Goal: Task Accomplishment & Management: Use online tool/utility

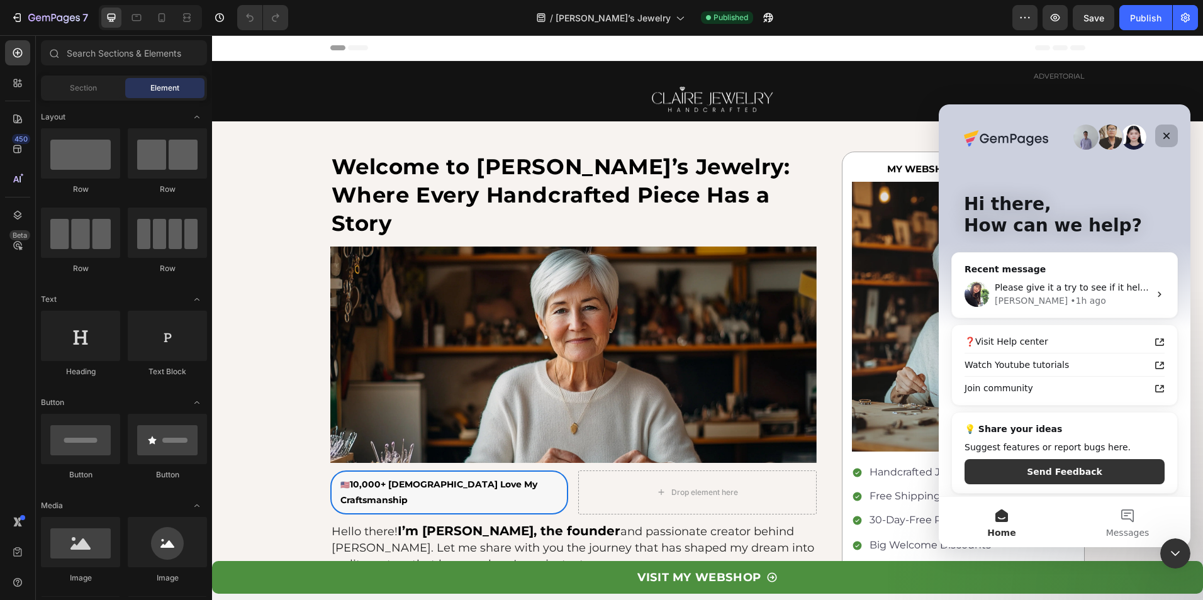
click at [1171, 130] on div "Close" at bounding box center [1166, 136] width 23 height 23
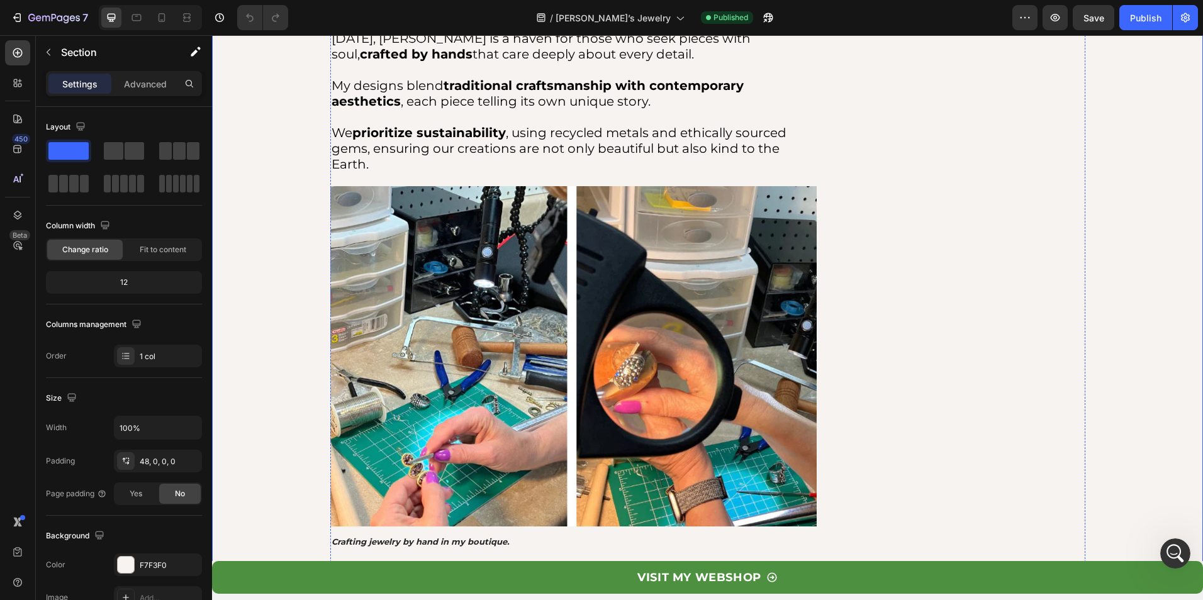
scroll to position [1385, 0]
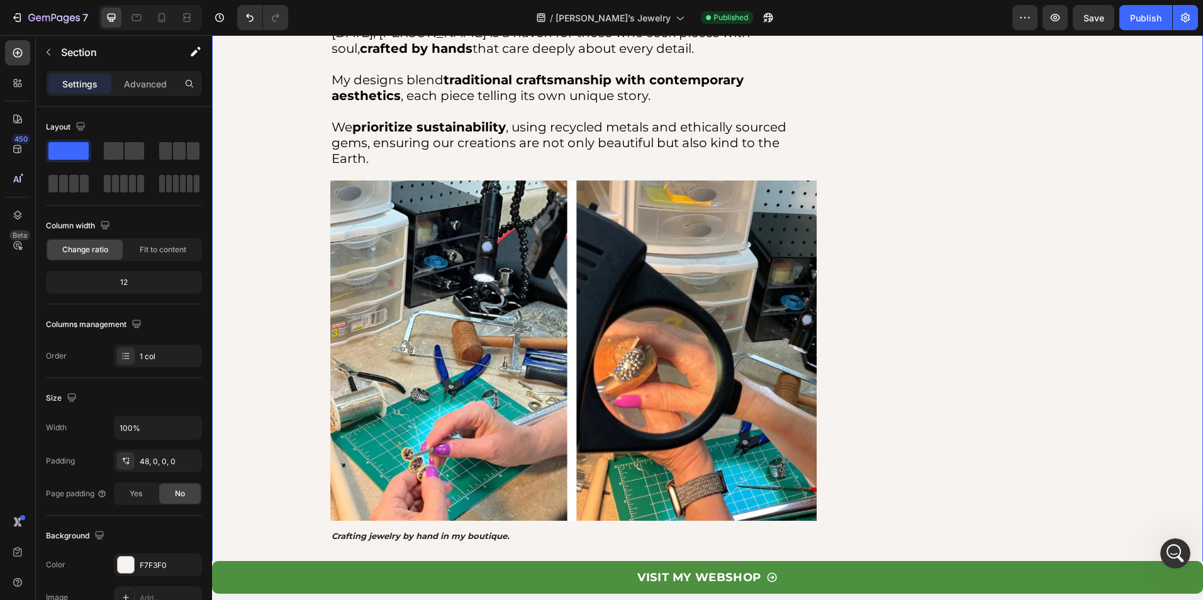
click at [272, 328] on div "Welcome to [PERSON_NAME]’s Jewelry: Where Every Handcrafted Piece Has a Story T…" at bounding box center [707, 364] width 991 height 3194
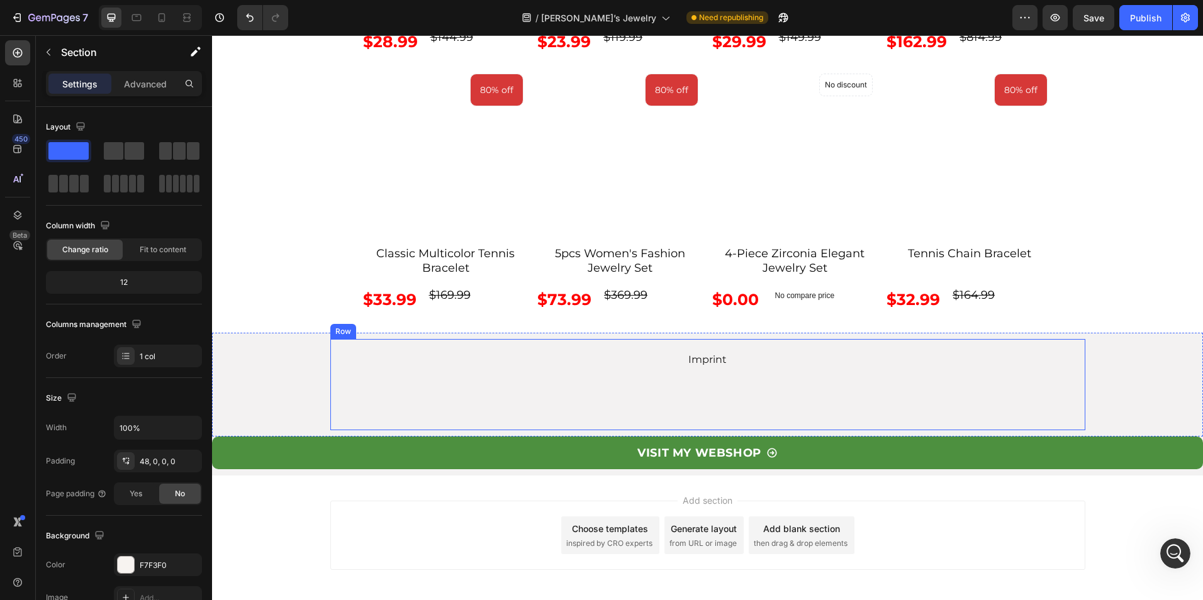
scroll to position [4649, 0]
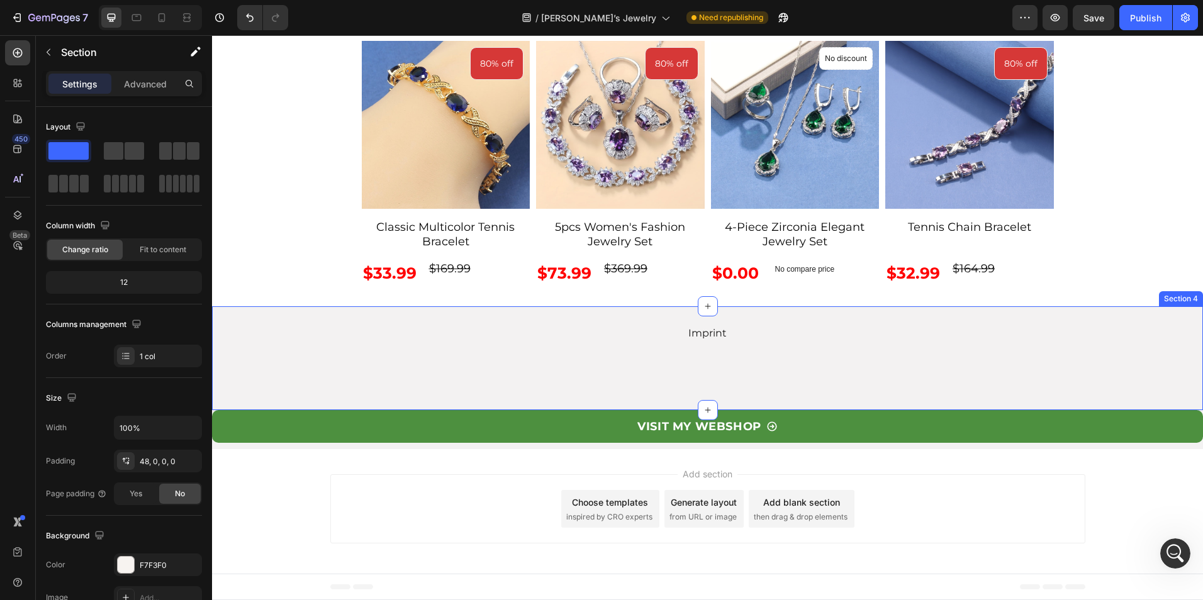
click at [262, 337] on div "Imprint Text Block Row" at bounding box center [707, 358] width 991 height 91
click at [222, 342] on div "Imprint Text Block Row" at bounding box center [707, 358] width 991 height 91
click at [227, 330] on div "Imprint Text Block Row" at bounding box center [707, 358] width 991 height 91
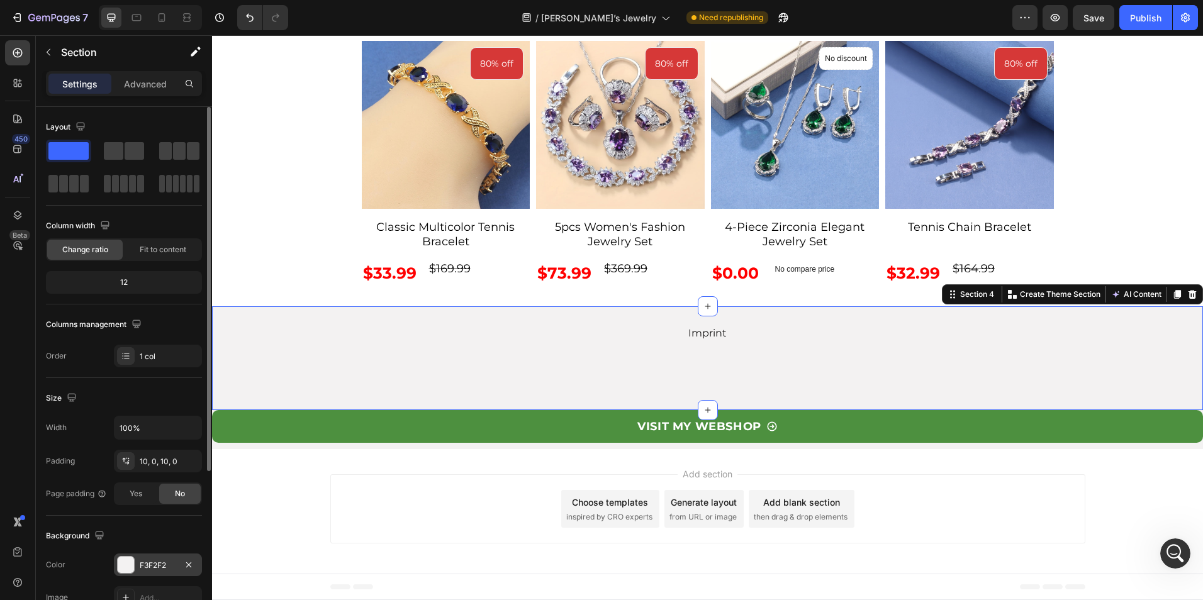
click at [152, 570] on div "F3F2F2" at bounding box center [158, 565] width 37 height 11
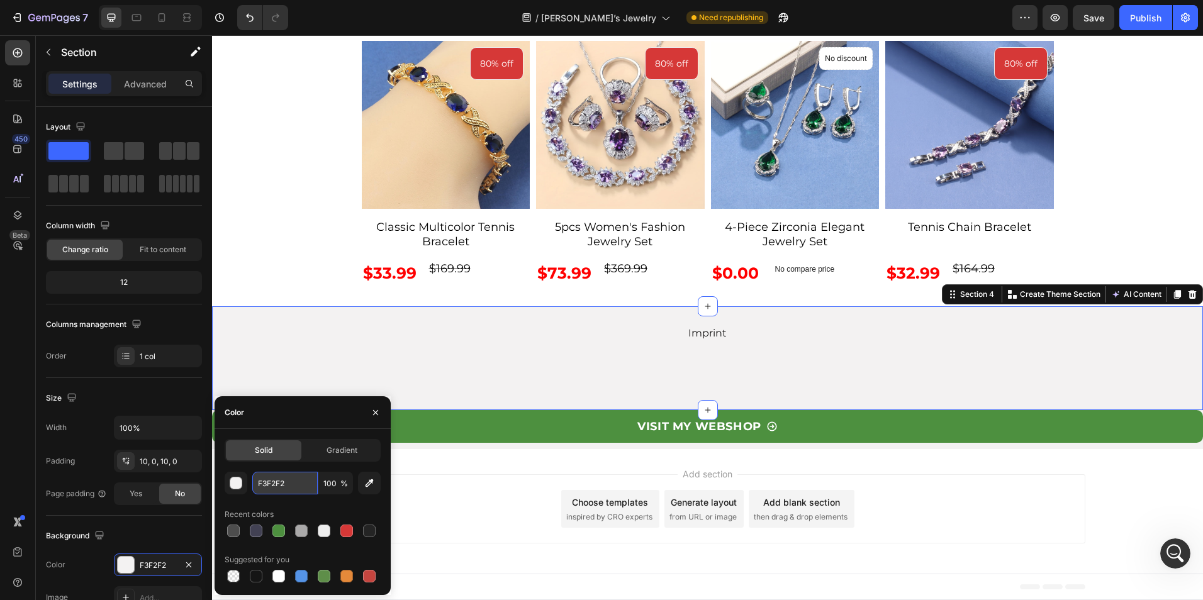
click at [303, 485] on input "F3F2F2" at bounding box center [284, 483] width 65 height 23
paste input "12121"
type input "121212"
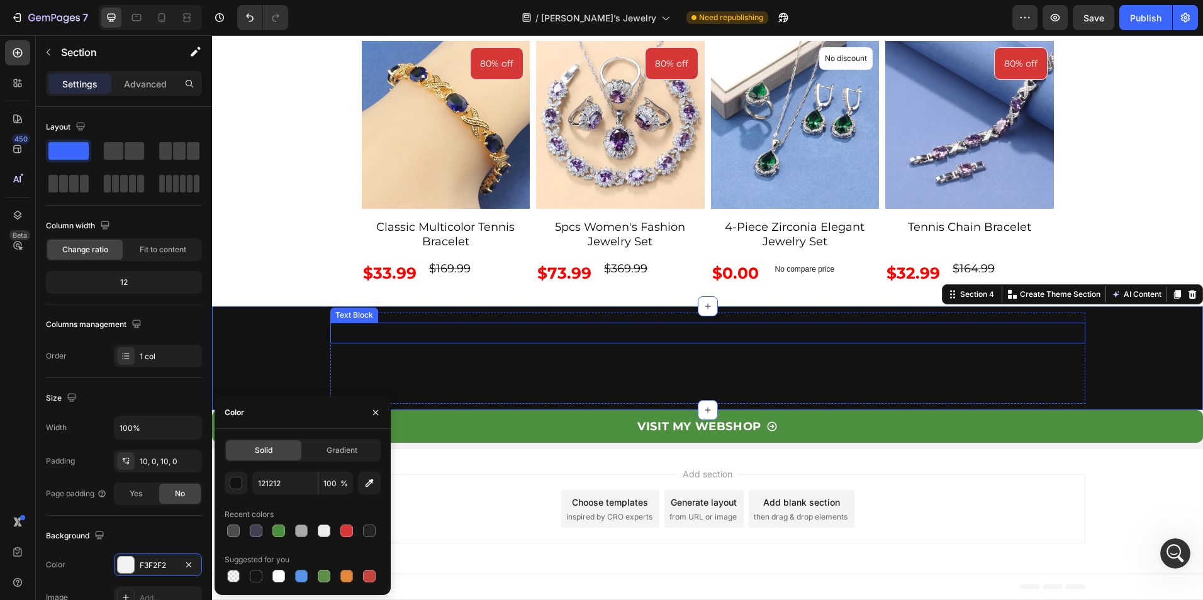
click at [724, 339] on p "Imprint" at bounding box center [708, 333] width 753 height 18
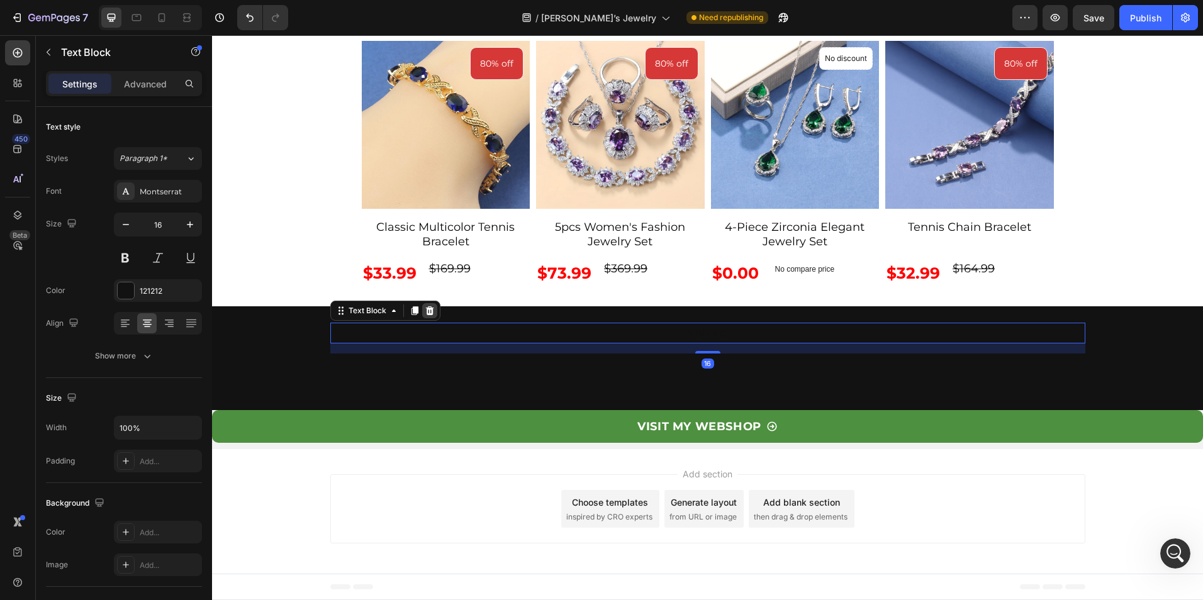
click at [429, 308] on icon at bounding box center [430, 311] width 10 height 10
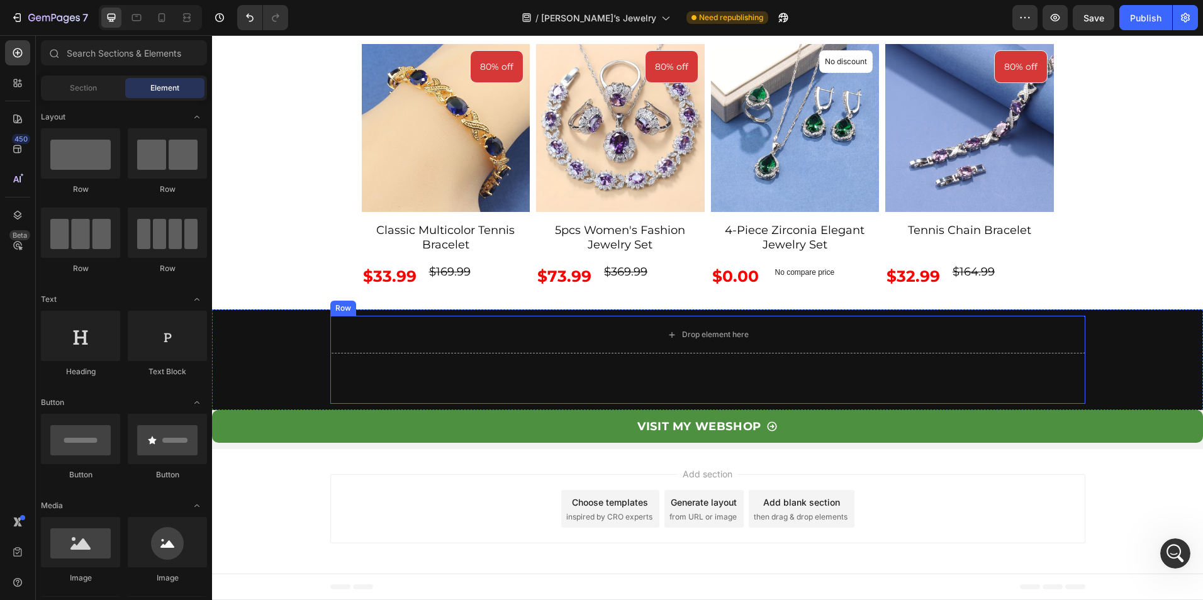
click at [330, 377] on div "Drop element here Row" at bounding box center [707, 360] width 755 height 88
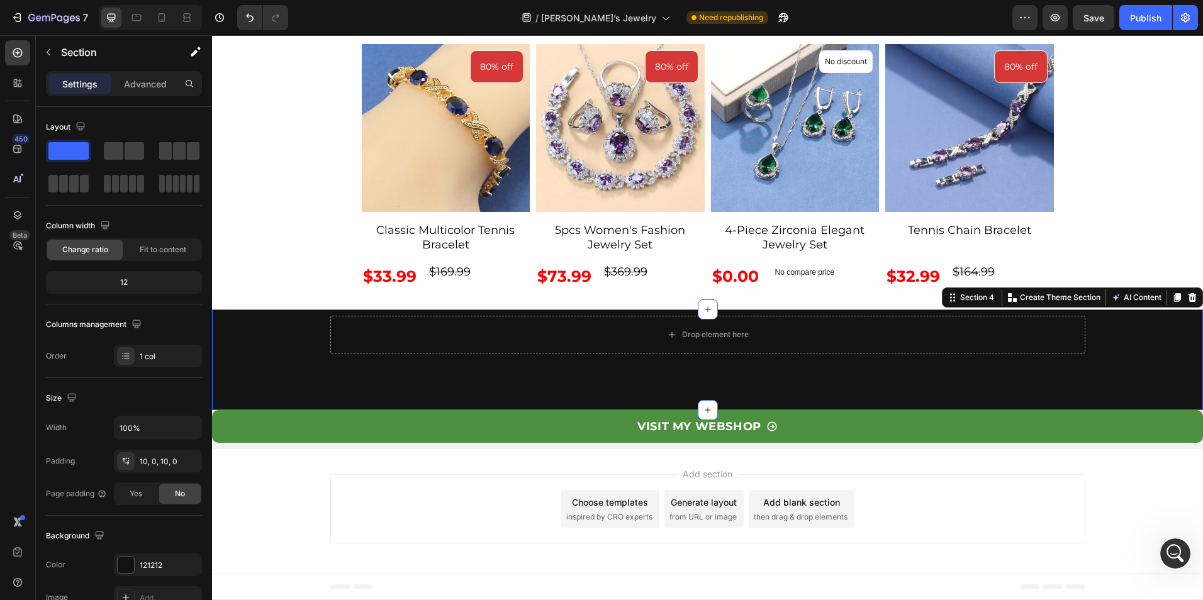
click at [268, 342] on div "Drop element here Row" at bounding box center [707, 360] width 991 height 88
click at [159, 84] on p "Advanced" at bounding box center [145, 83] width 43 height 13
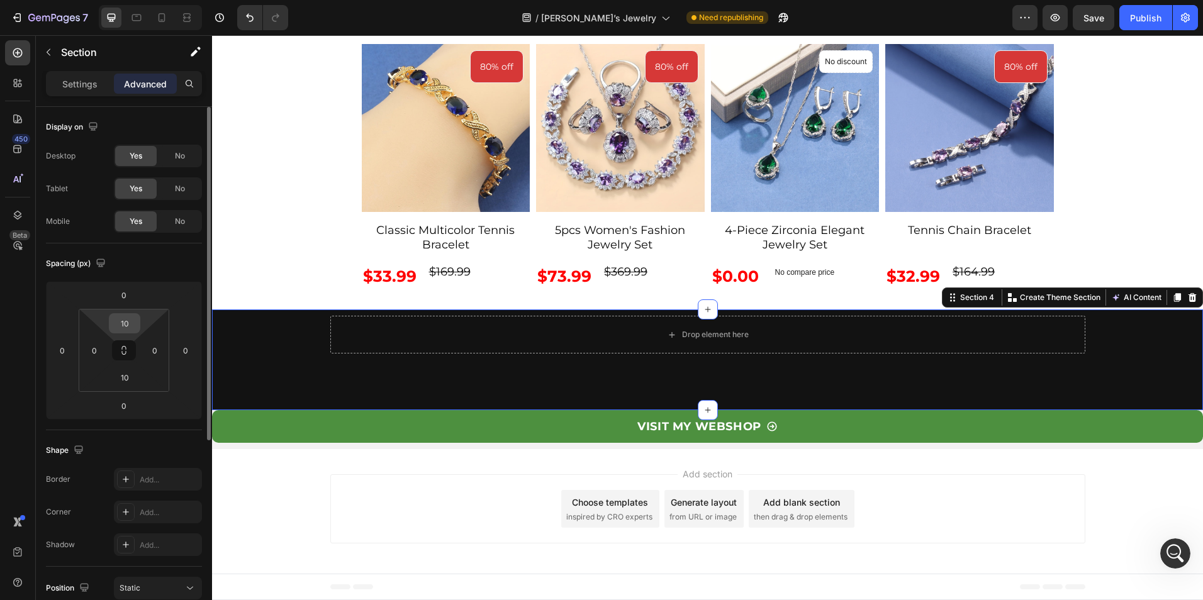
click at [127, 329] on input "10" at bounding box center [124, 323] width 25 height 19
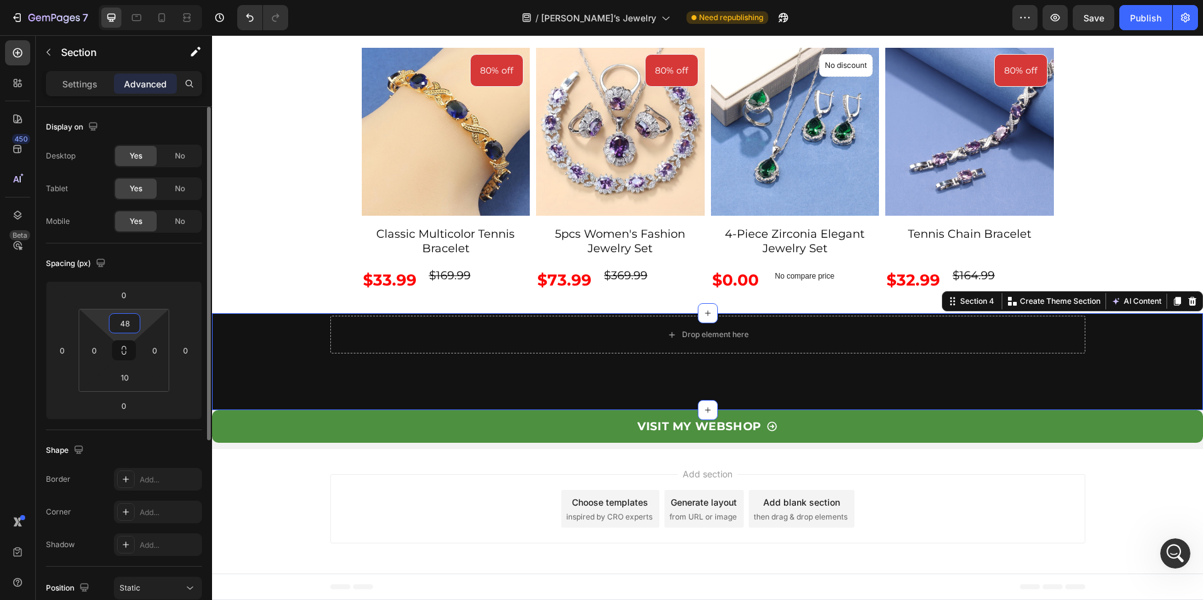
scroll to position [4649, 0]
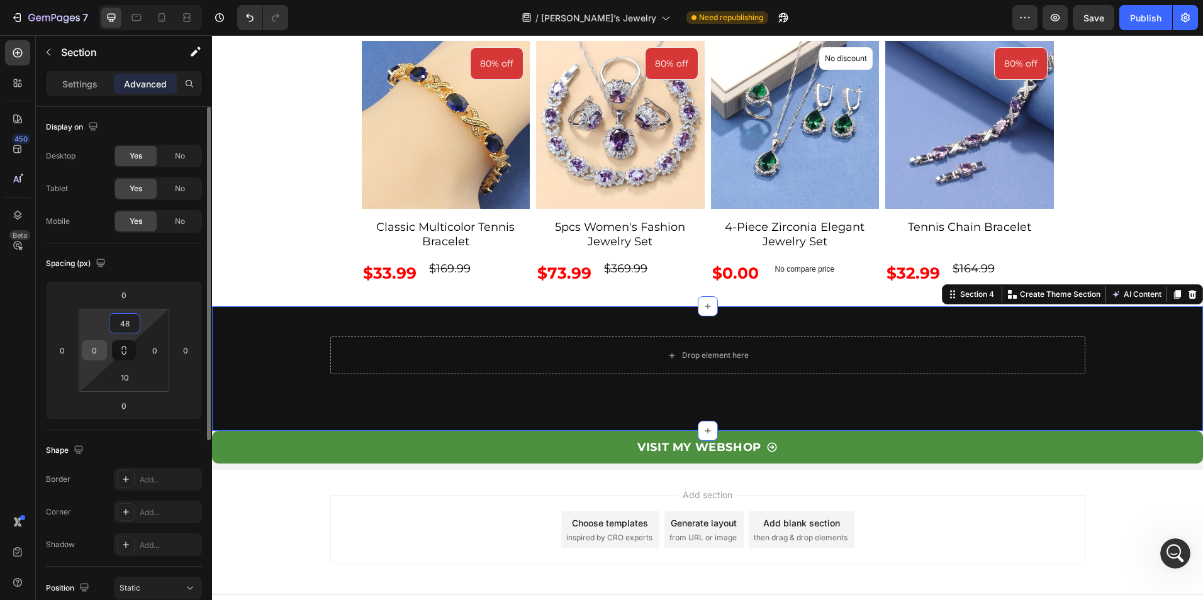
type input "48"
click at [93, 349] on input "0" at bounding box center [94, 350] width 19 height 19
type input "20"
click at [152, 351] on input "0" at bounding box center [154, 350] width 19 height 19
type input "20"
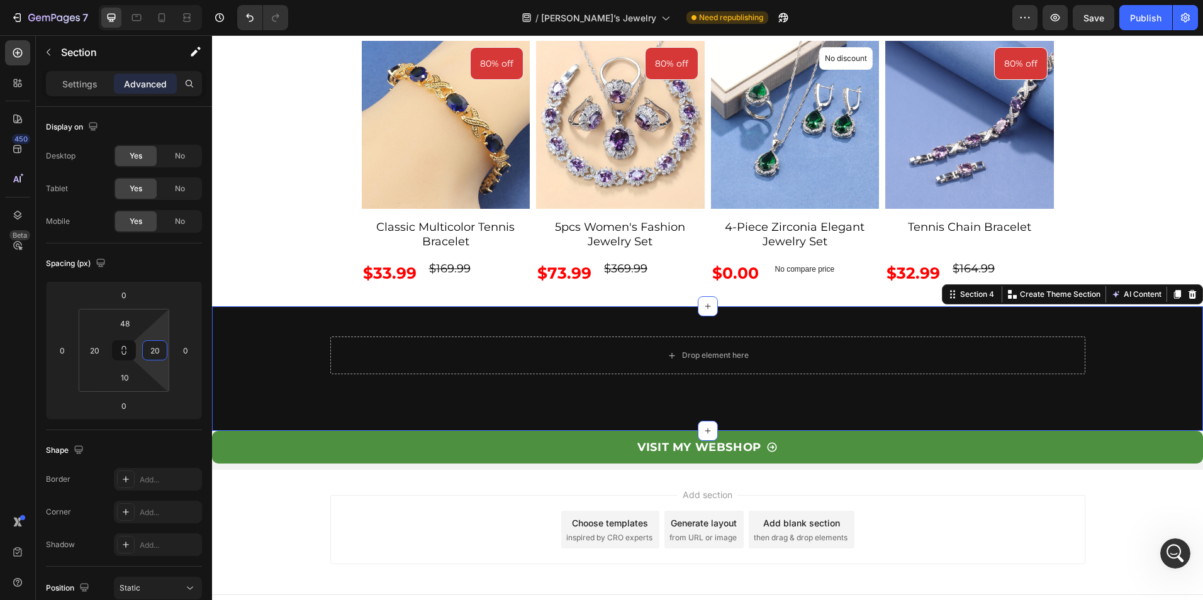
click at [29, 382] on div "450 Beta" at bounding box center [17, 274] width 25 height 469
click at [69, 52] on p "Section" at bounding box center [112, 52] width 103 height 15
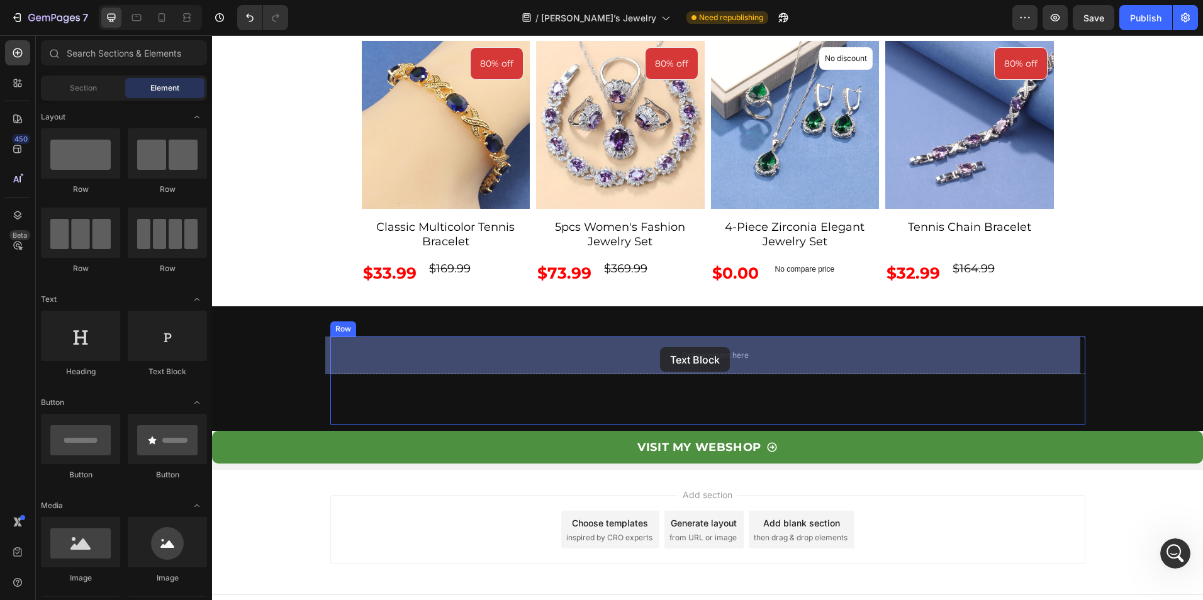
drag, startPoint x: 379, startPoint y: 389, endPoint x: 660, endPoint y: 347, distance: 283.7
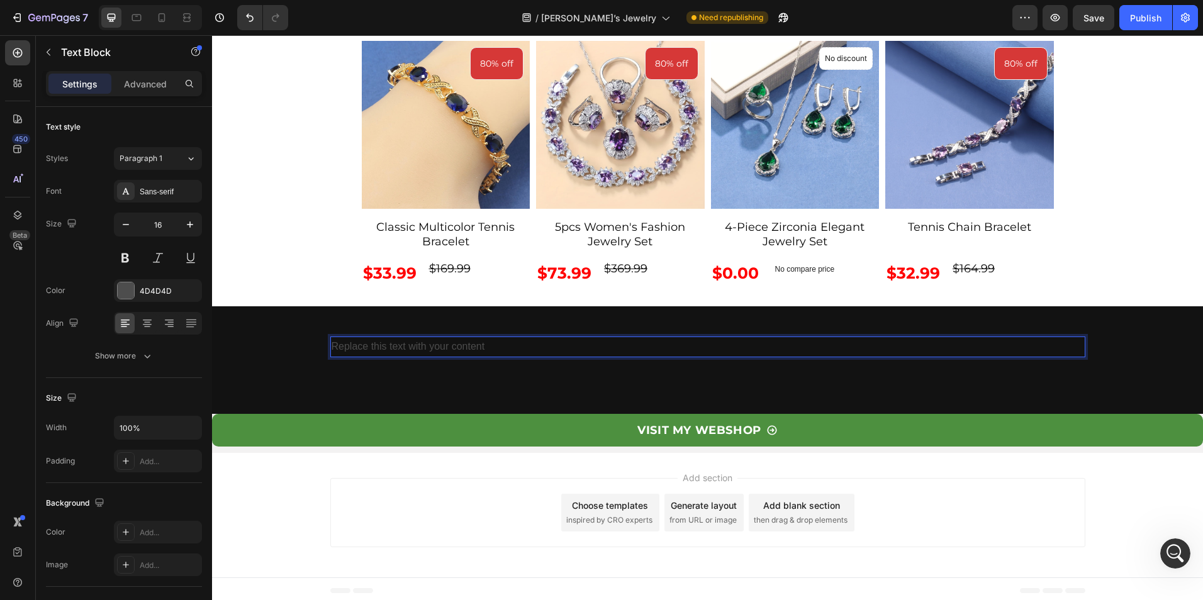
click at [466, 340] on div "Replace this text with your content" at bounding box center [707, 347] width 755 height 21
click at [467, 344] on p "Replace this text with your content" at bounding box center [708, 347] width 753 height 18
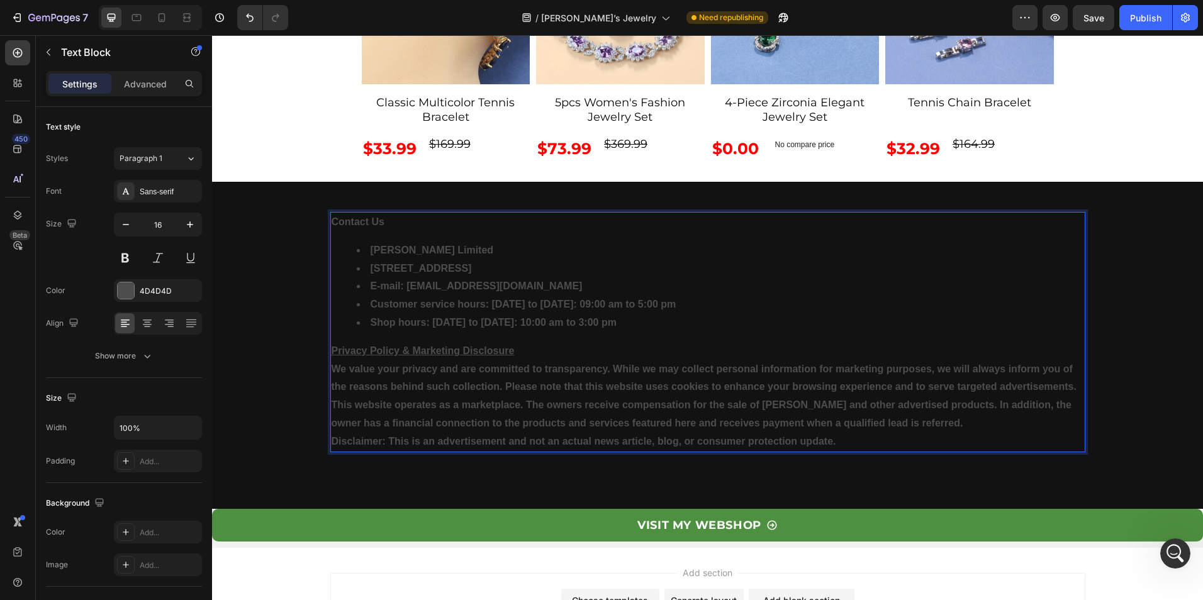
scroll to position [4775, 0]
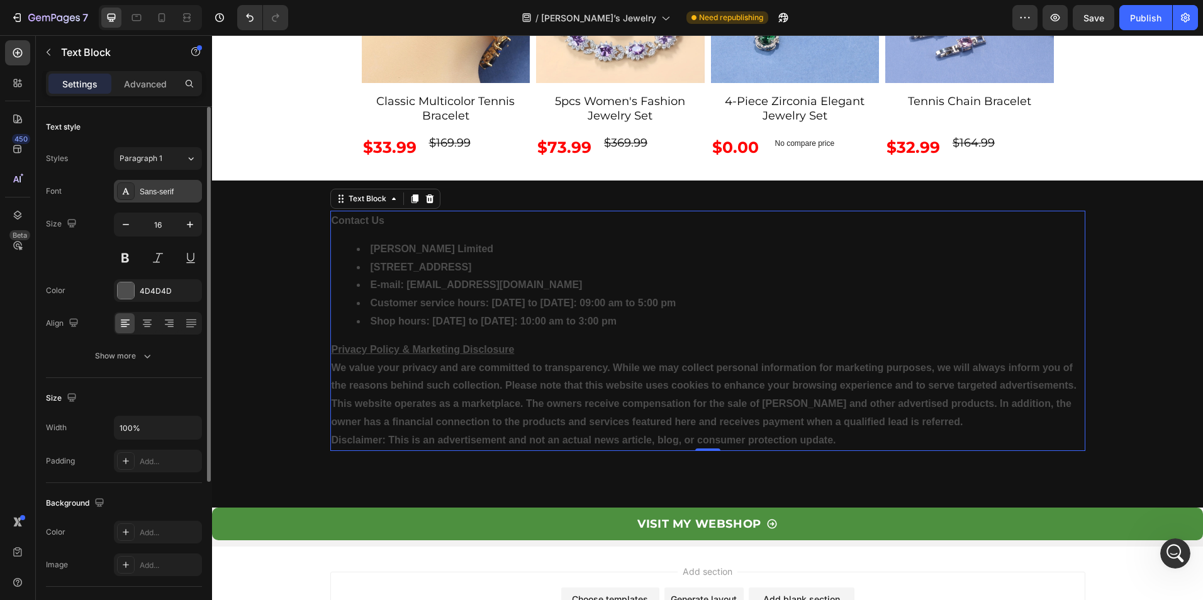
click at [149, 187] on div "Sans-serif" at bounding box center [169, 191] width 59 height 11
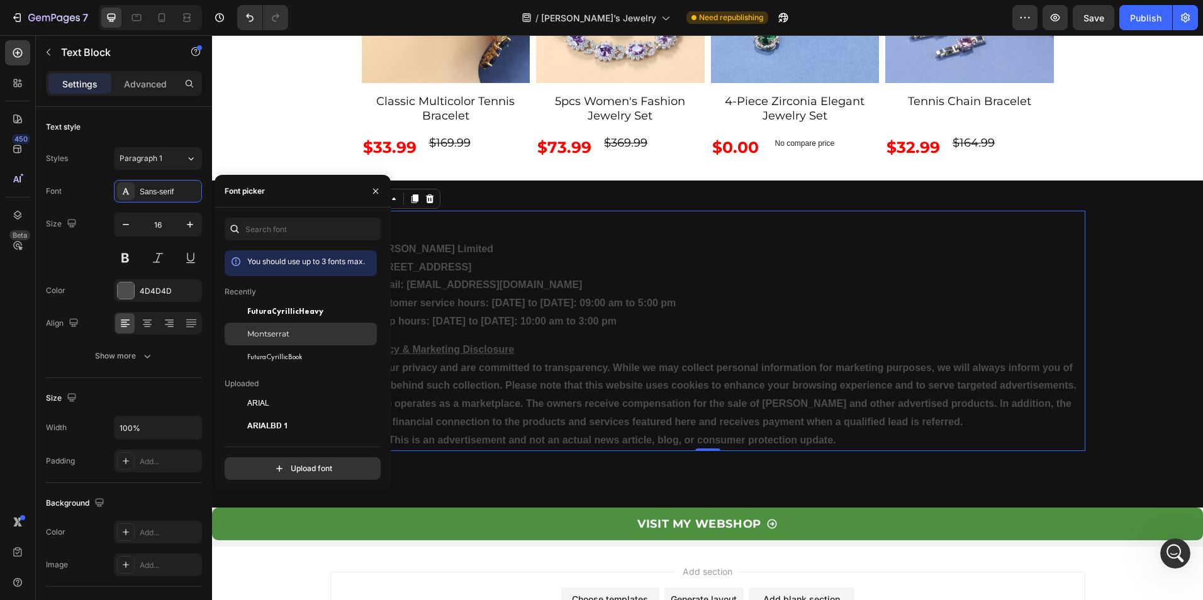
click at [297, 337] on div "Montserrat" at bounding box center [310, 334] width 127 height 11
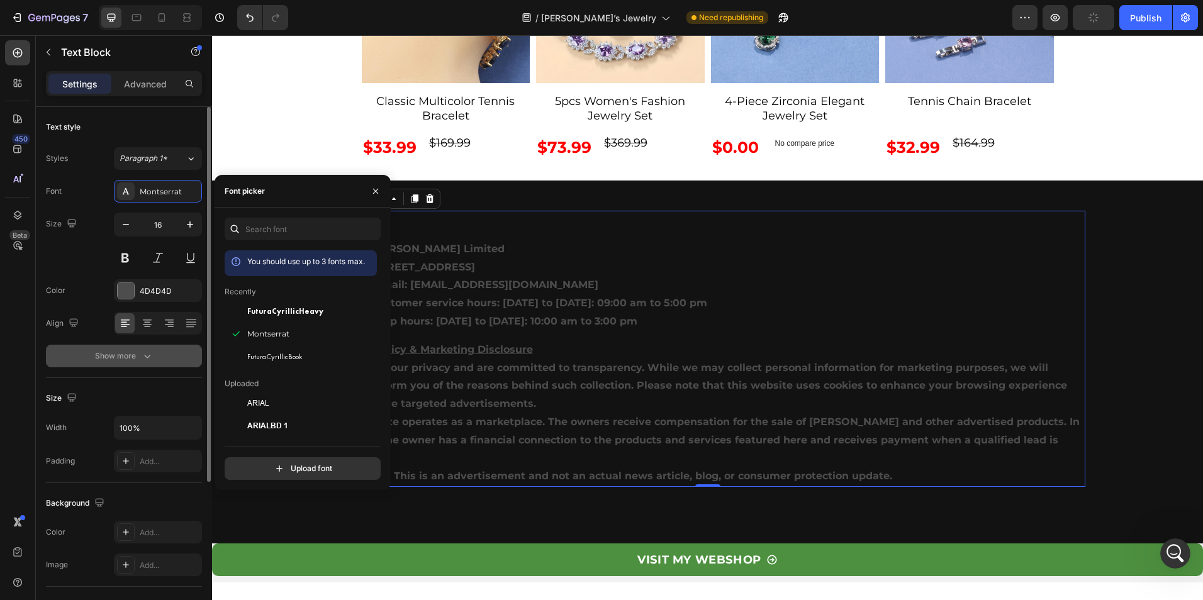
click at [143, 361] on icon "button" at bounding box center [147, 356] width 13 height 13
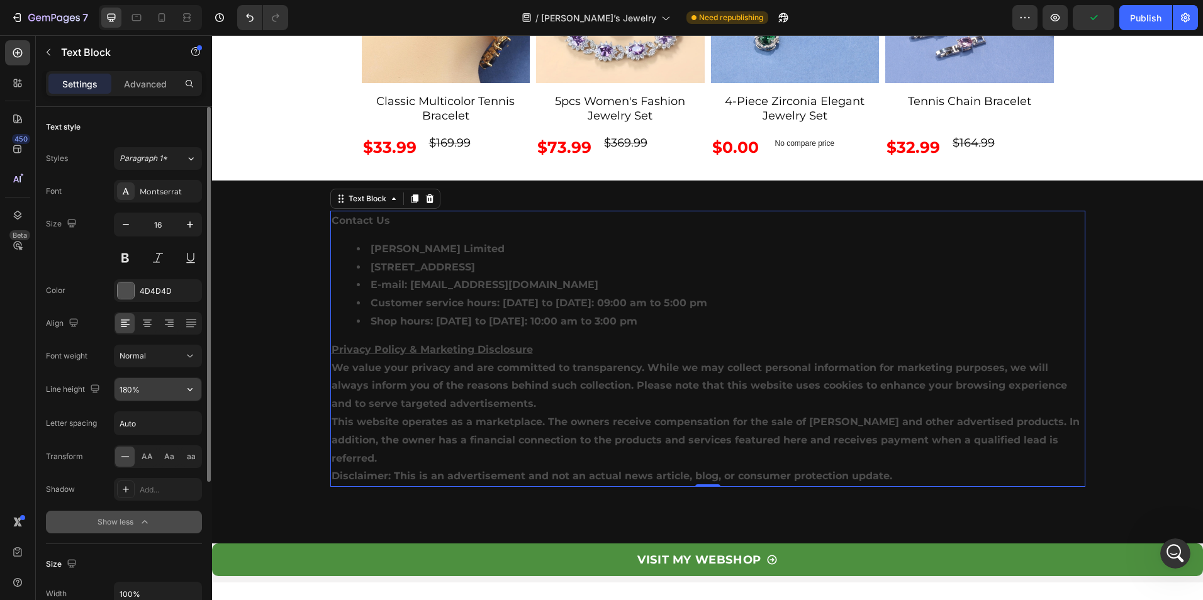
click at [148, 398] on input "180%" at bounding box center [158, 389] width 87 height 23
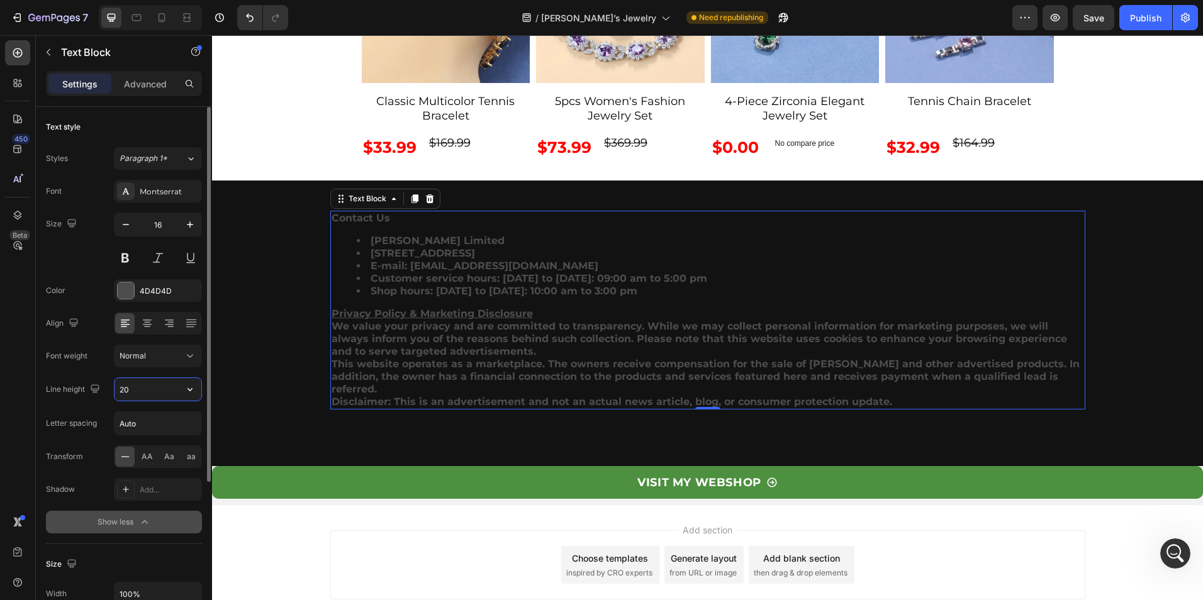
click at [137, 398] on input "20" at bounding box center [158, 389] width 87 height 23
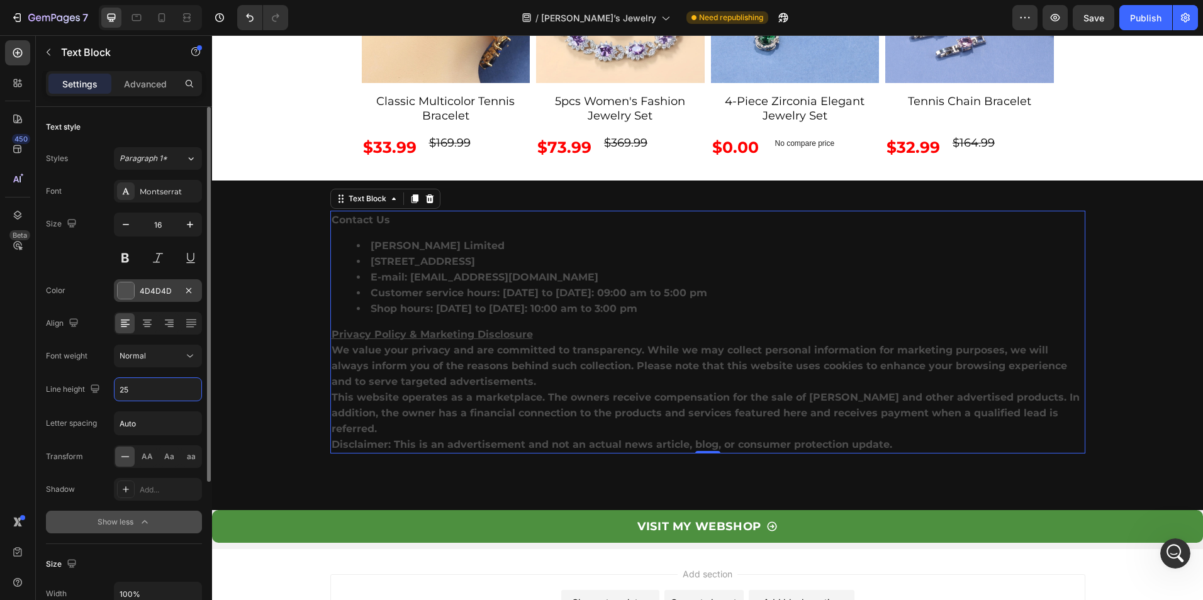
type input "25"
click at [158, 296] on div "4D4D4D" at bounding box center [158, 291] width 37 height 11
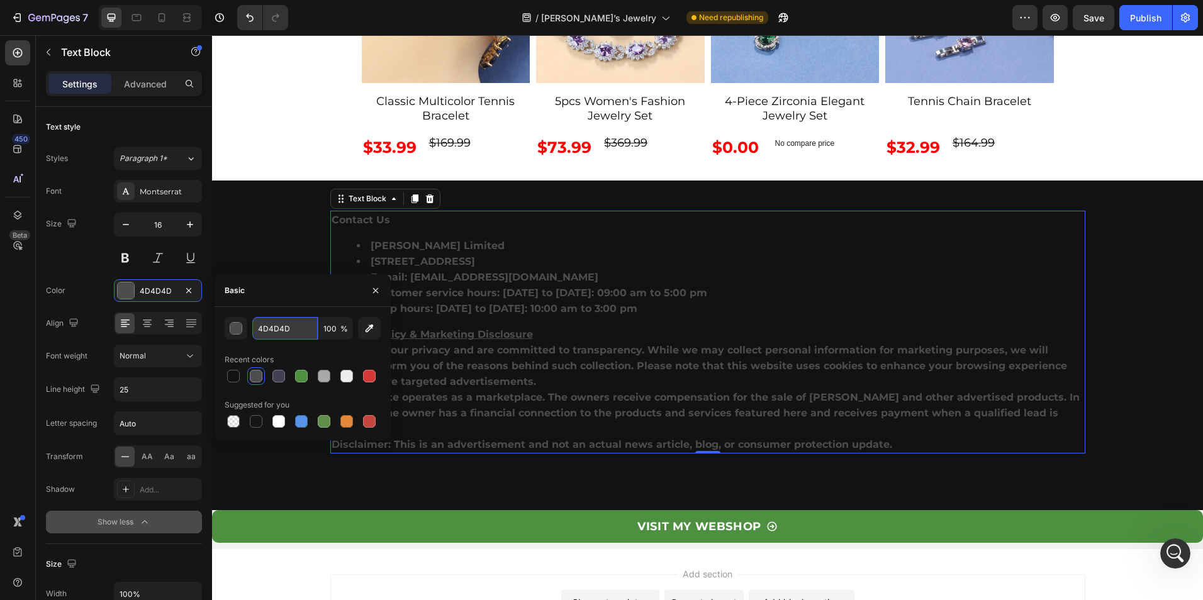
click at [291, 337] on input "4D4D4D" at bounding box center [284, 328] width 65 height 23
type input "fff"
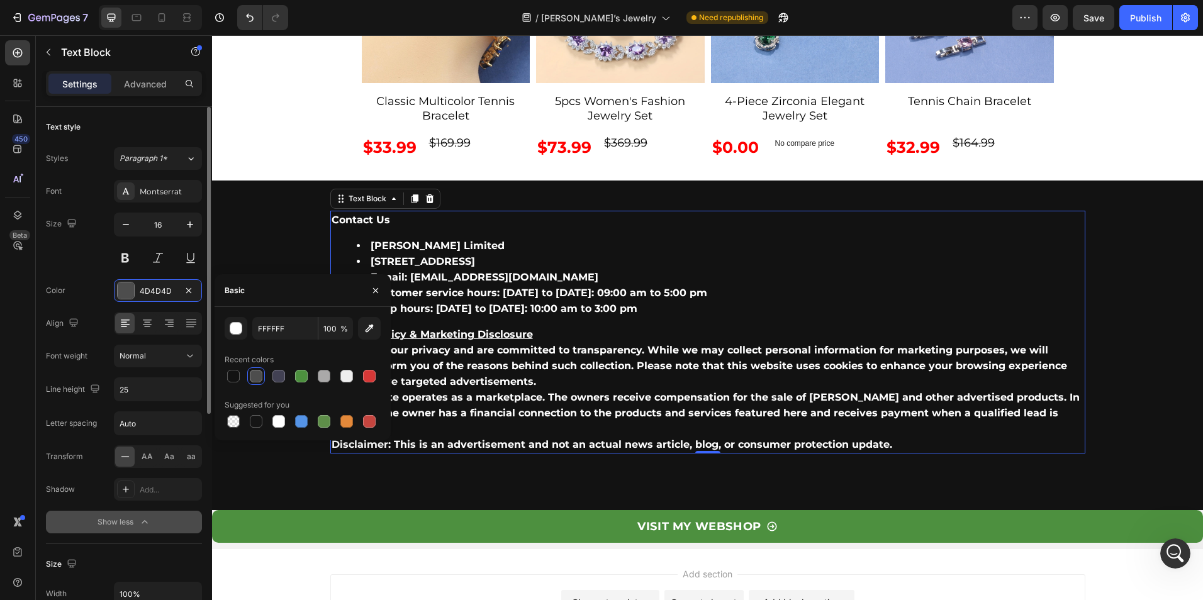
click at [87, 273] on div "Font Montserrat Size 16 Color 4D4D4D Align Font weight Normal Line height 25 Le…" at bounding box center [124, 357] width 156 height 354
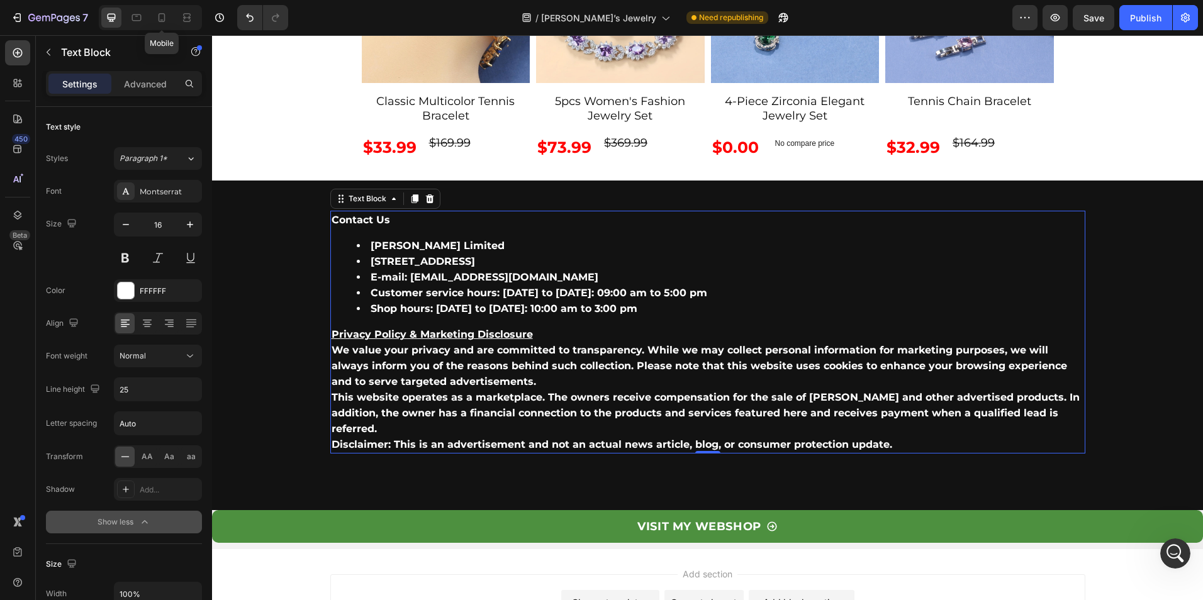
drag, startPoint x: 154, startPoint y: 17, endPoint x: 164, endPoint y: 28, distance: 15.1
click at [155, 17] on div at bounding box center [162, 18] width 20 height 20
type input "14"
type input "180%"
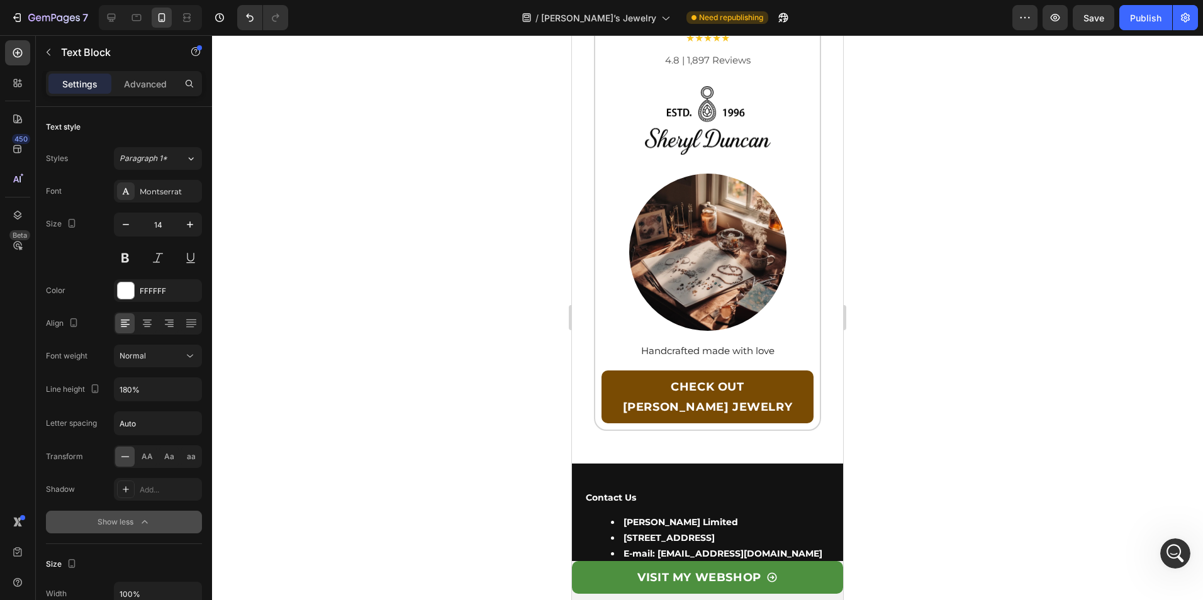
scroll to position [5649, 0]
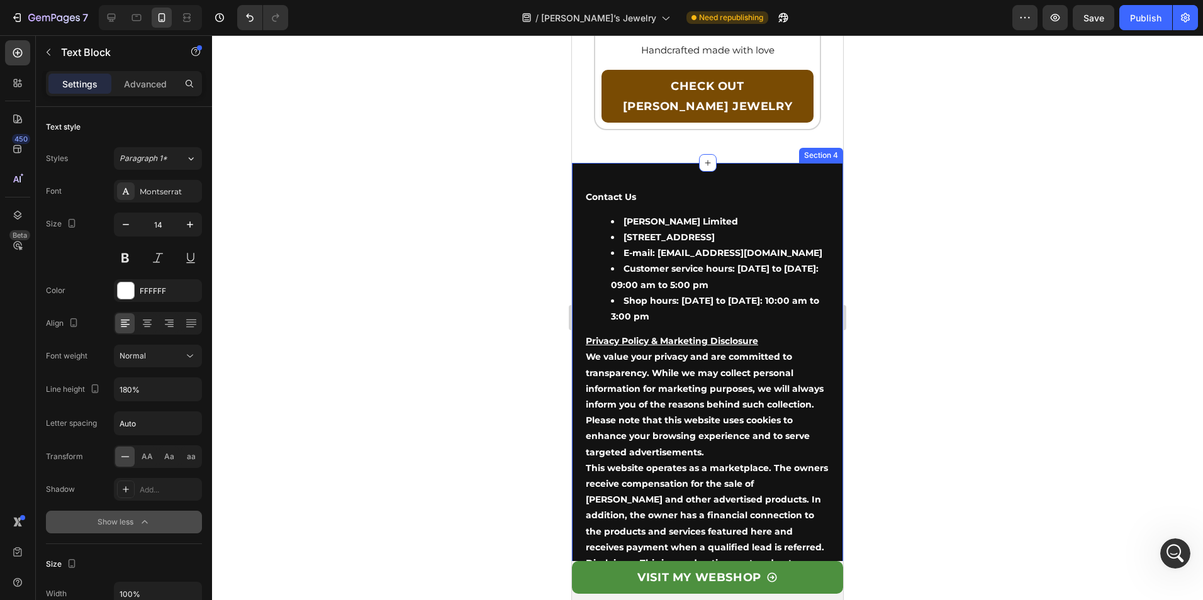
click at [584, 205] on div "Contact Us [PERSON_NAME] Limited [STREET_ADDRESS] E-mail: [EMAIL_ADDRESS][DOMAI…" at bounding box center [707, 399] width 271 height 473
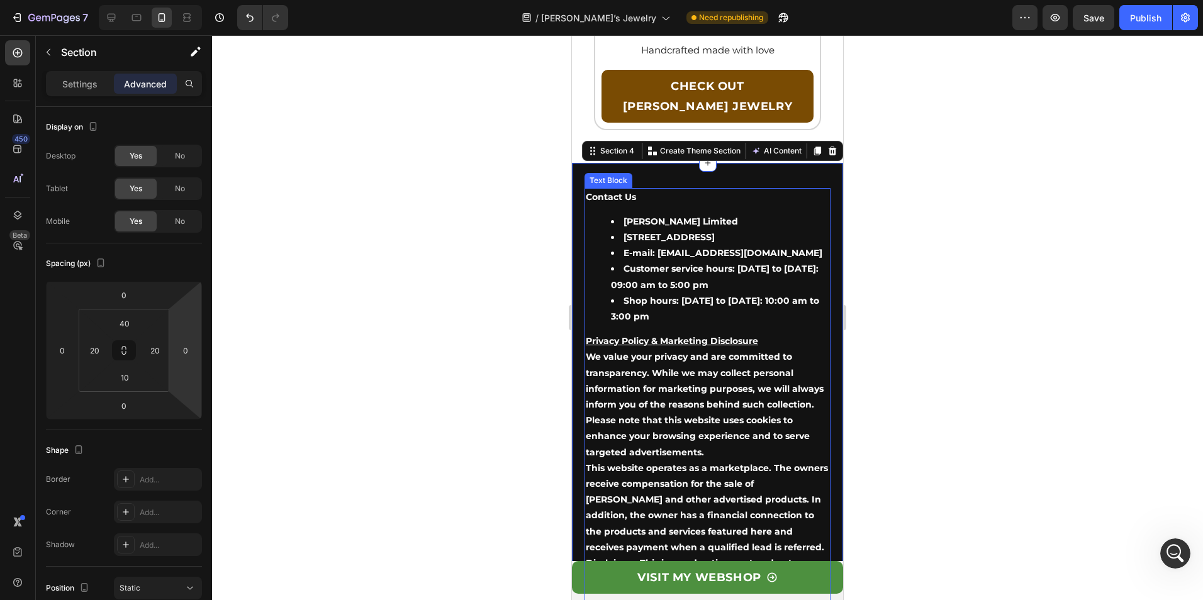
click at [673, 232] on strong "[STREET_ADDRESS]" at bounding box center [669, 237] width 91 height 11
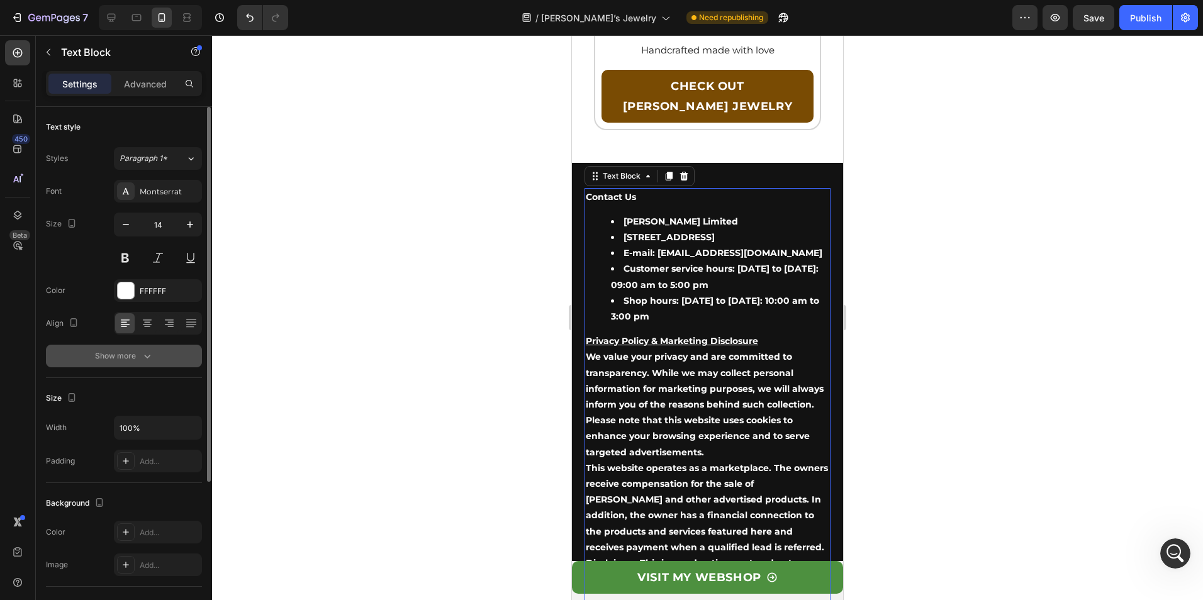
click at [152, 349] on button "Show more" at bounding box center [124, 356] width 156 height 23
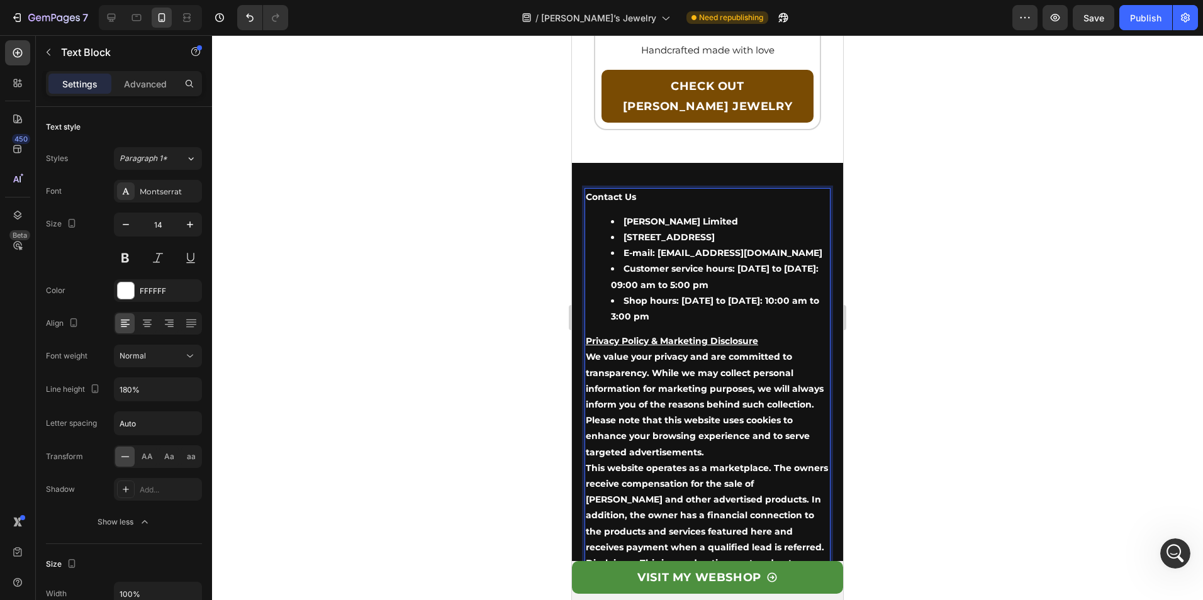
click at [683, 295] on strong "Shop hours: [DATE] to [DATE]: 10:00 am to 3:00 pm" at bounding box center [715, 308] width 208 height 27
click at [607, 189] on p "Contact Us" at bounding box center [708, 197] width 244 height 16
click at [600, 191] on div "Contact Us [PERSON_NAME] Limited [STREET_ADDRESS] E-mail: [EMAIL_ADDRESS][DOMAI…" at bounding box center [708, 396] width 246 height 417
click at [110, 5] on div at bounding box center [150, 17] width 103 height 25
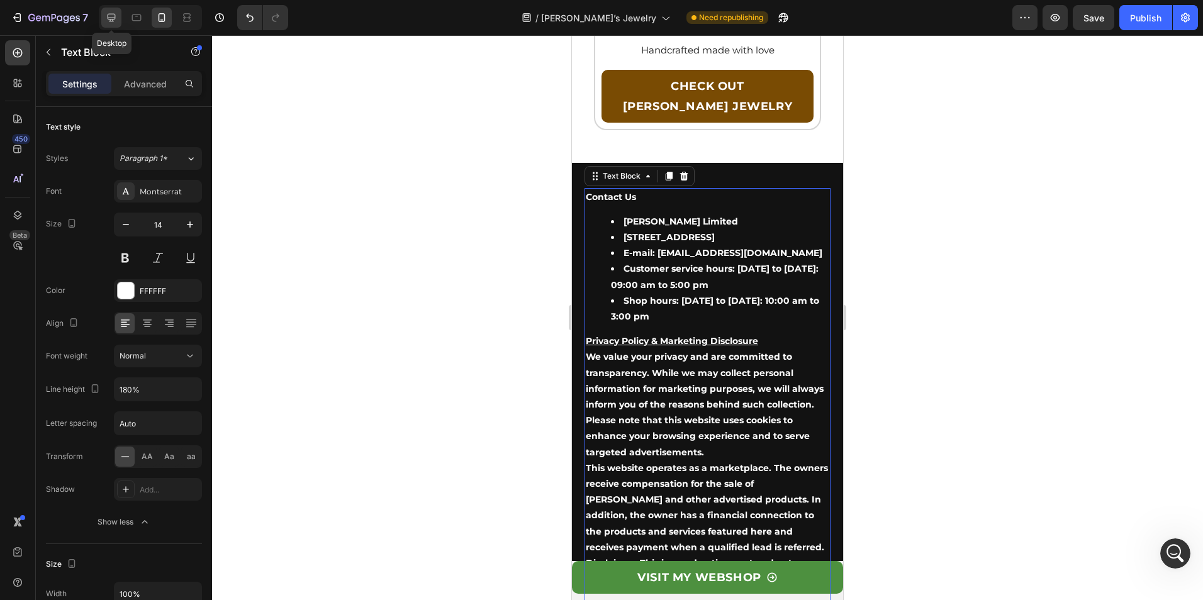
click at [110, 11] on icon at bounding box center [111, 17] width 13 height 13
type input "16"
type input "25"
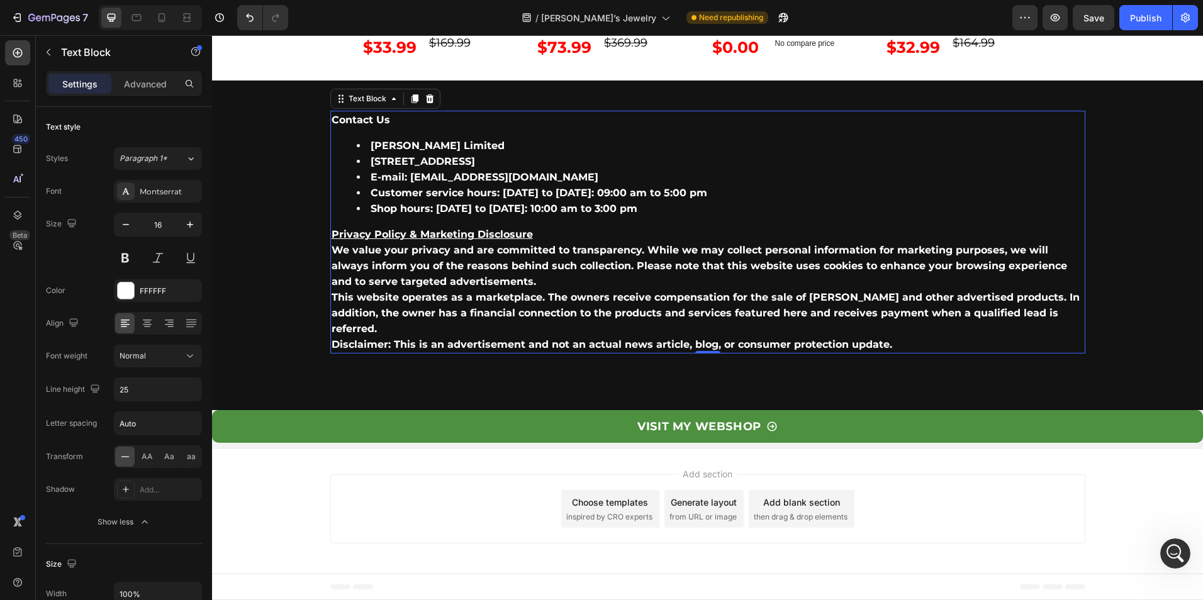
scroll to position [4875, 0]
click at [407, 222] on div "Contact Us [PERSON_NAME] Limited [STREET_ADDRESS] E-mail: [EMAIL_ADDRESS][DOMAI…" at bounding box center [707, 232] width 755 height 243
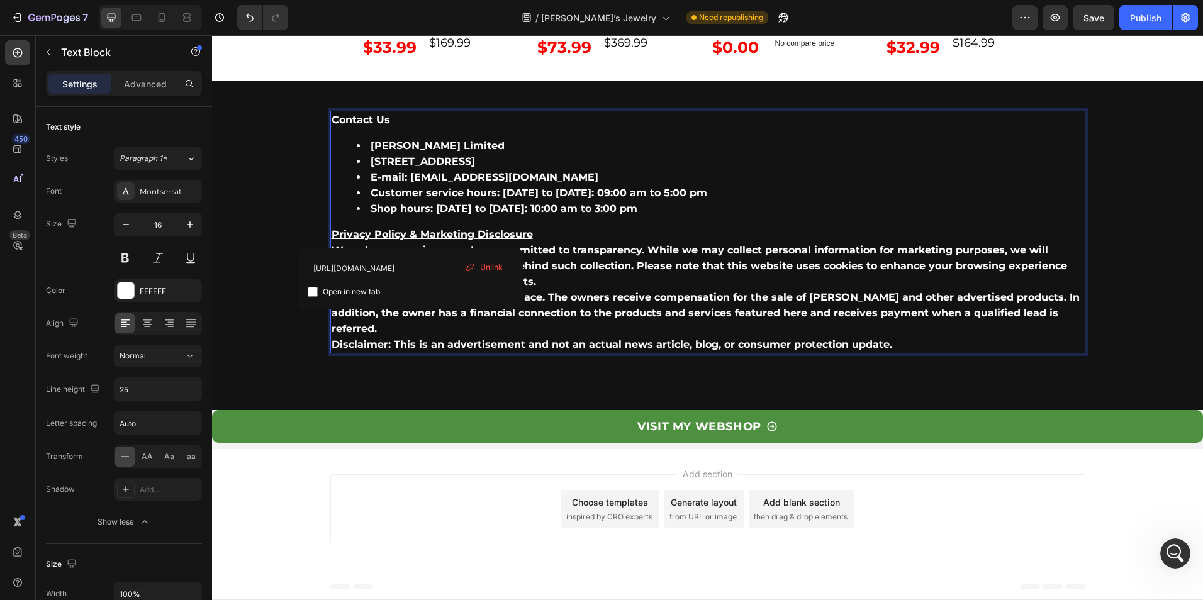
click at [414, 196] on strong "Customer service hours: [DATE] to [DATE]: 09:00 am to 5:00 pm" at bounding box center [539, 193] width 337 height 12
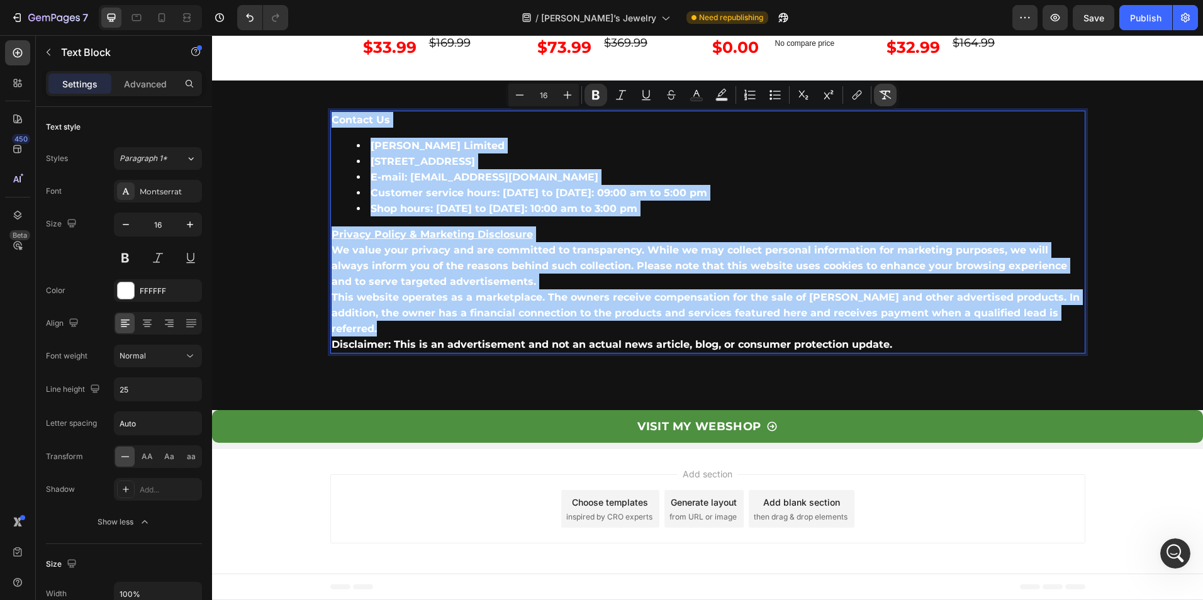
click at [882, 86] on button "Remove Format" at bounding box center [885, 95] width 23 height 23
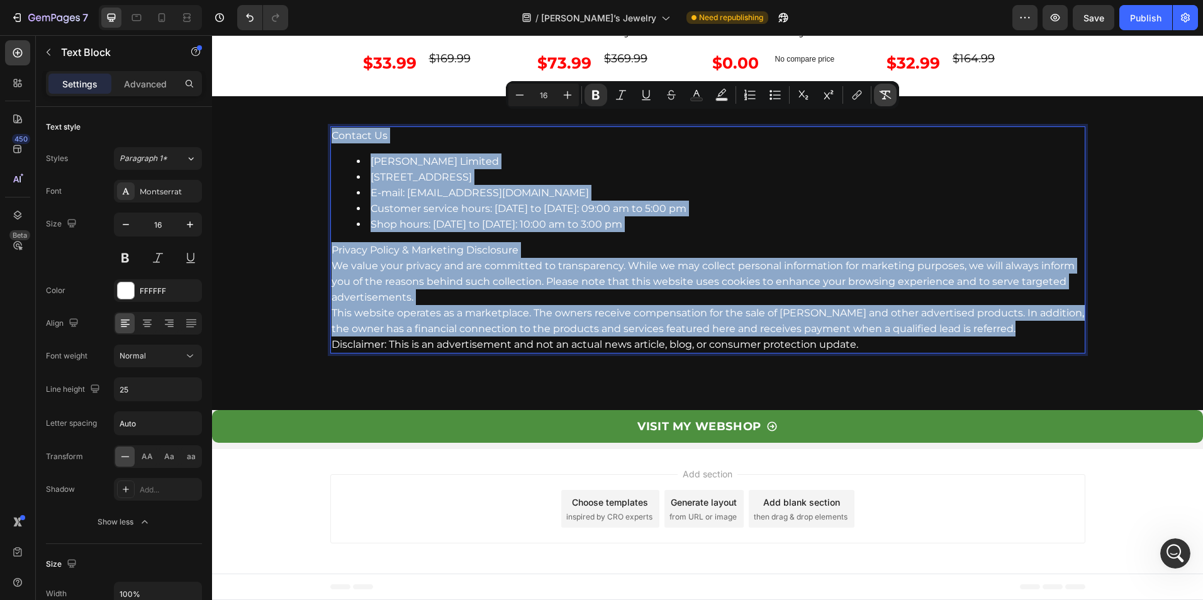
scroll to position [4859, 0]
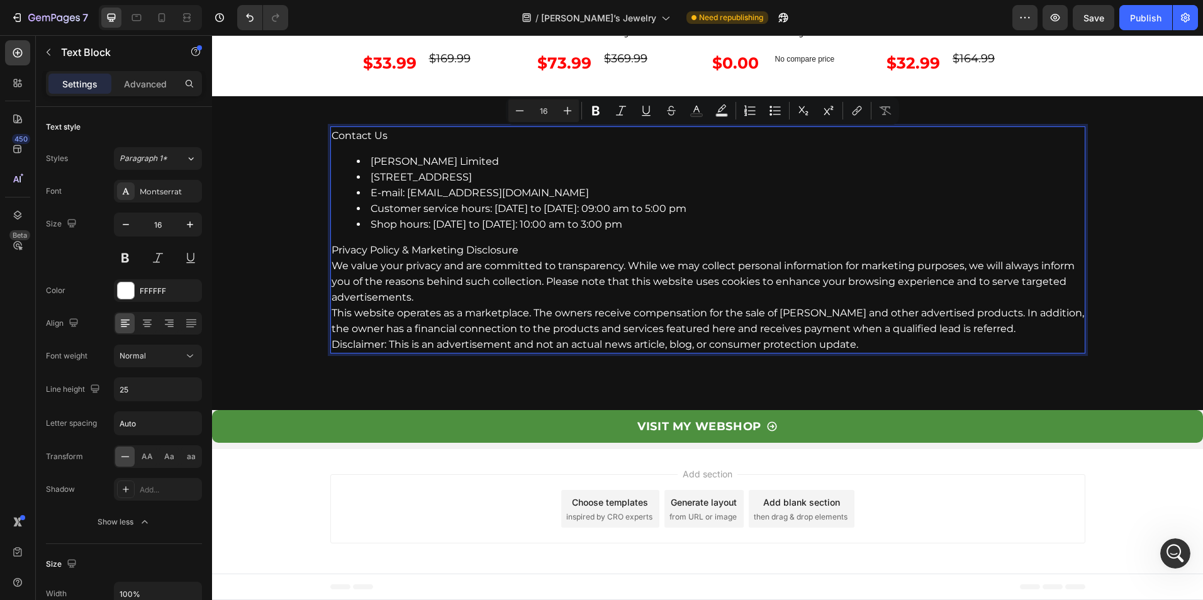
click at [838, 200] on li "E-mail: [EMAIL_ADDRESS][DOMAIN_NAME]" at bounding box center [721, 193] width 728 height 16
click at [828, 227] on li "Shop hours: [DATE] to [DATE]: 10:00 am to 3:00 pm" at bounding box center [721, 224] width 728 height 16
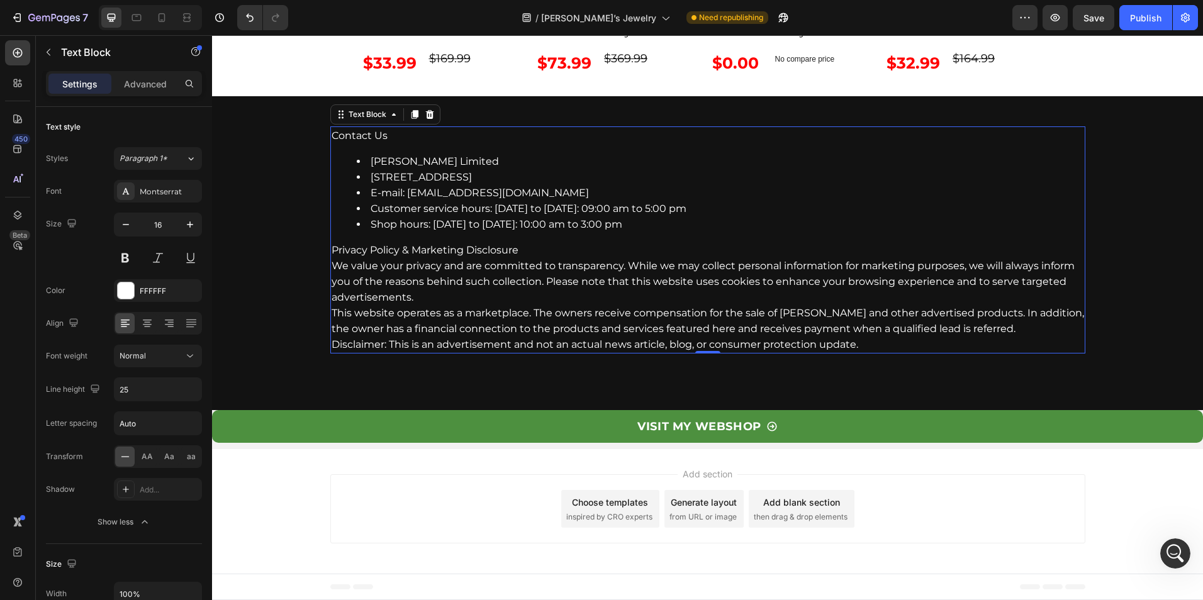
click at [570, 216] on li "Shop hours: [DATE] to [DATE]: 10:00 am to 3:00 pm" at bounding box center [721, 224] width 728 height 16
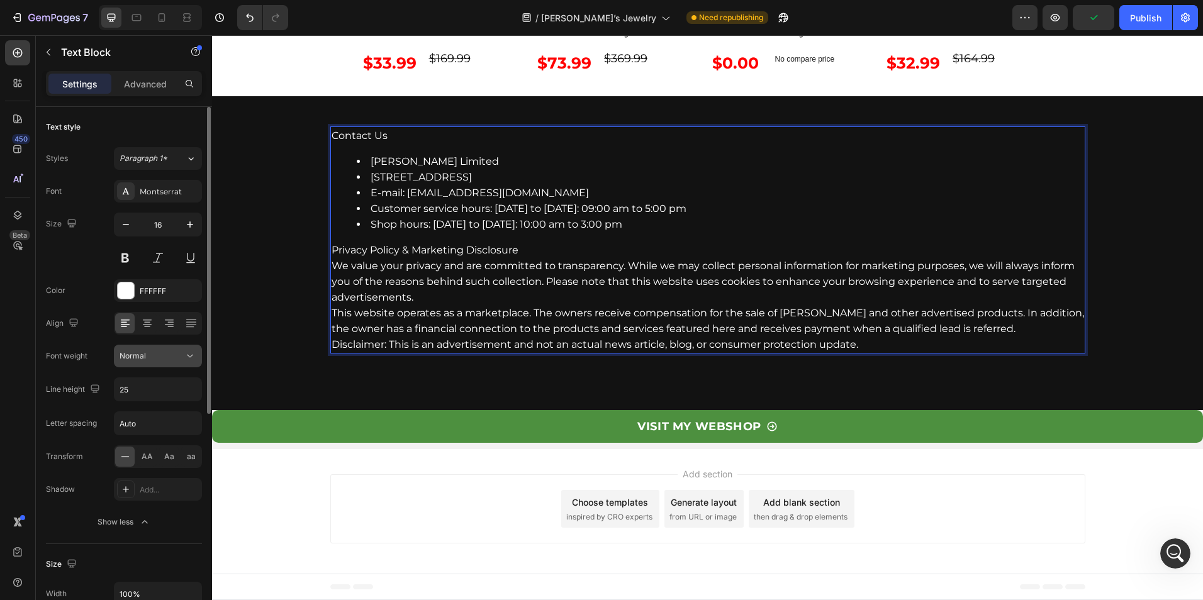
click at [147, 365] on button "Normal" at bounding box center [158, 356] width 88 height 23
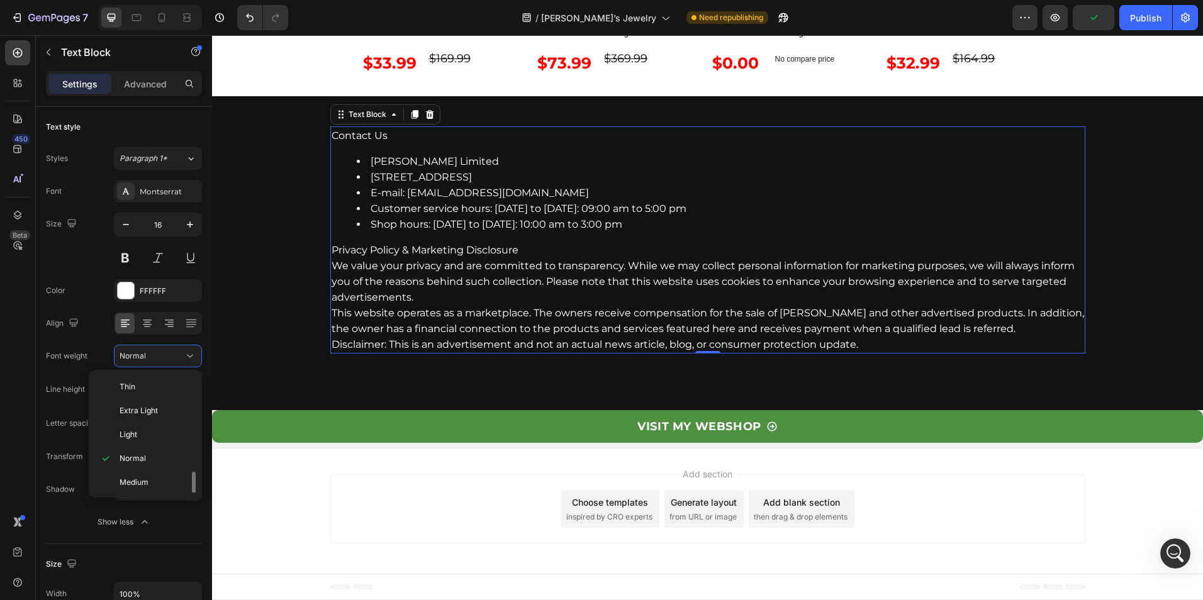
scroll to position [63, 0]
click at [149, 470] on p "Bold" at bounding box center [153, 467] width 67 height 11
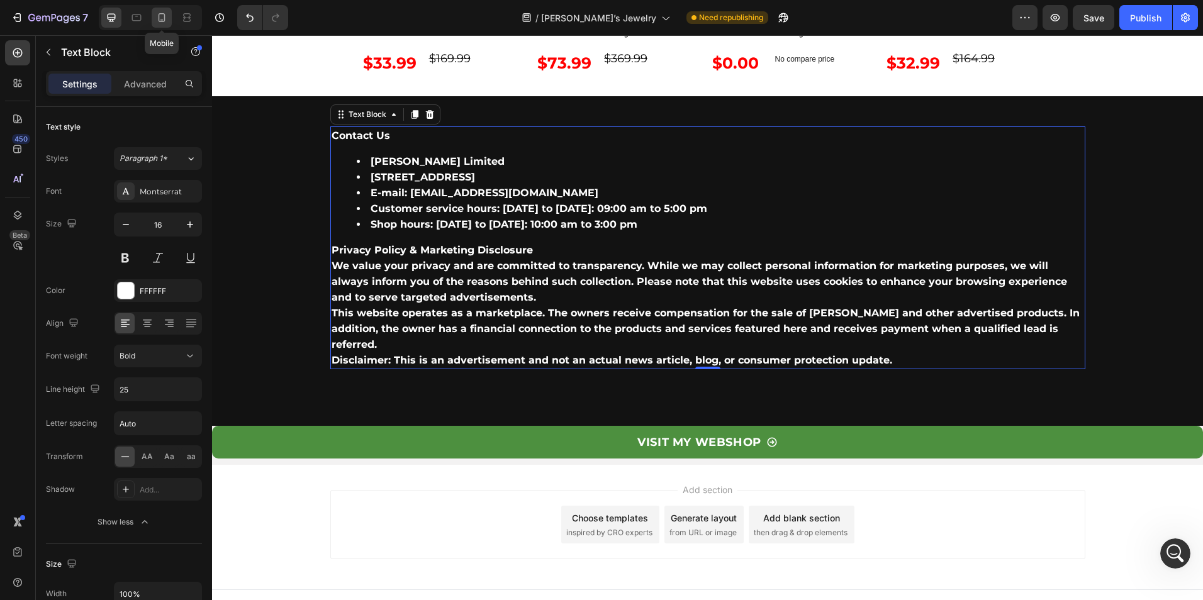
click at [165, 24] on div at bounding box center [162, 18] width 20 height 20
type input "14"
type input "180%"
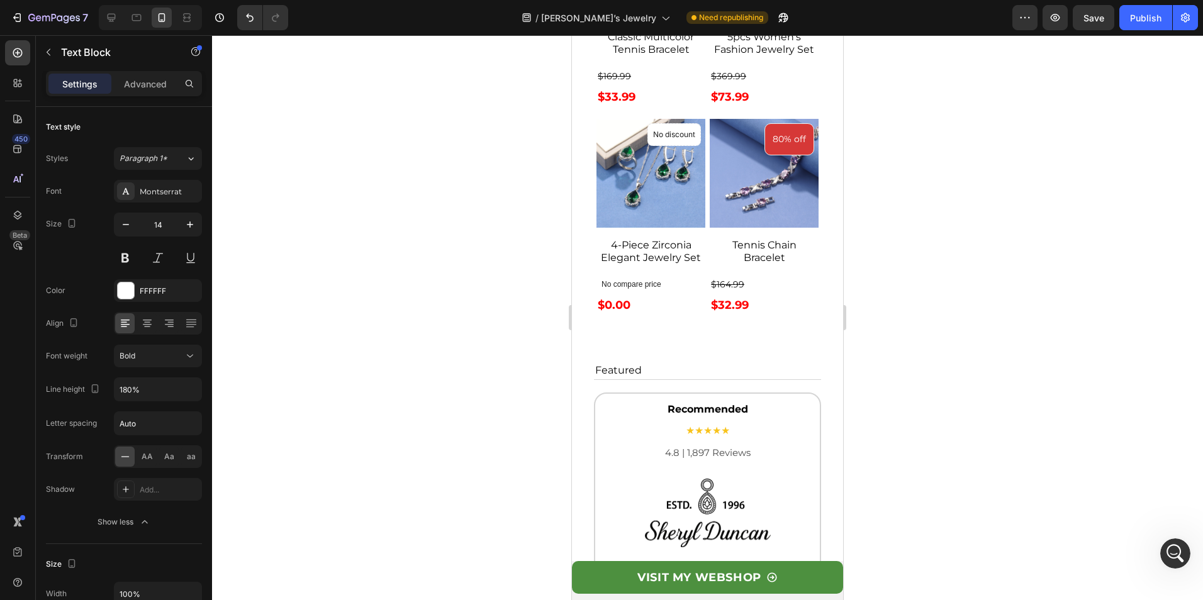
scroll to position [5666, 0]
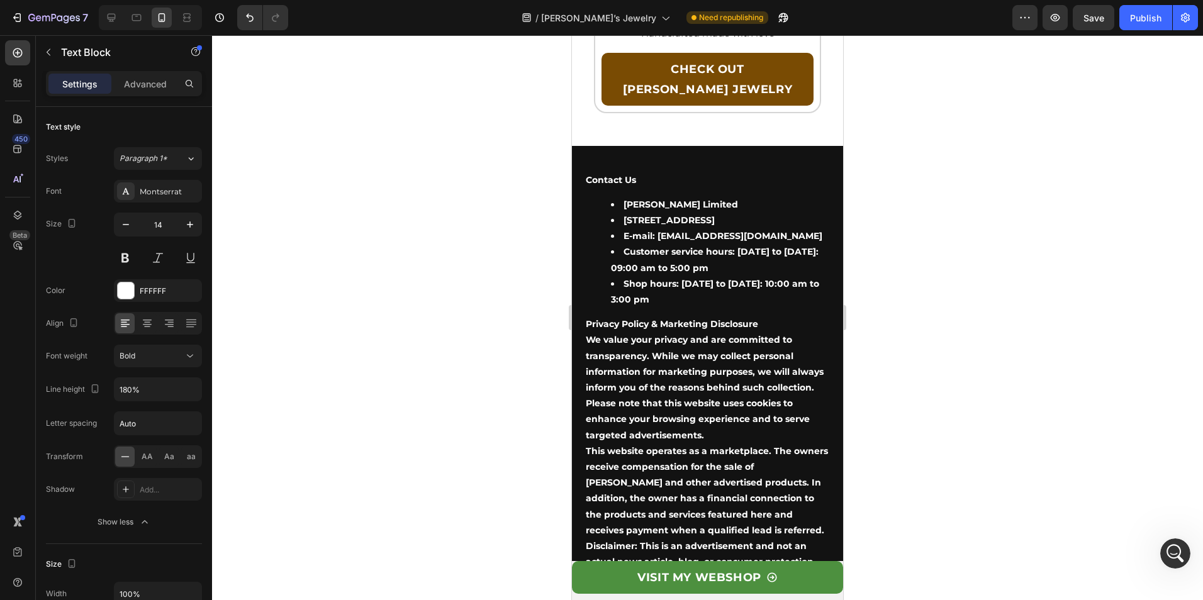
click at [624, 276] on li "Shop hours: [DATE] to [DATE]: 10:00 am to 3:00 pm" at bounding box center [720, 291] width 218 height 31
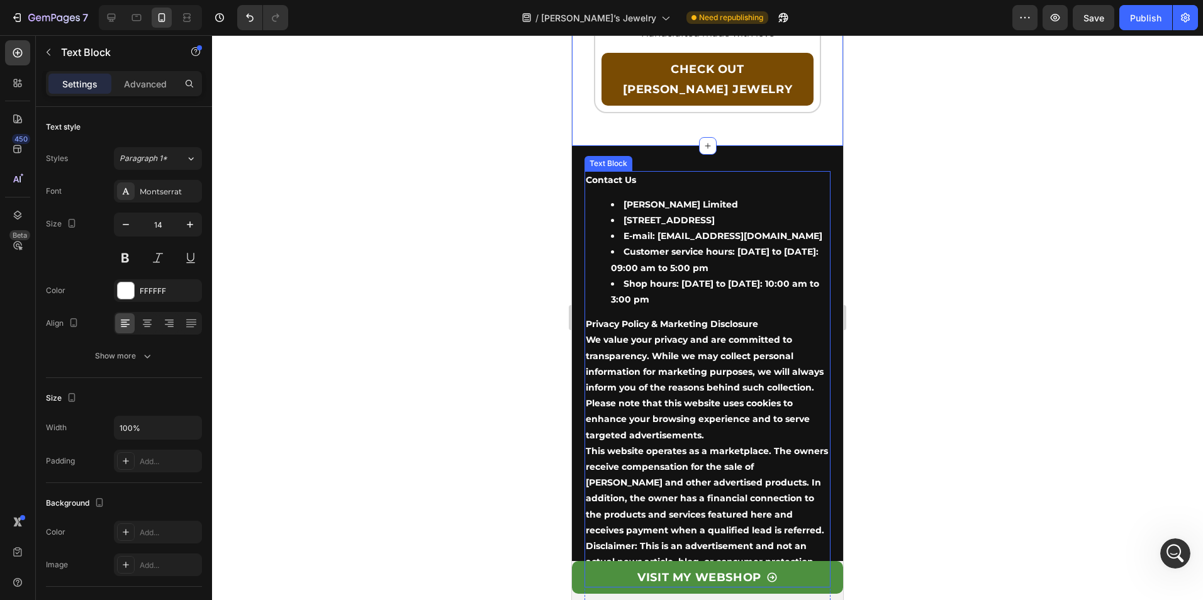
click at [659, 228] on li "E-mail: [EMAIL_ADDRESS][DOMAIN_NAME]" at bounding box center [720, 236] width 218 height 16
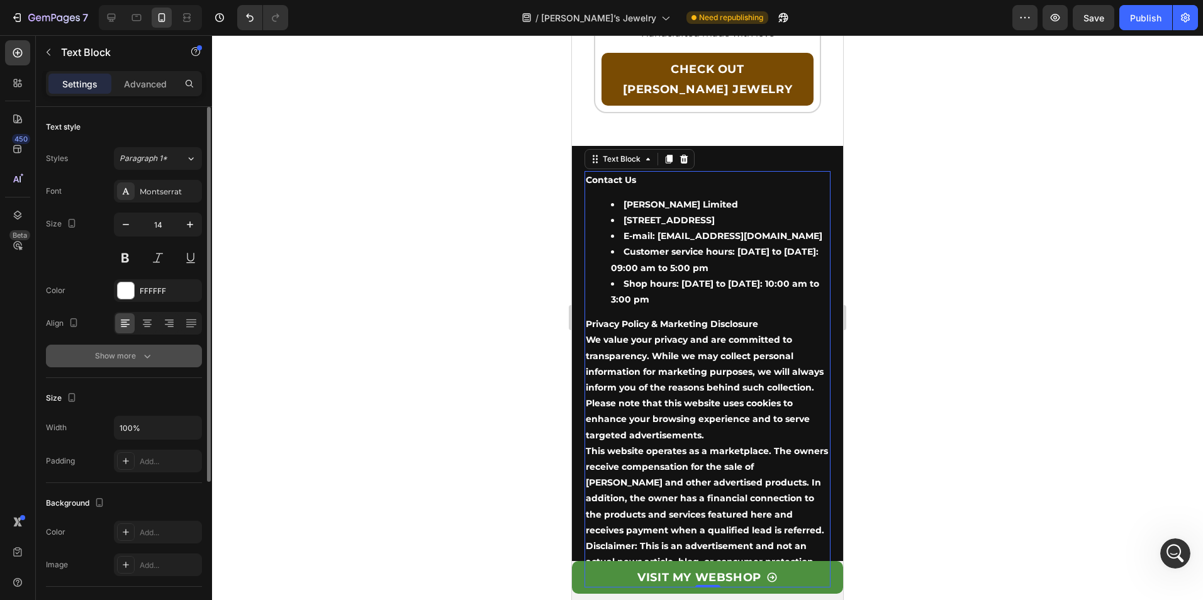
click at [130, 361] on div "Show more" at bounding box center [124, 356] width 59 height 13
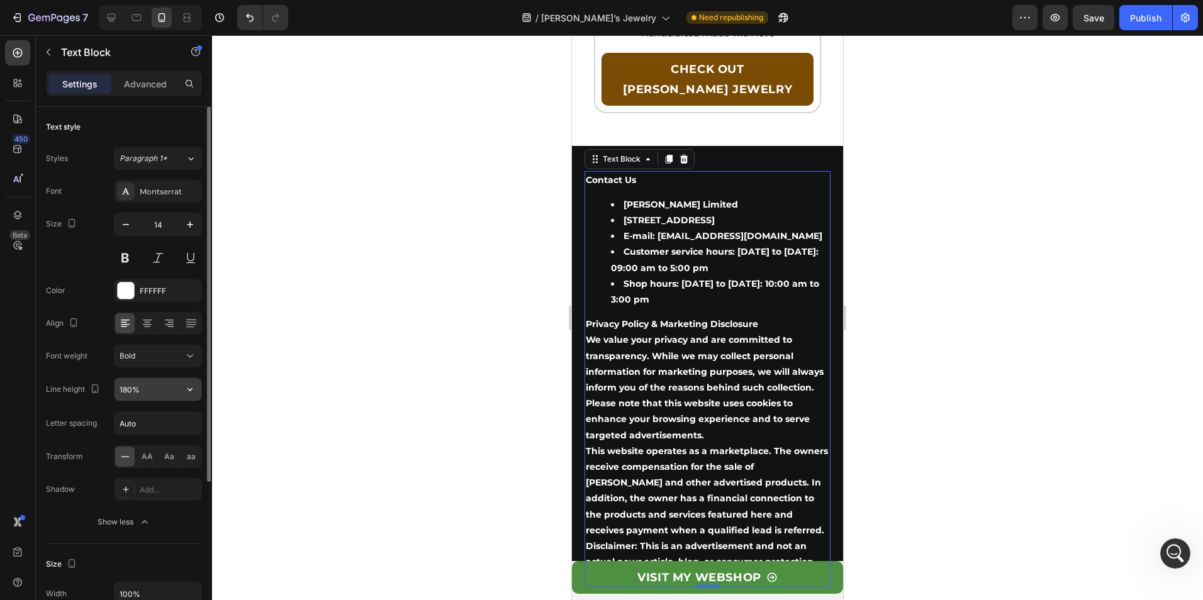
click at [151, 389] on input "180%" at bounding box center [158, 389] width 87 height 23
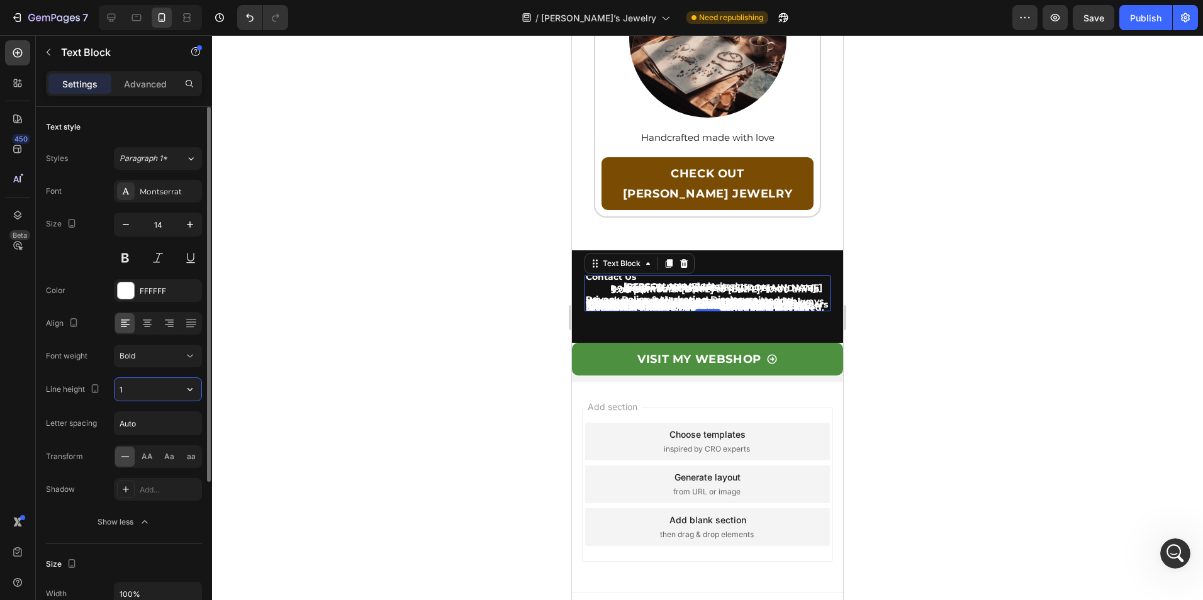
type input "18"
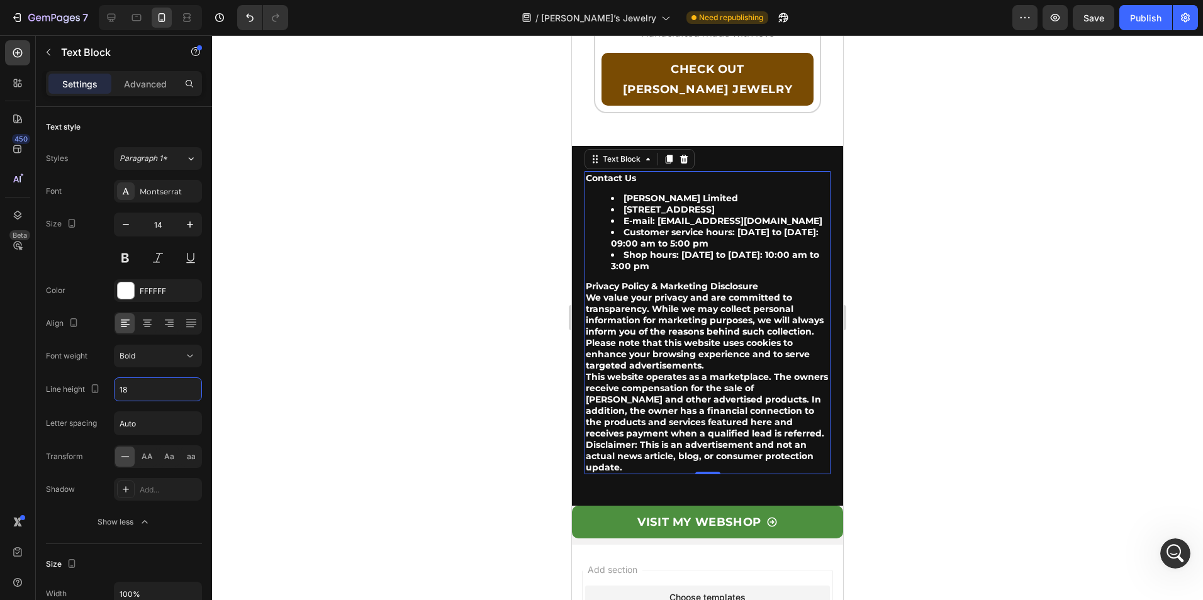
click at [383, 374] on div at bounding box center [707, 317] width 991 height 565
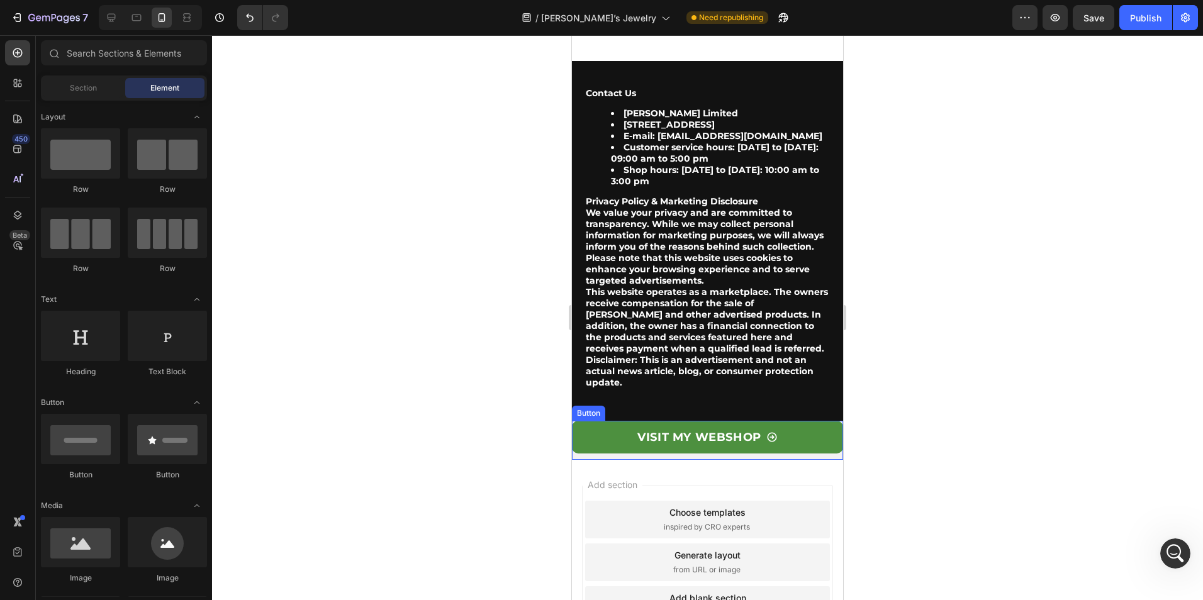
scroll to position [5840, 0]
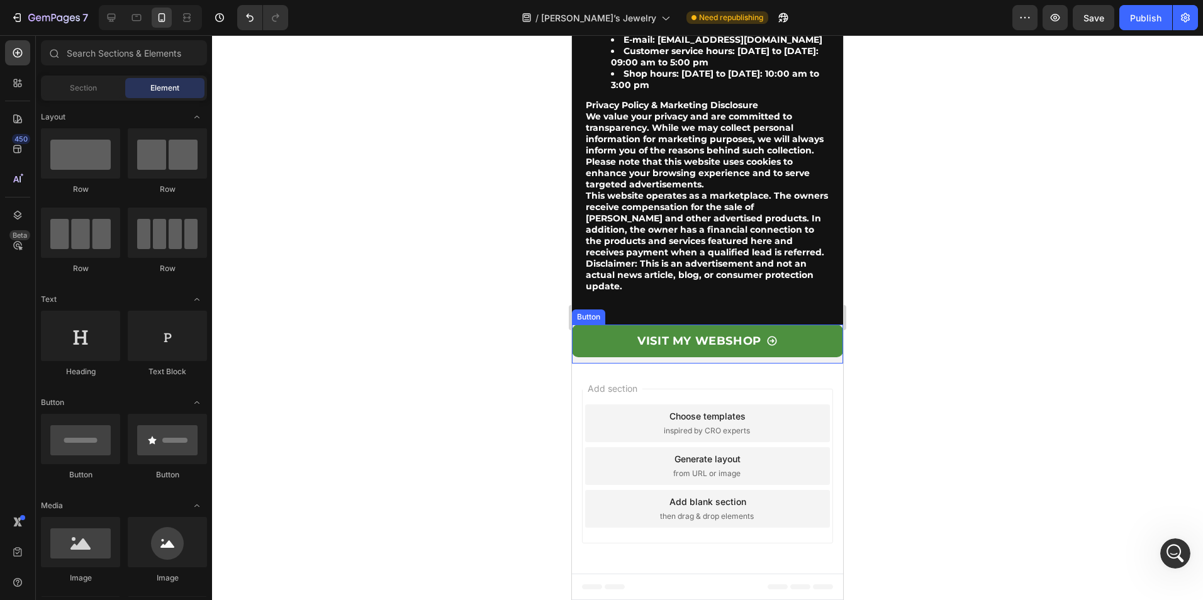
click at [588, 361] on div "VISIT MY WEBSHOP Button" at bounding box center [707, 344] width 271 height 39
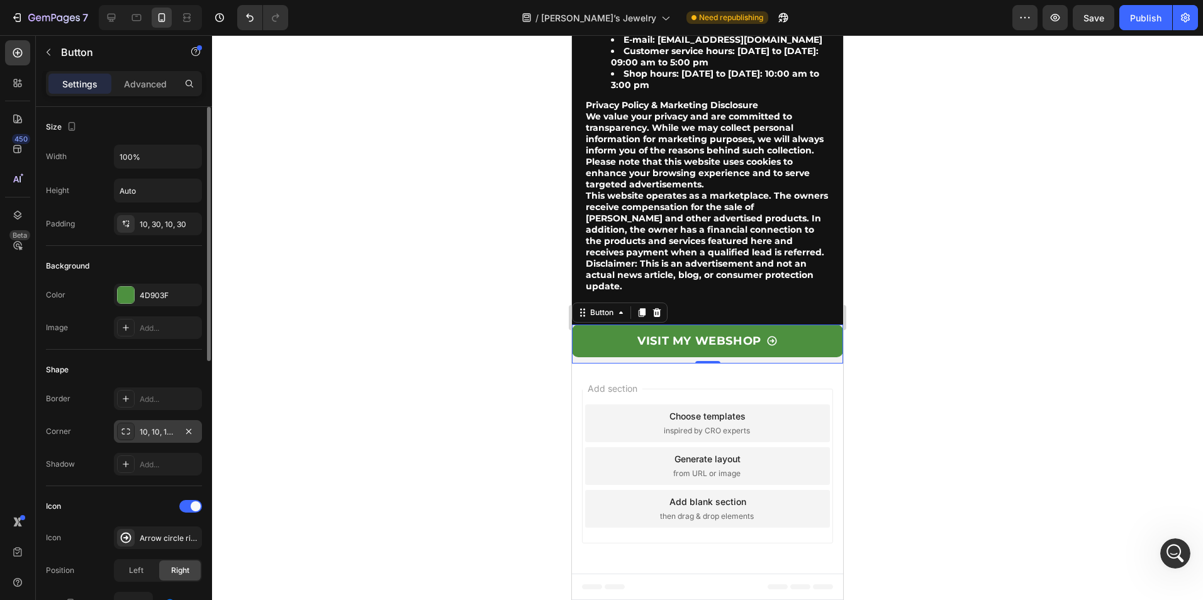
scroll to position [189, 0]
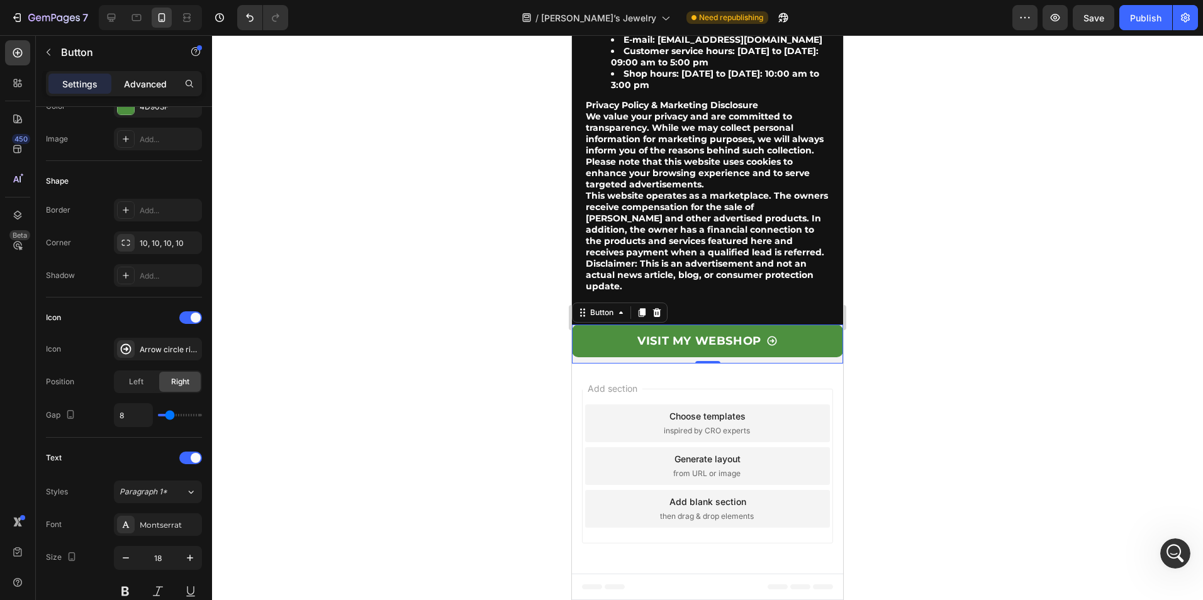
click at [162, 77] on p "Advanced" at bounding box center [145, 83] width 43 height 13
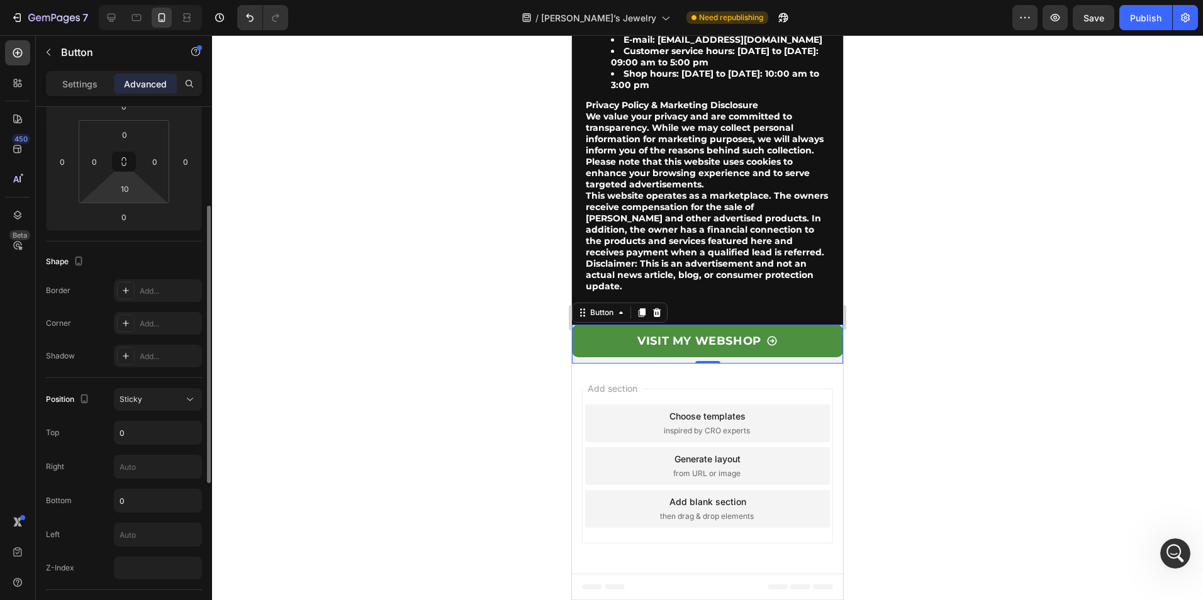
click at [126, 0] on html "7 Version history / [PERSON_NAME]’s Jewelry Need republishing Preview Save Publ…" at bounding box center [601, 0] width 1203 height 0
type input "0"
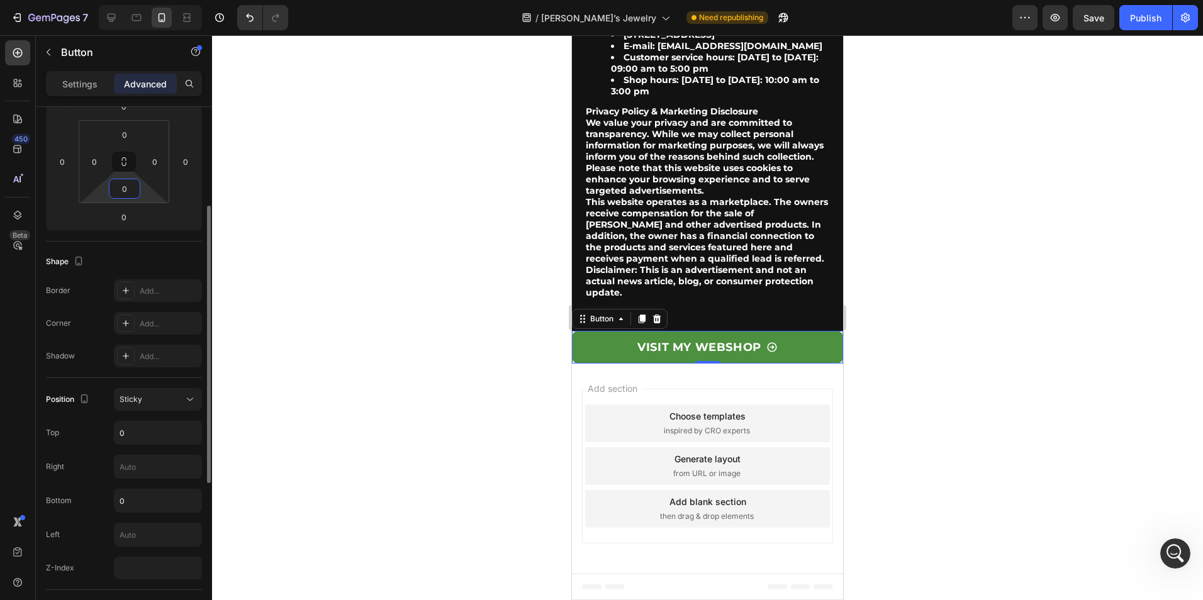
scroll to position [5833, 0]
click at [249, 268] on div at bounding box center [707, 317] width 991 height 565
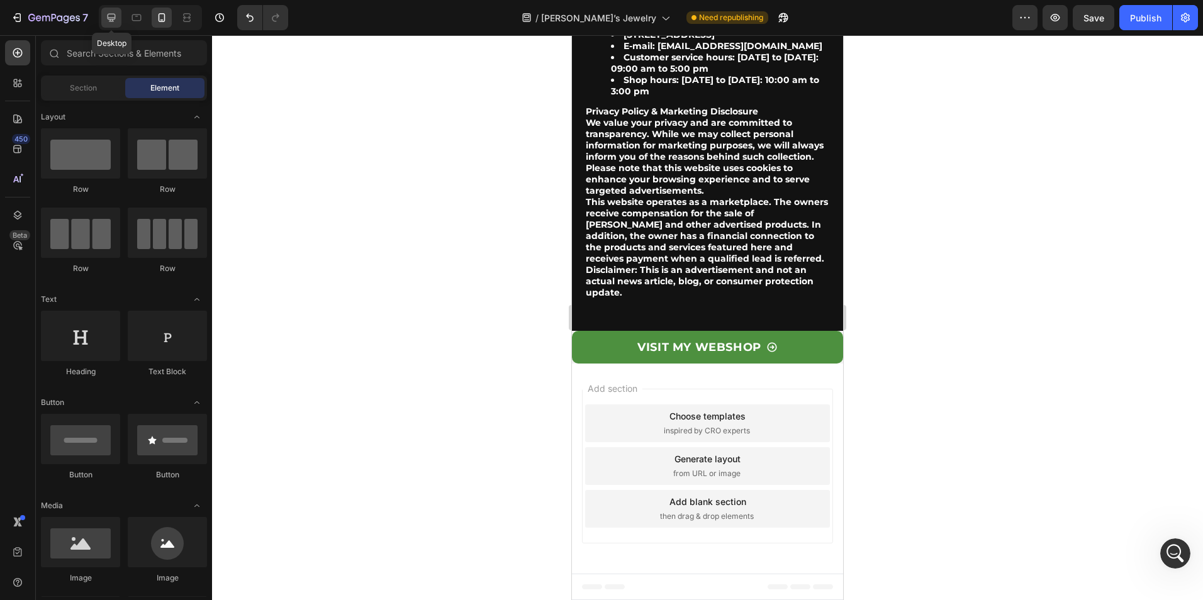
click at [108, 12] on icon at bounding box center [111, 17] width 13 height 13
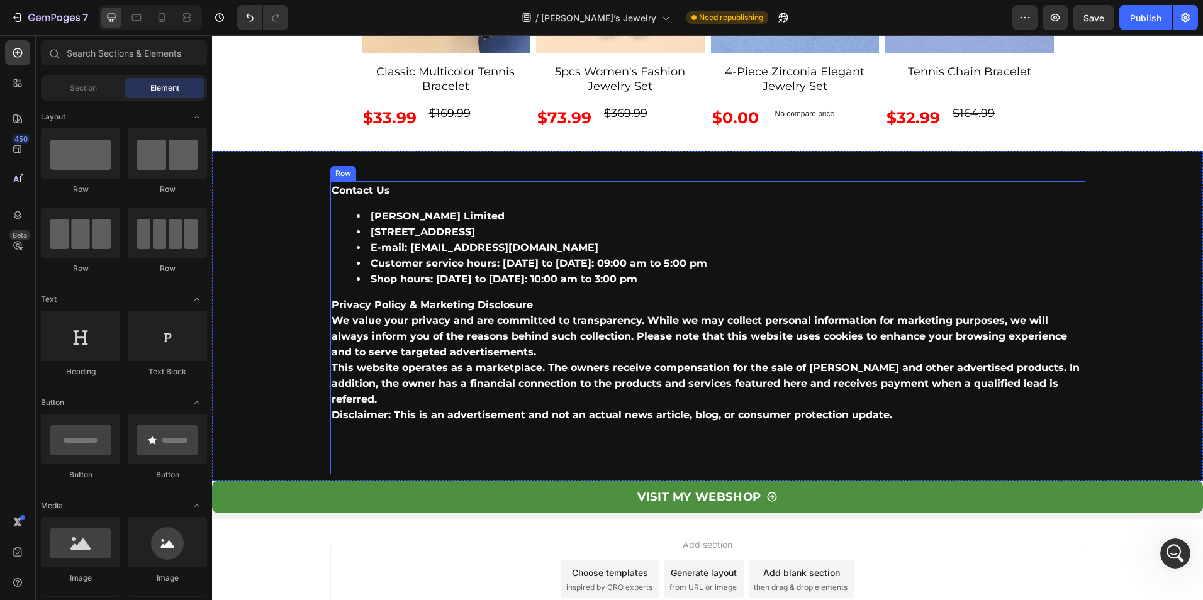
scroll to position [4749, 0]
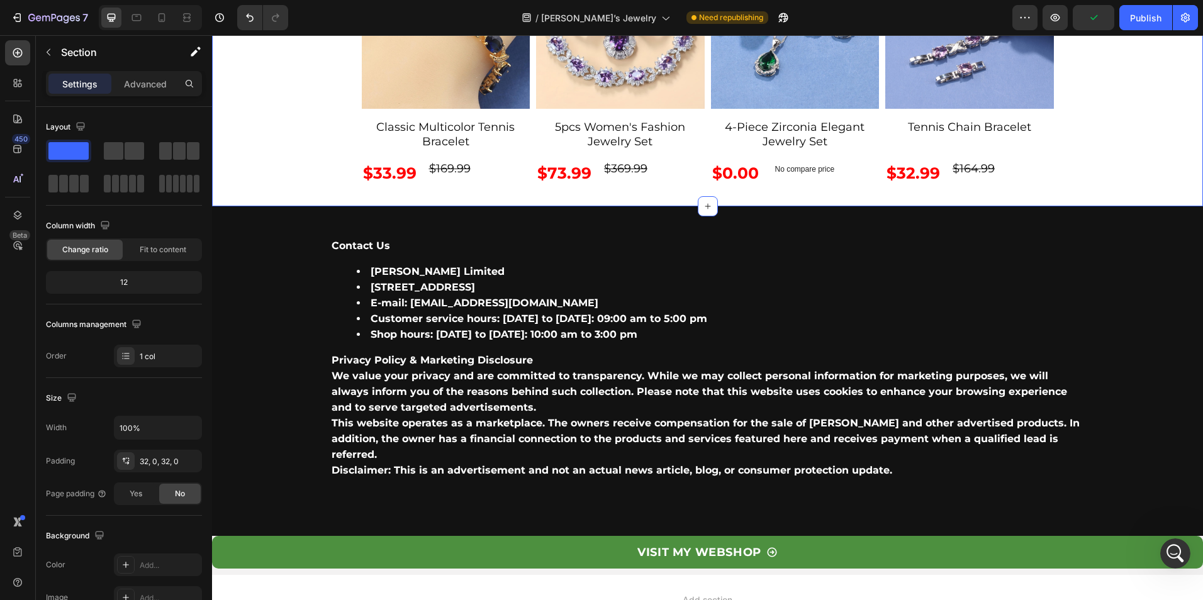
click at [152, 93] on div "Advanced" at bounding box center [145, 84] width 63 height 20
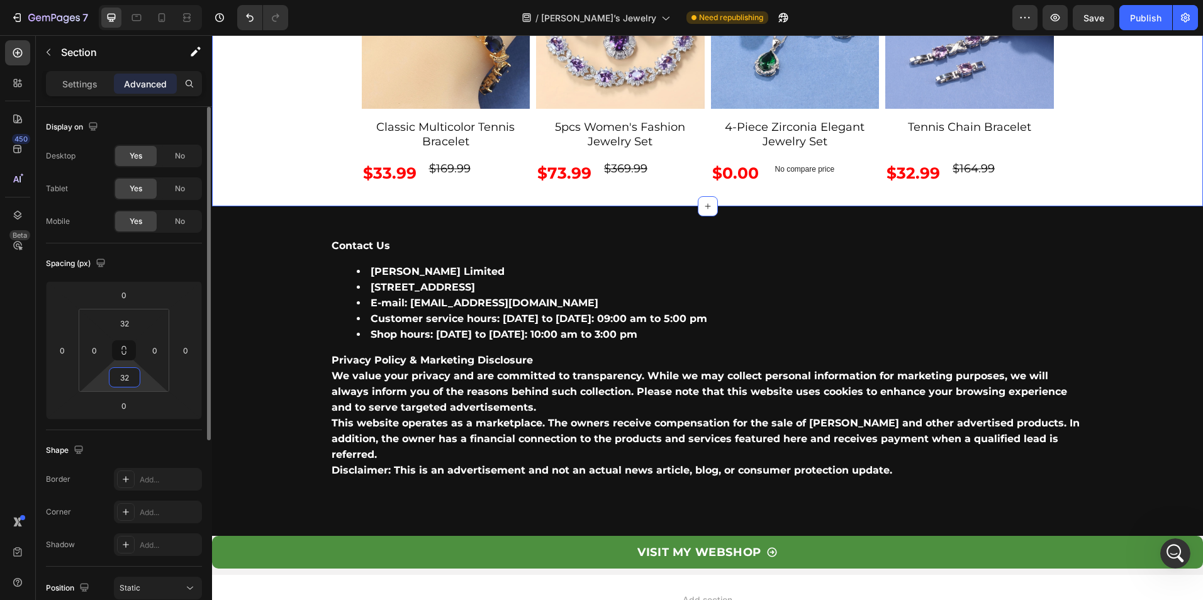
click at [129, 385] on input "32" at bounding box center [124, 377] width 25 height 19
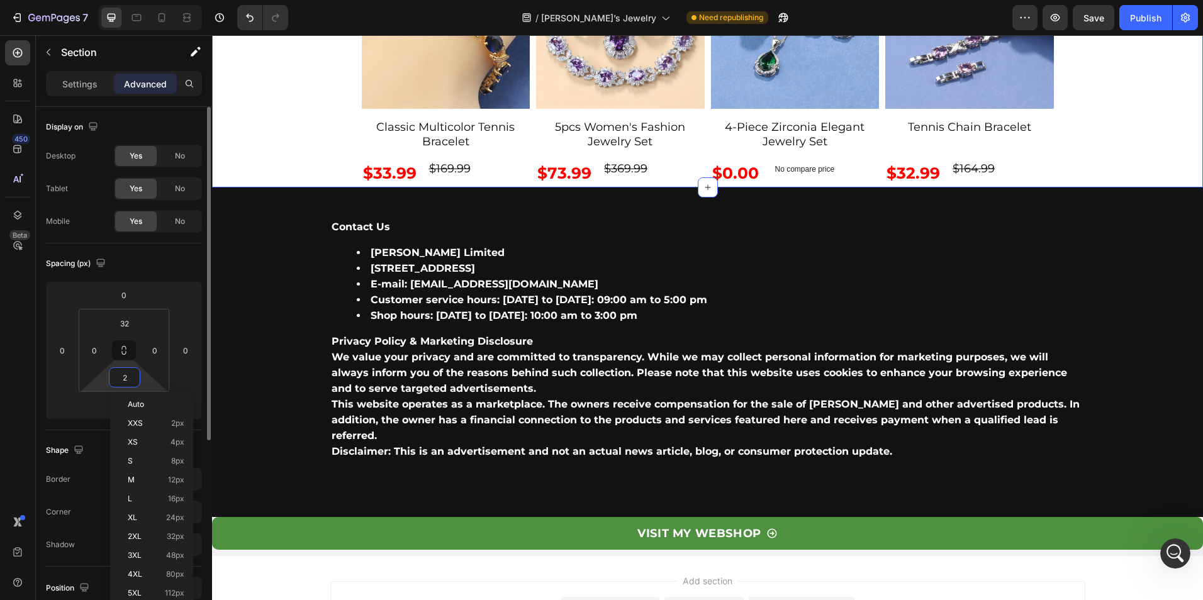
click at [130, 377] on input "2" at bounding box center [124, 377] width 25 height 19
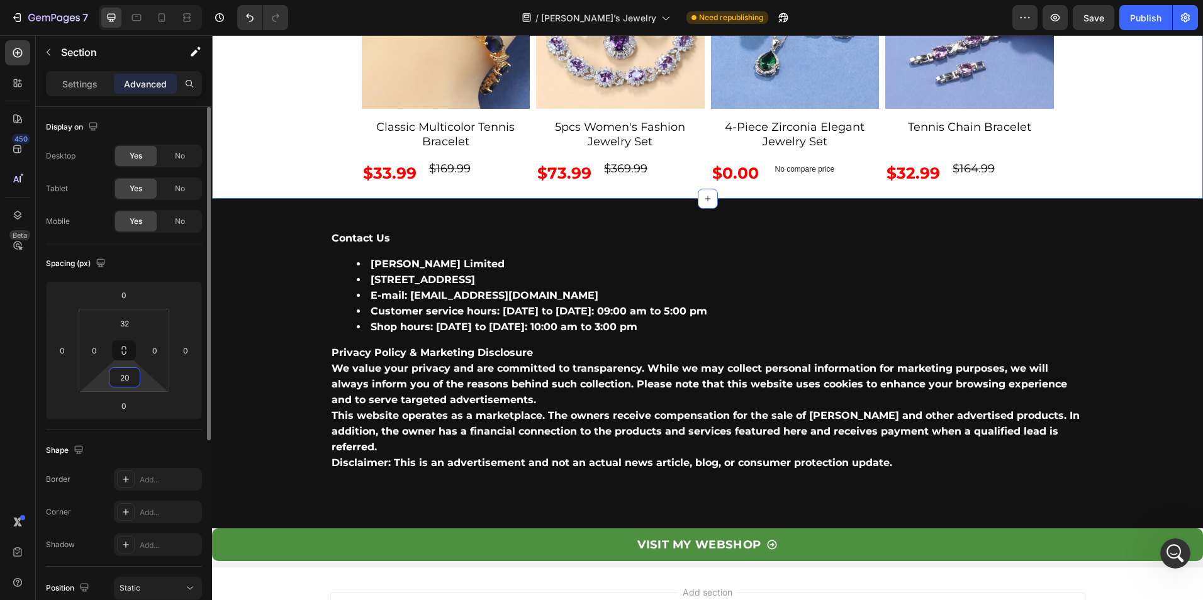
click at [130, 377] on input "20" at bounding box center [124, 377] width 25 height 19
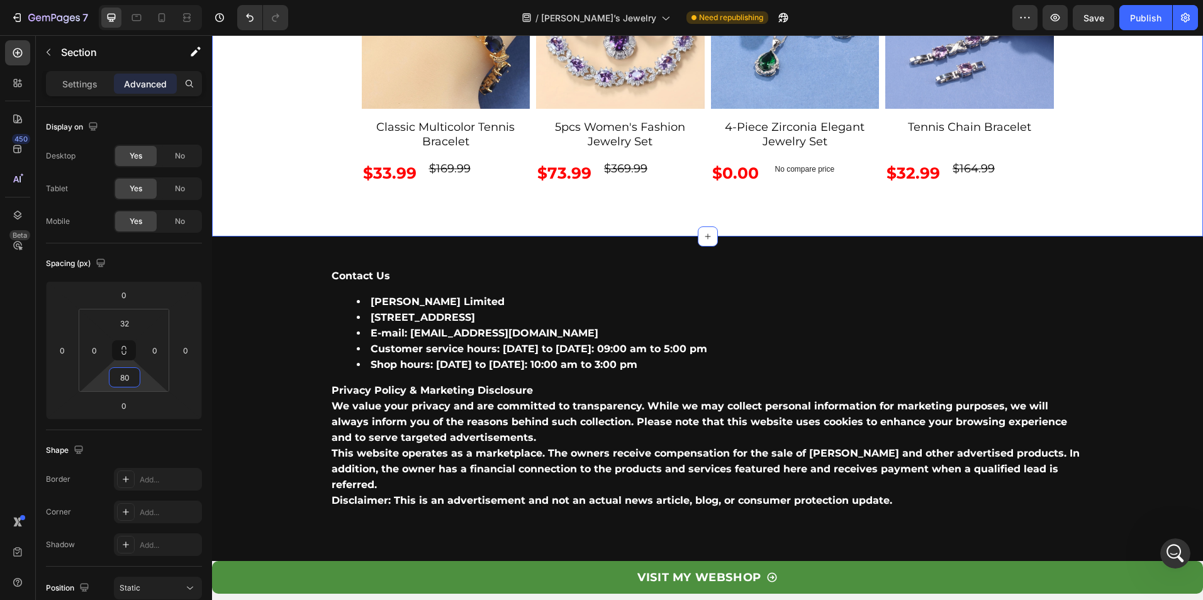
type input "80"
click at [30, 347] on div "450 Beta" at bounding box center [18, 317] width 36 height 565
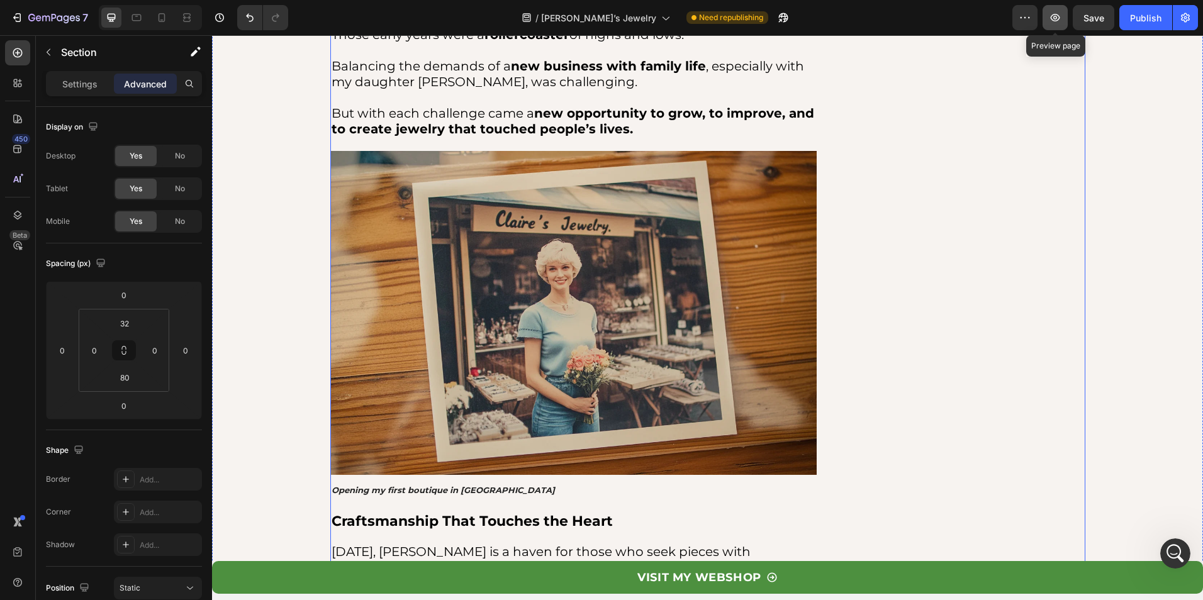
scroll to position [1162, 0]
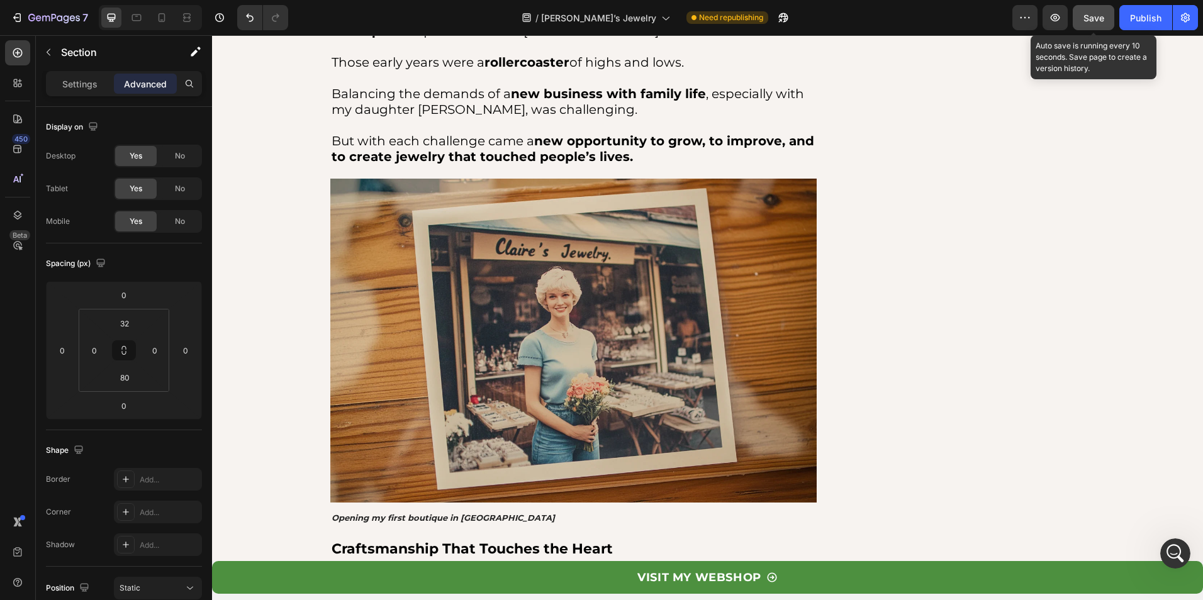
click at [1089, 11] on div "Save" at bounding box center [1094, 17] width 21 height 13
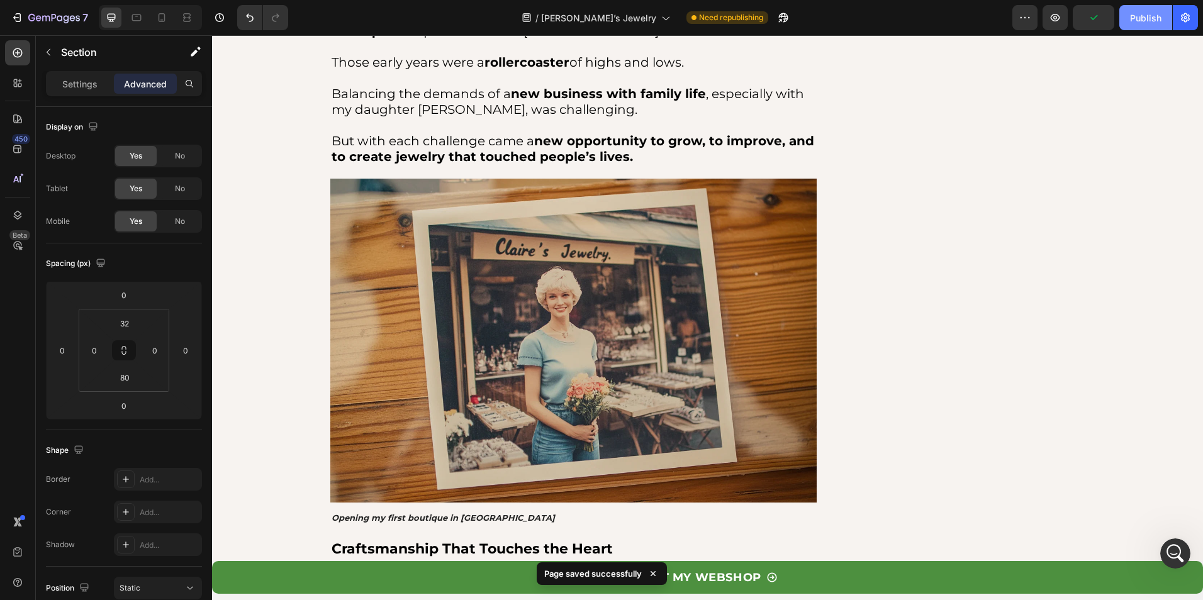
click at [1140, 16] on div "Publish" at bounding box center [1145, 17] width 31 height 13
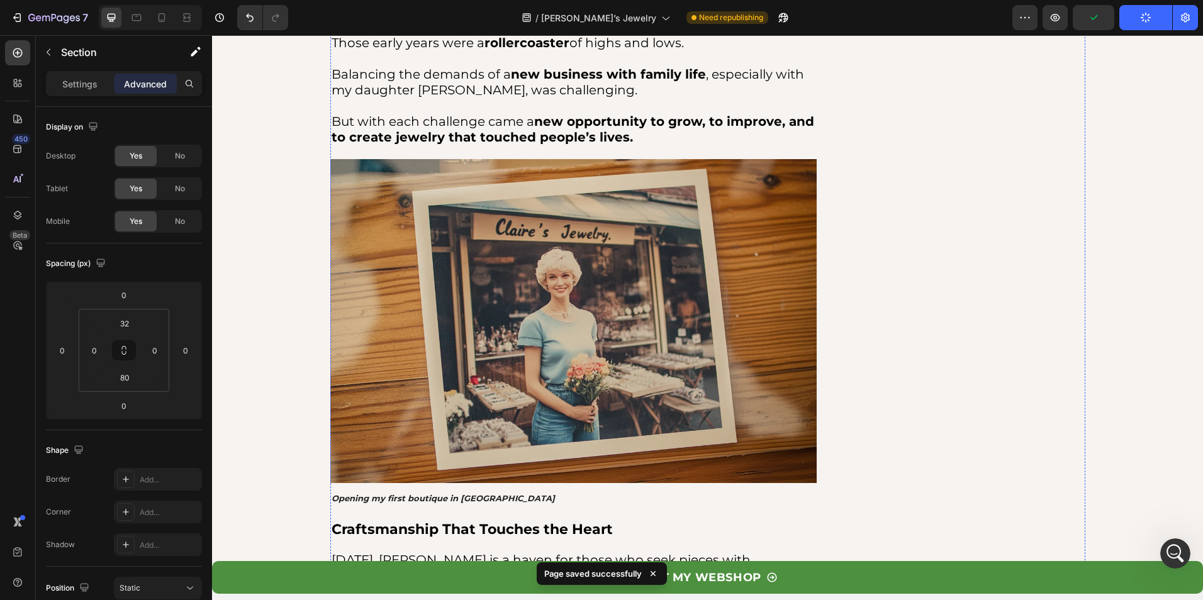
scroll to position [1539, 0]
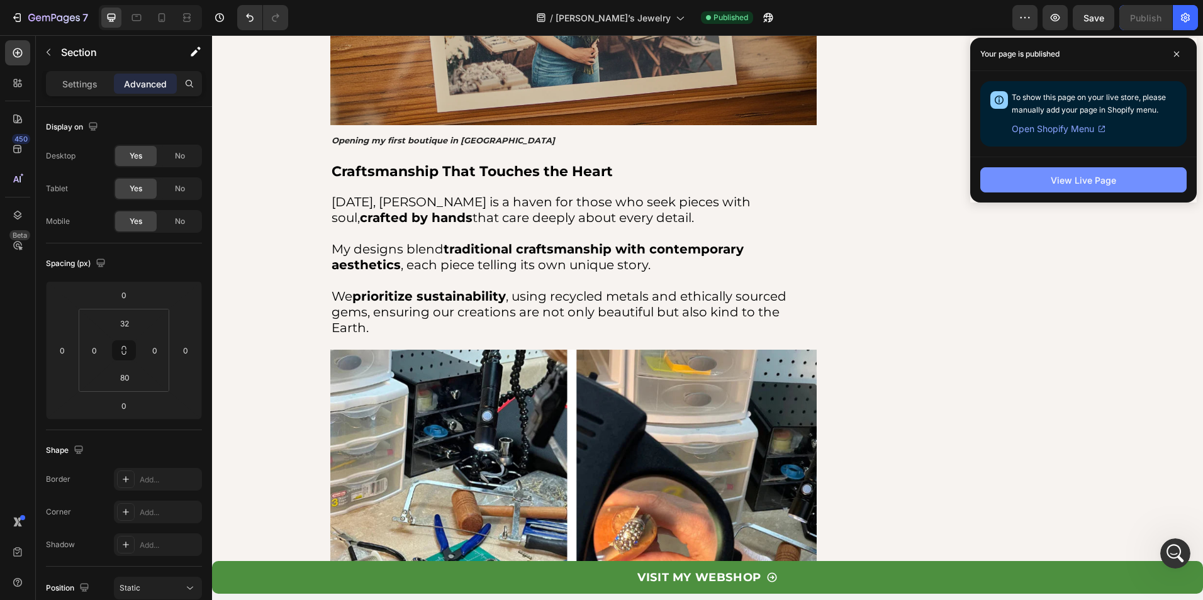
click at [1070, 186] on div "View Live Page" at bounding box center [1083, 180] width 65 height 13
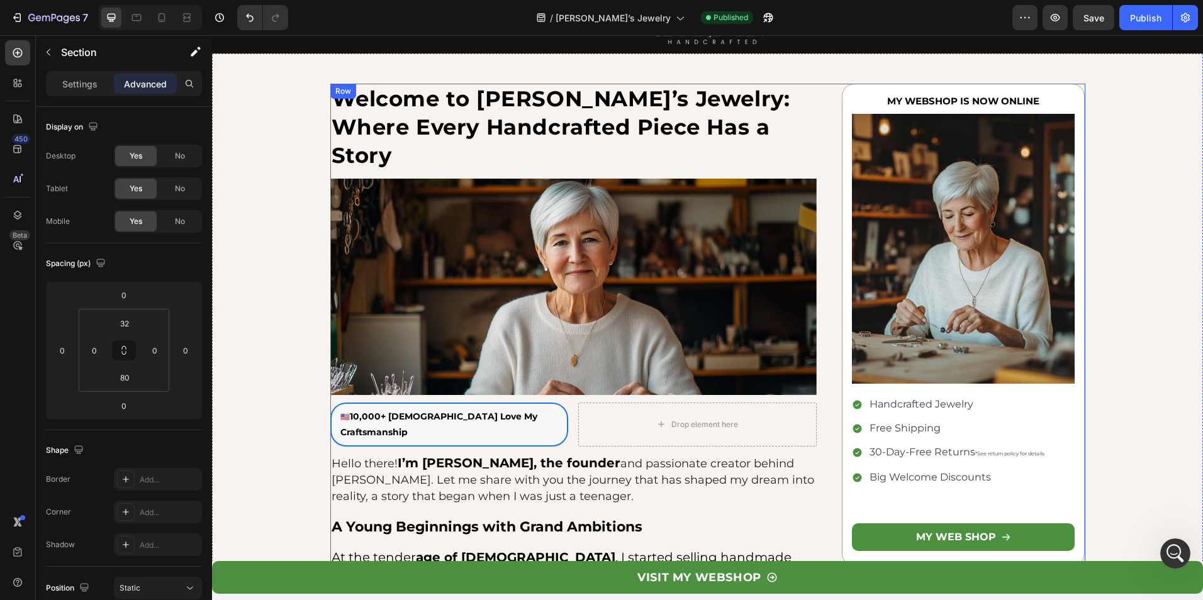
scroll to position [0, 0]
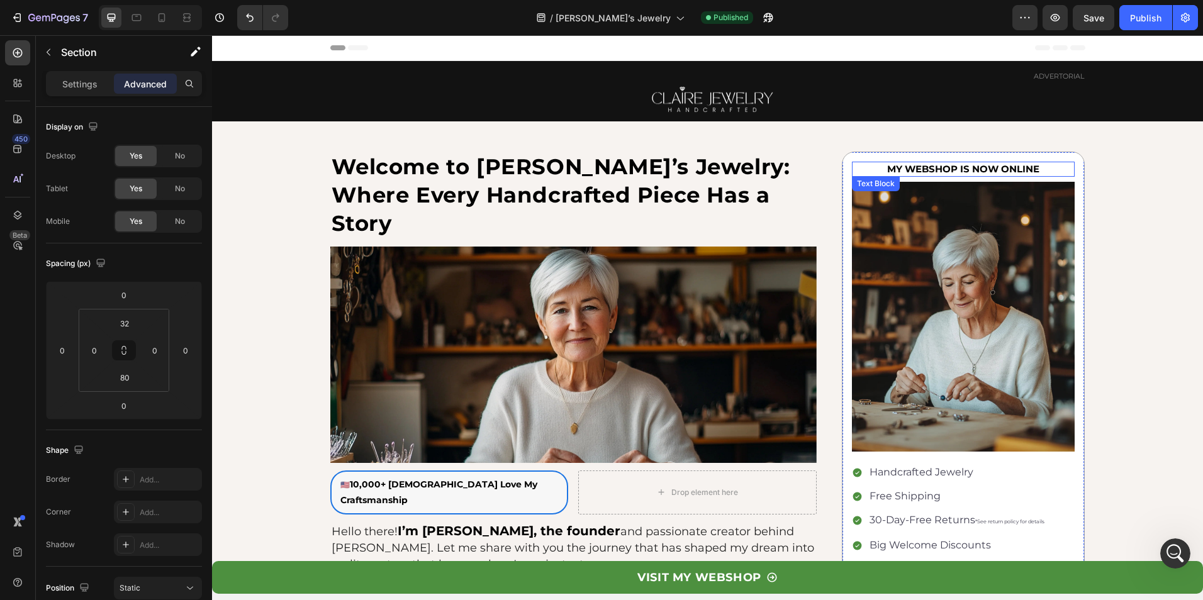
click at [948, 170] on p "MY WEBSHOP IS NOW ONLINE" at bounding box center [963, 169] width 221 height 13
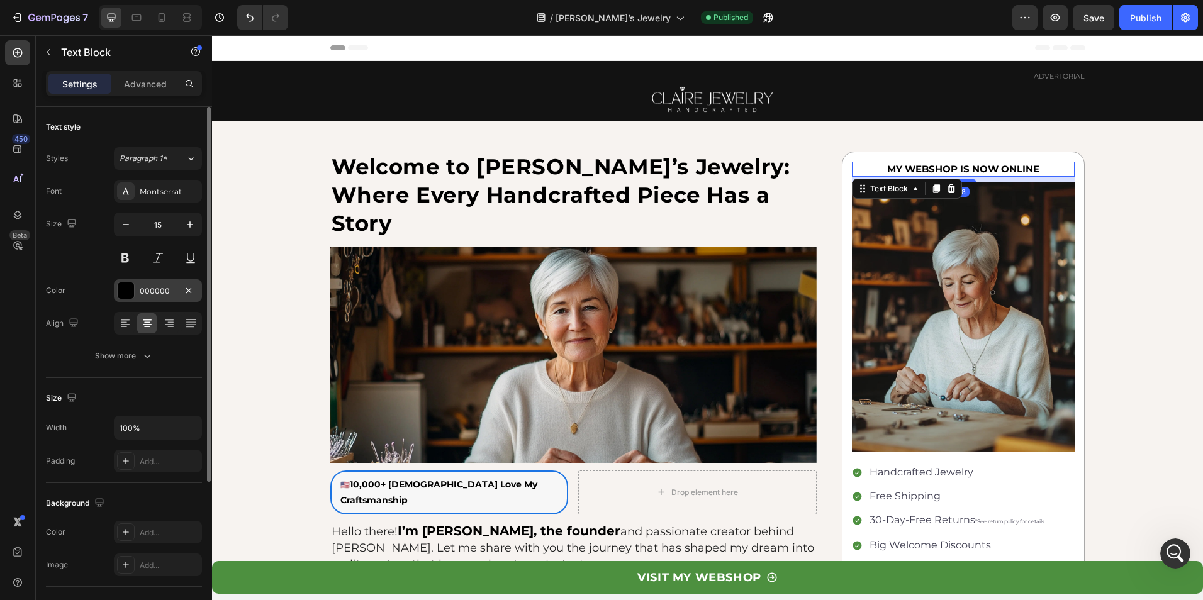
click at [157, 291] on div "000000" at bounding box center [158, 291] width 37 height 11
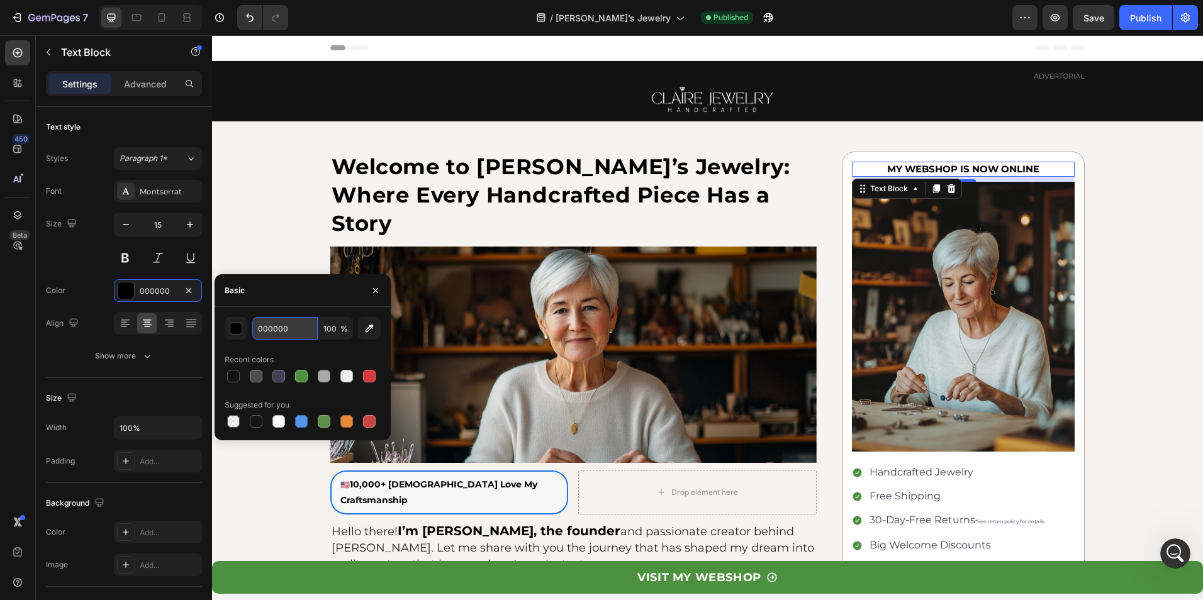
click at [295, 330] on input "000000" at bounding box center [284, 328] width 65 height 23
paste input "575757"
type input "575757"
click at [87, 270] on div "Font Montserrat Size 15 Color 000000 Align Show more" at bounding box center [124, 274] width 156 height 188
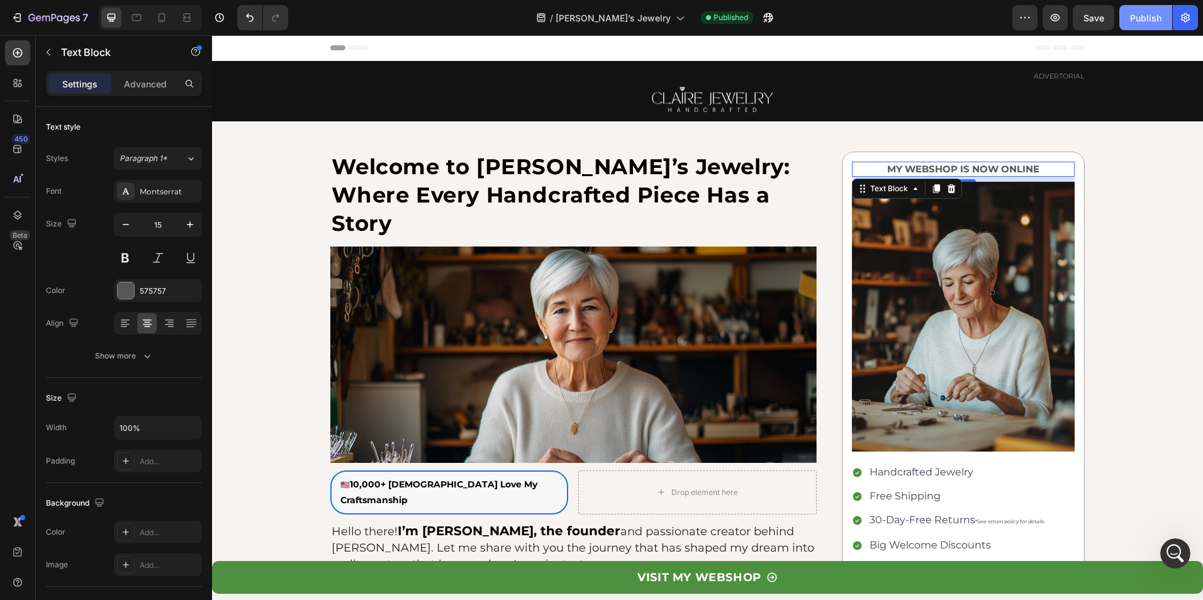
click at [1149, 14] on div "Publish" at bounding box center [1145, 17] width 31 height 13
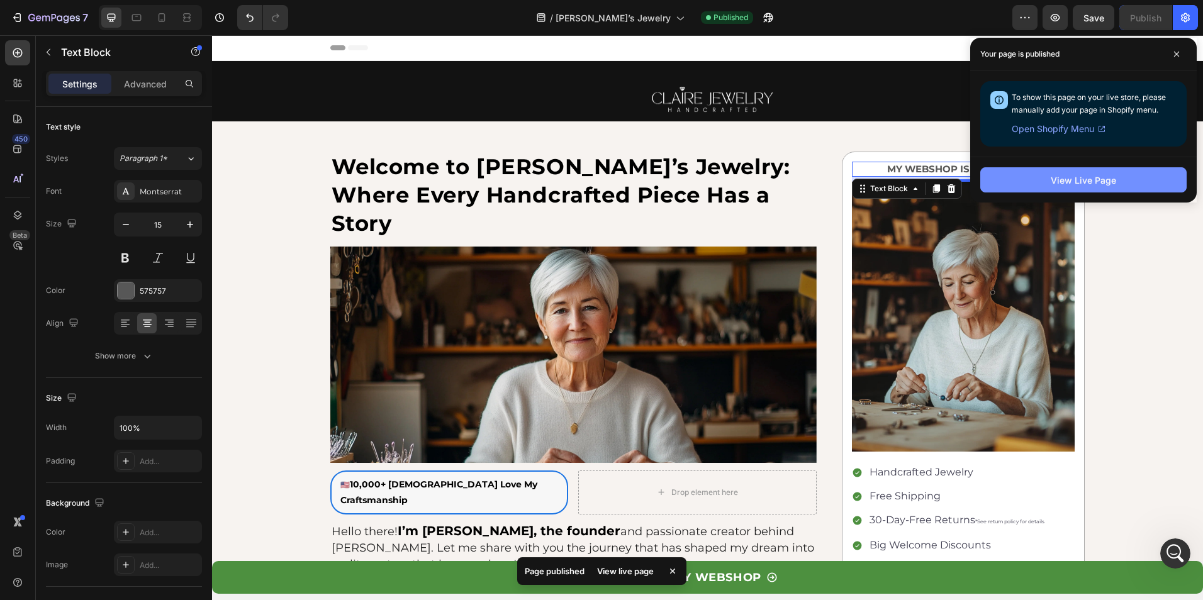
click at [1098, 176] on div "View Live Page" at bounding box center [1083, 180] width 65 height 13
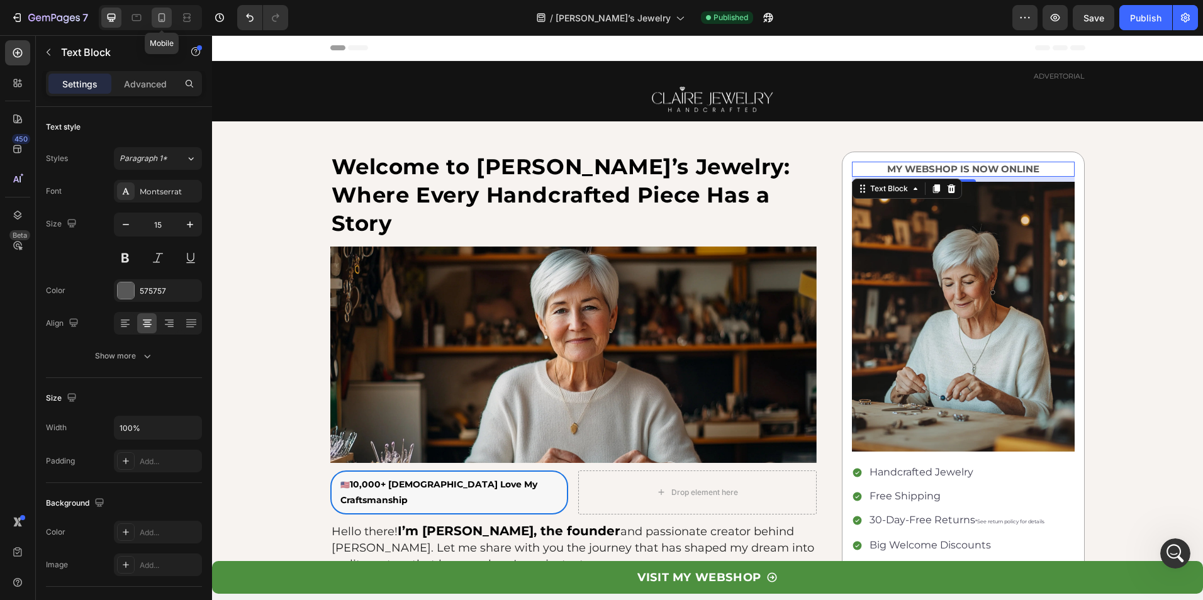
click at [166, 16] on icon at bounding box center [161, 17] width 13 height 13
type input "16"
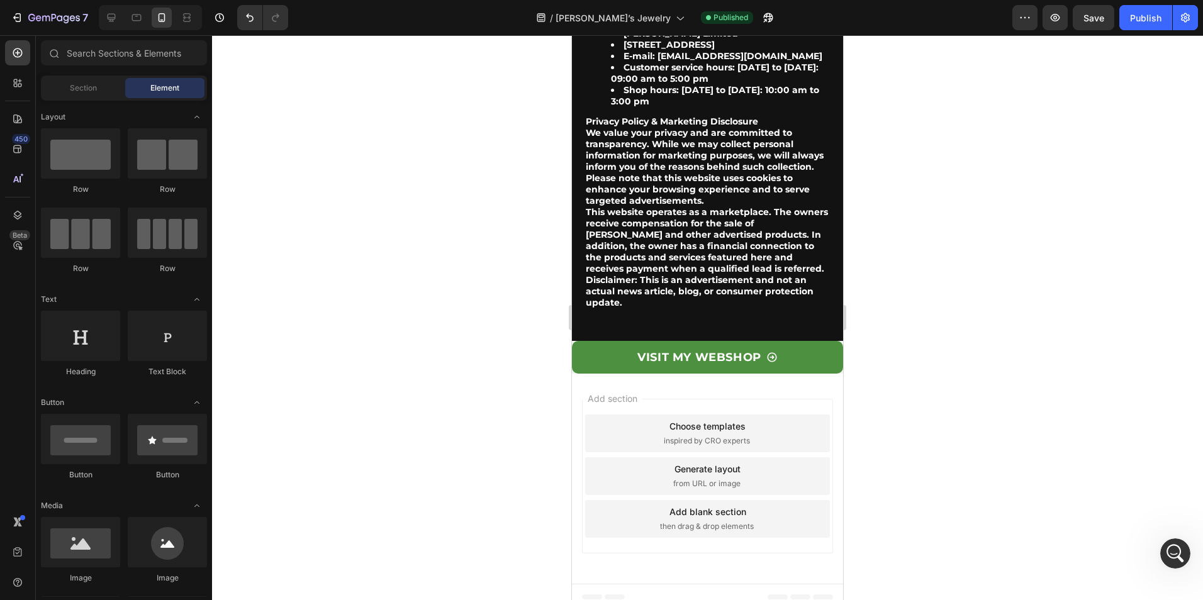
scroll to position [5146, 0]
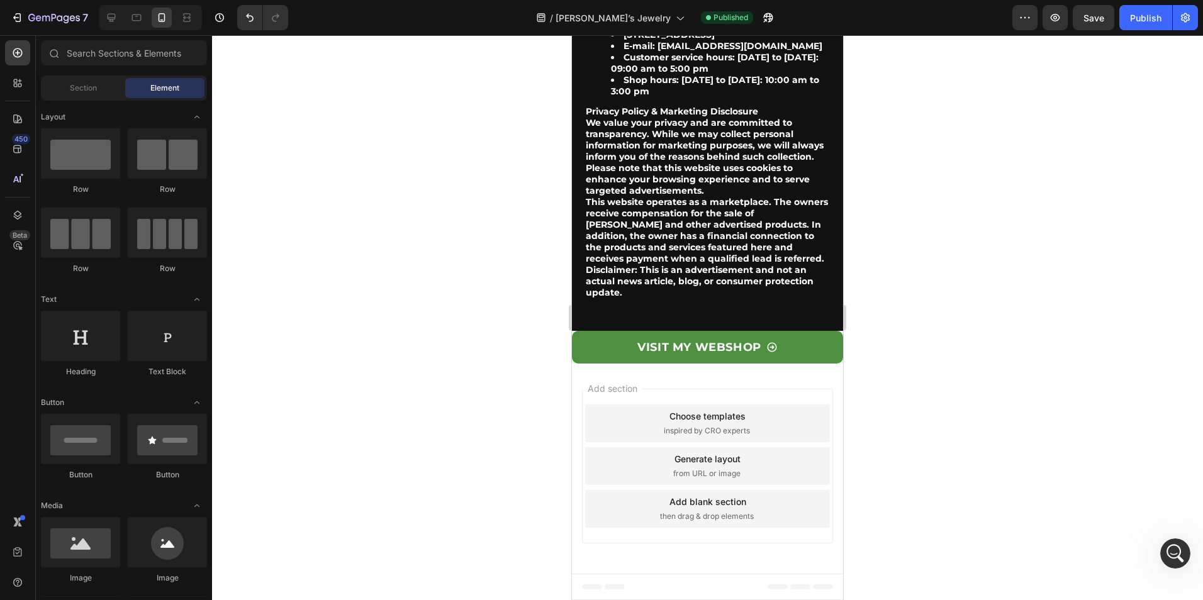
drag, startPoint x: 839, startPoint y: 237, endPoint x: 1422, endPoint y: 599, distance: 686.0
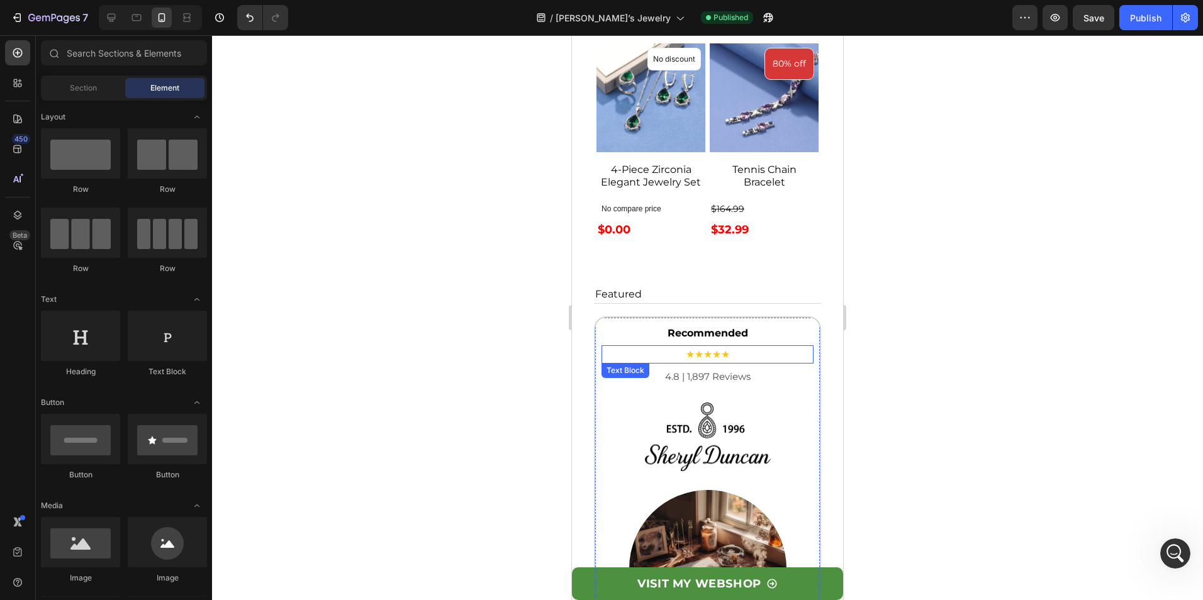
scroll to position [5140, 0]
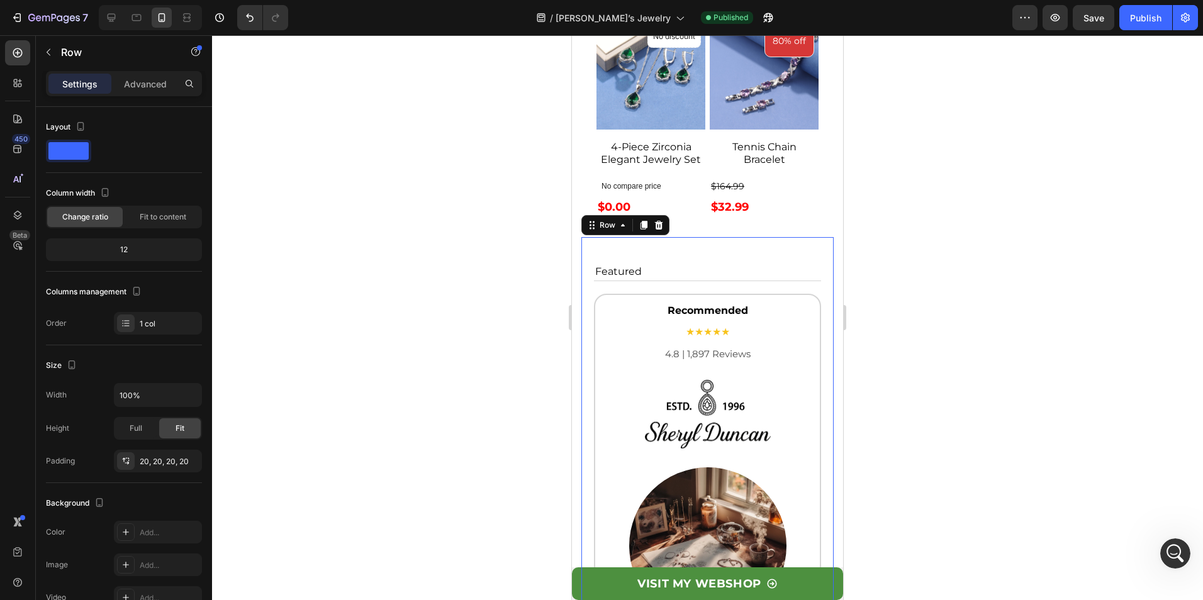
click at [590, 256] on div "Featured Text Block Recommended Text Block ★★★★★ Text Block 4.8 | 1,897 Reviews…" at bounding box center [708, 487] width 252 height 500
click at [155, 83] on p "Advanced" at bounding box center [145, 83] width 43 height 13
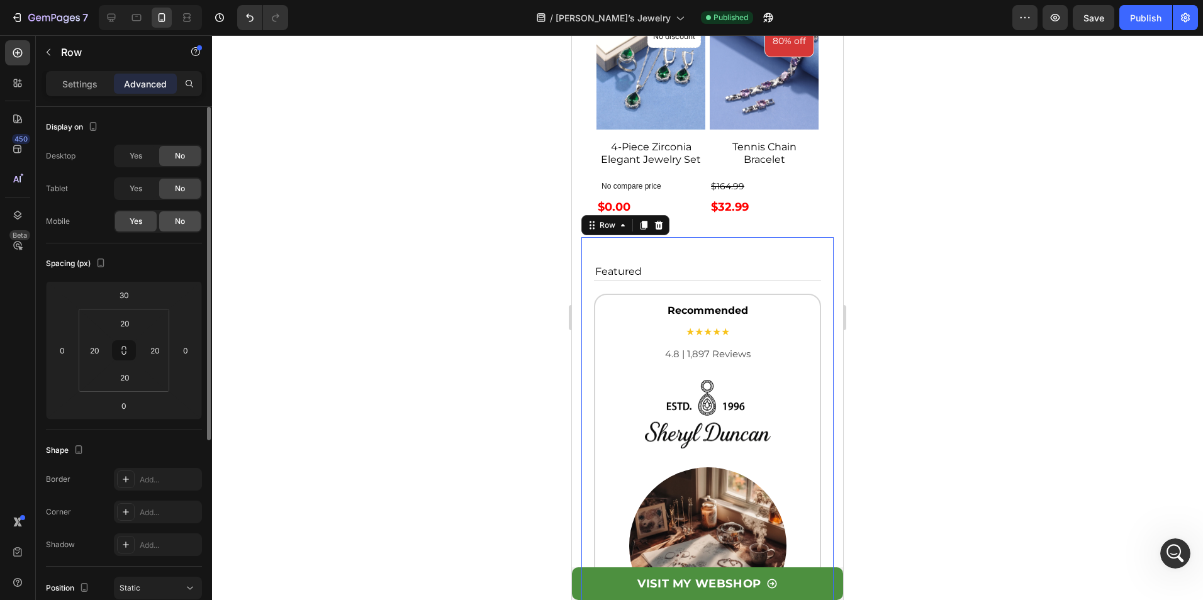
drag, startPoint x: 172, startPoint y: 220, endPoint x: 141, endPoint y: 24, distance: 198.8
click at [172, 220] on div "No" at bounding box center [180, 221] width 42 height 20
click at [661, 220] on icon at bounding box center [659, 225] width 10 height 10
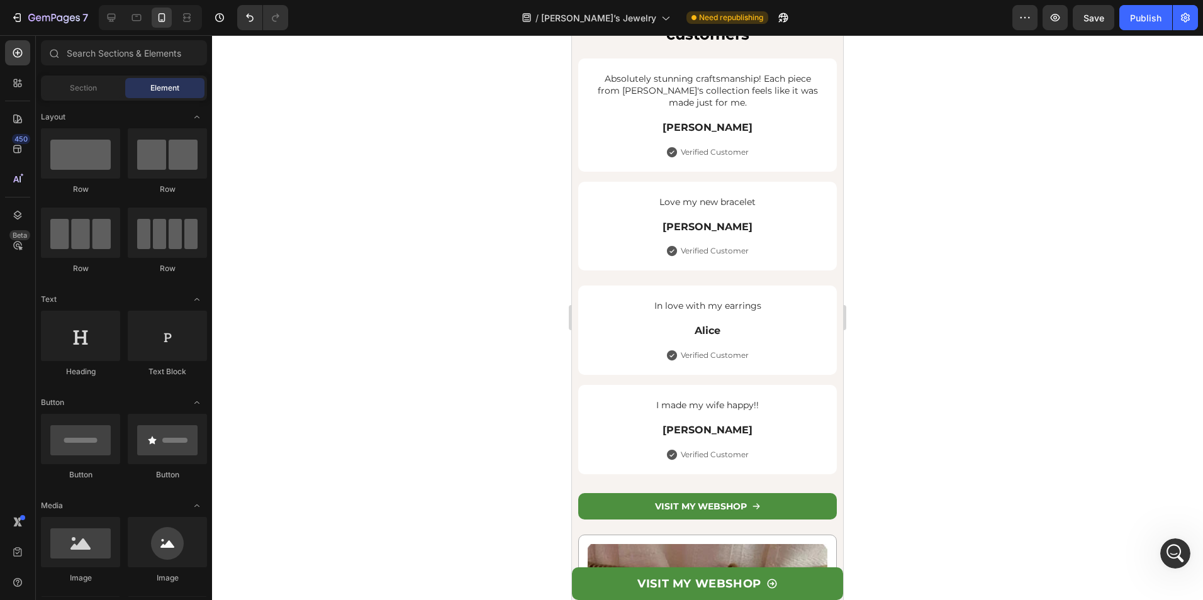
scroll to position [3857, 0]
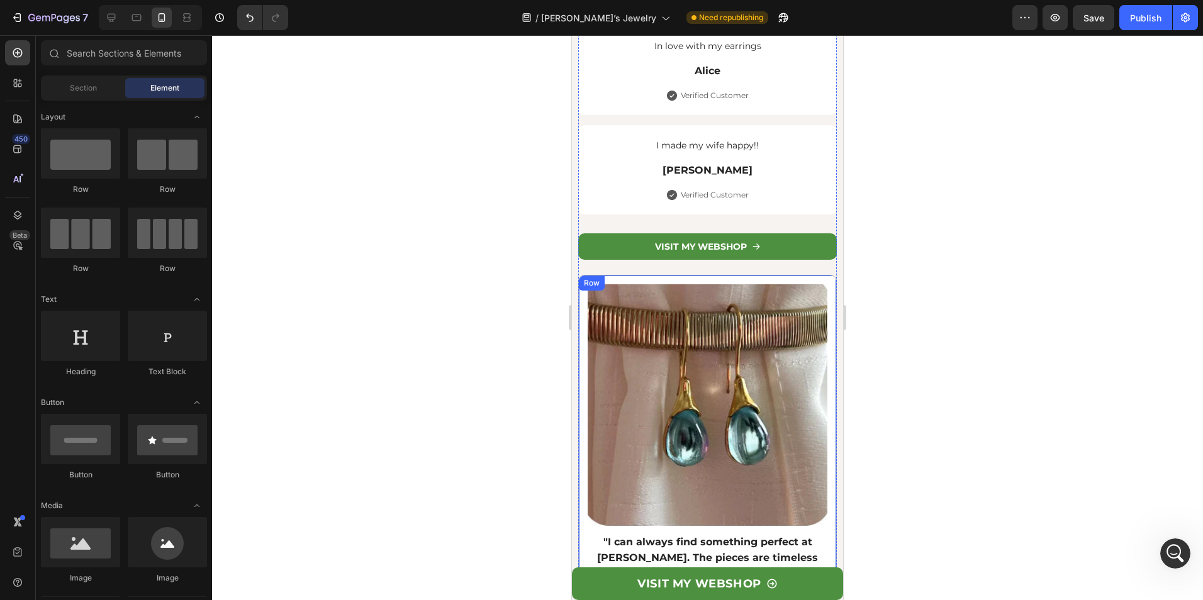
click at [642, 275] on div "Image "I can always find something perfect at [PERSON_NAME]. The pieces are tim…" at bounding box center [707, 464] width 259 height 379
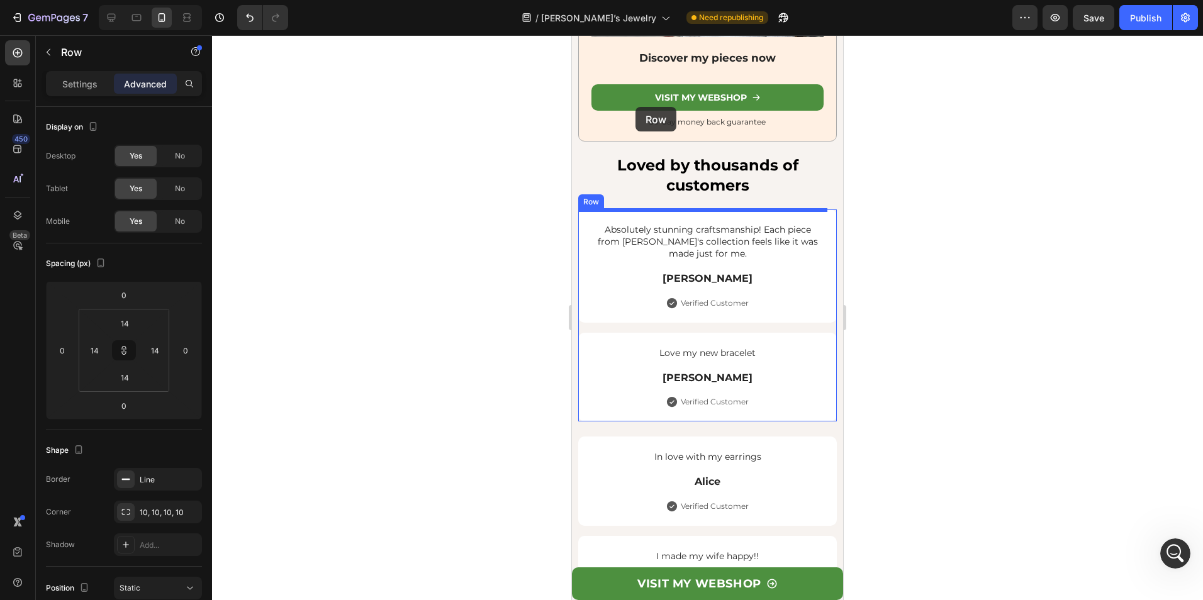
scroll to position [3364, 0]
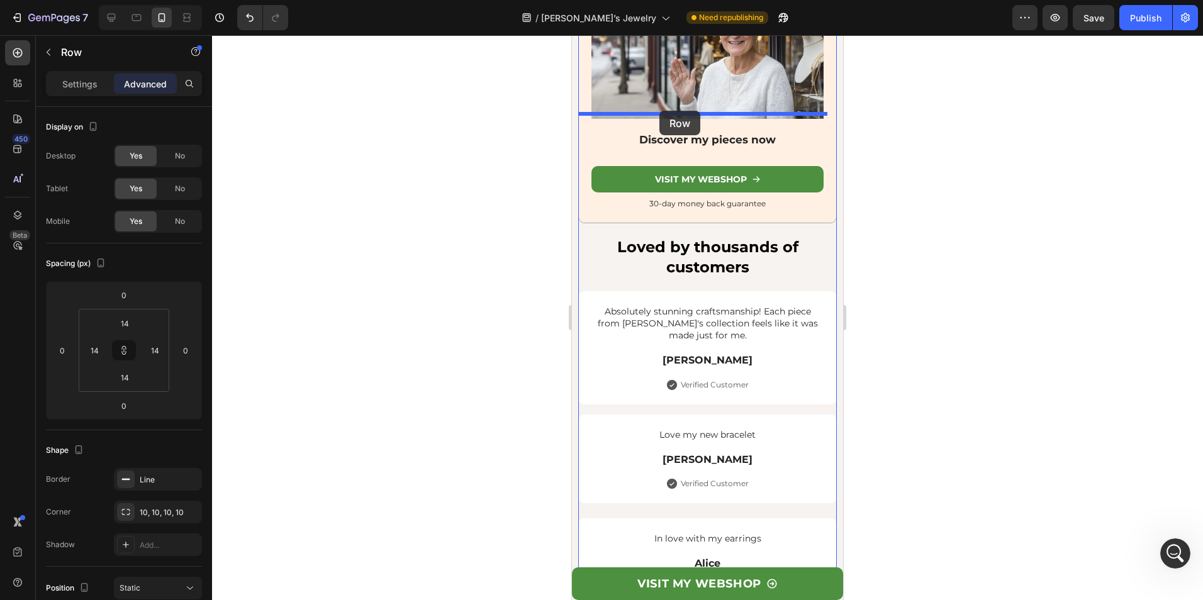
drag, startPoint x: 599, startPoint y: 157, endPoint x: 660, endPoint y: 111, distance: 76.4
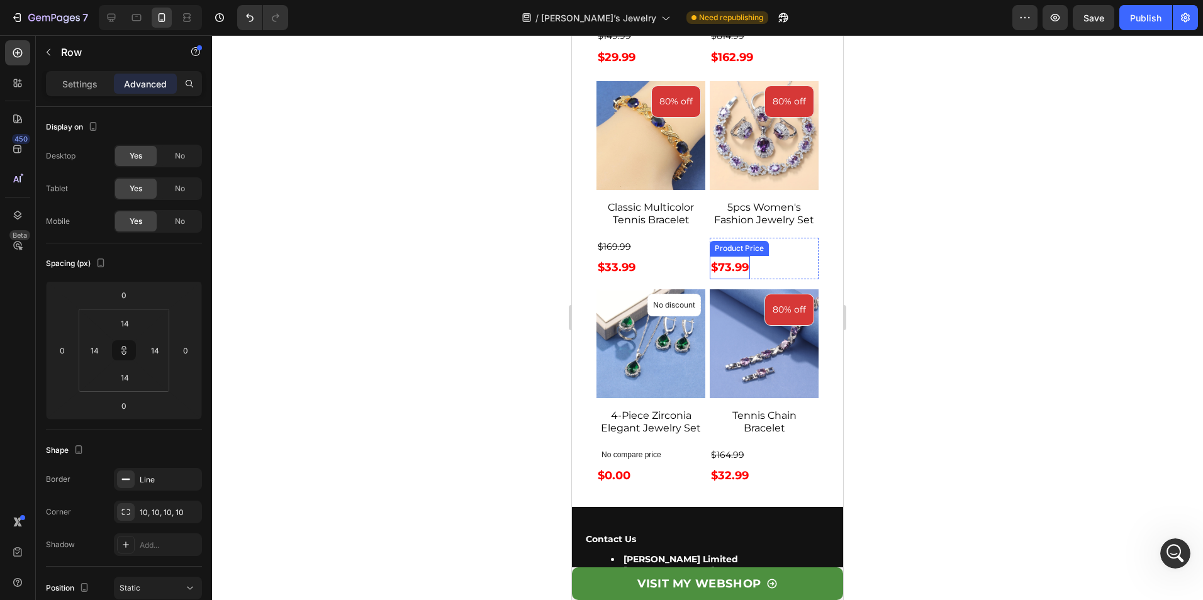
scroll to position [4749, 0]
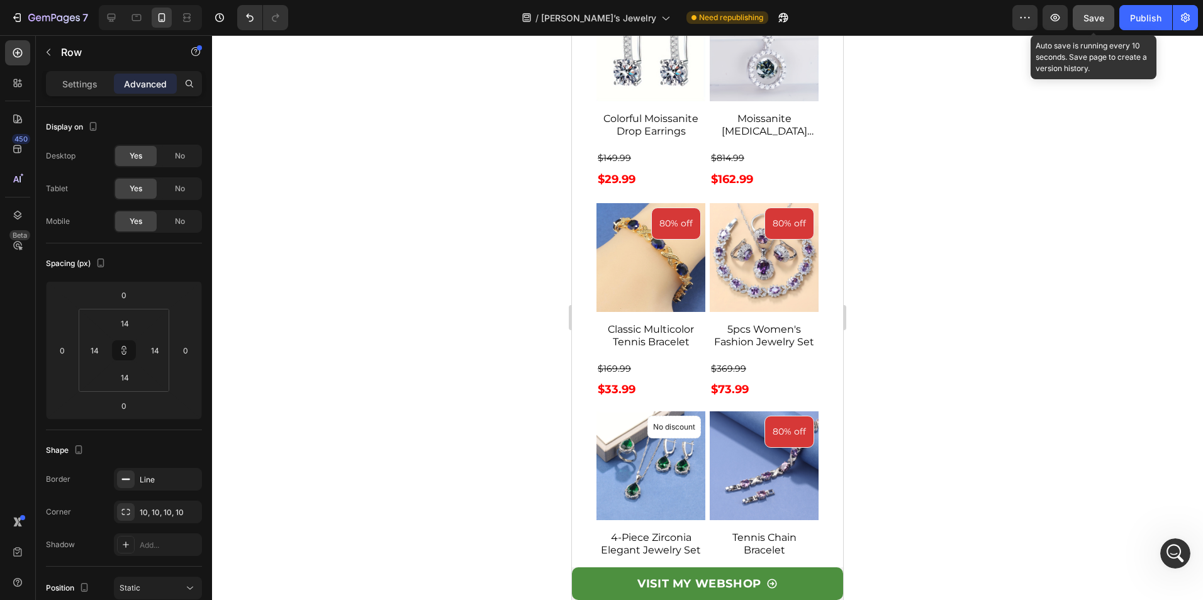
click at [1091, 28] on button "Save" at bounding box center [1094, 17] width 42 height 25
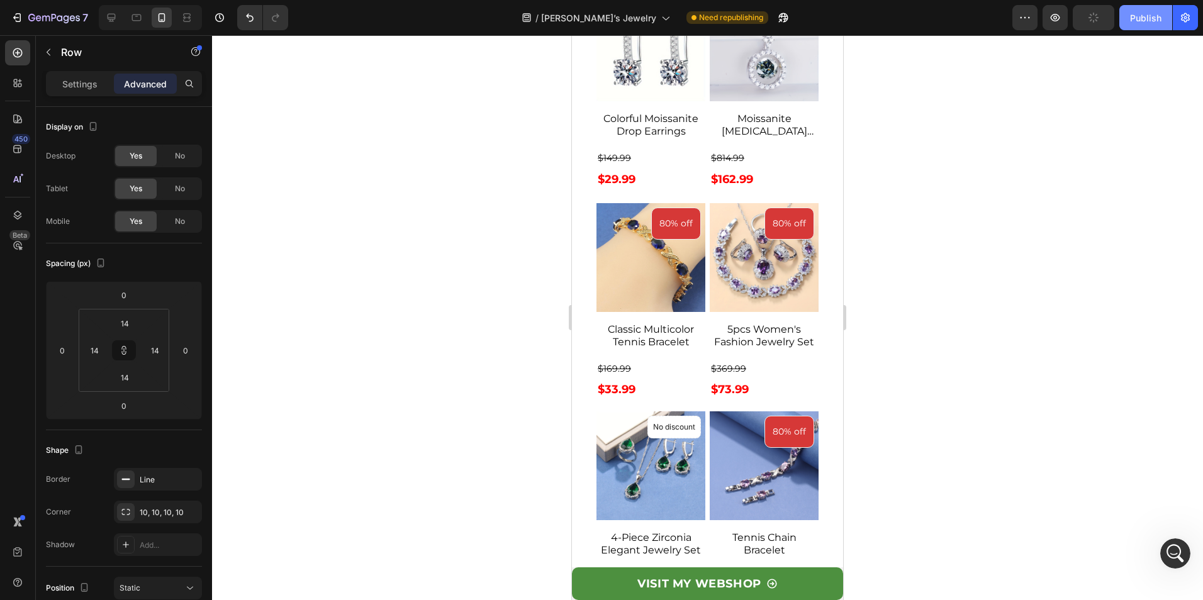
click at [1140, 17] on div "Publish" at bounding box center [1145, 17] width 31 height 13
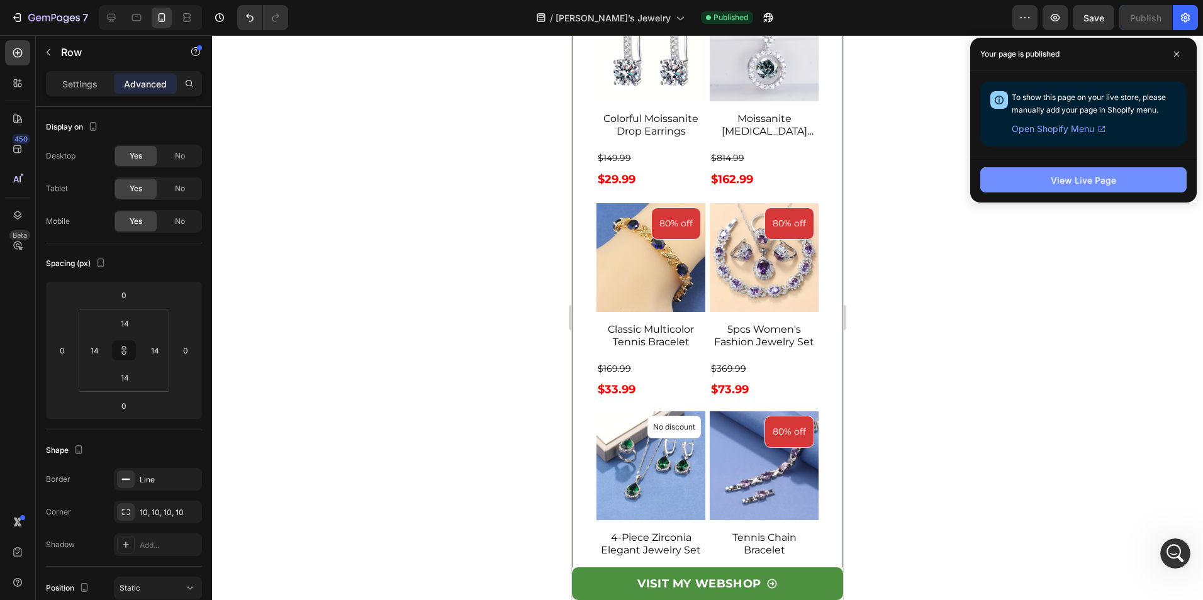
click at [1072, 179] on div "View Live Page" at bounding box center [1083, 180] width 65 height 13
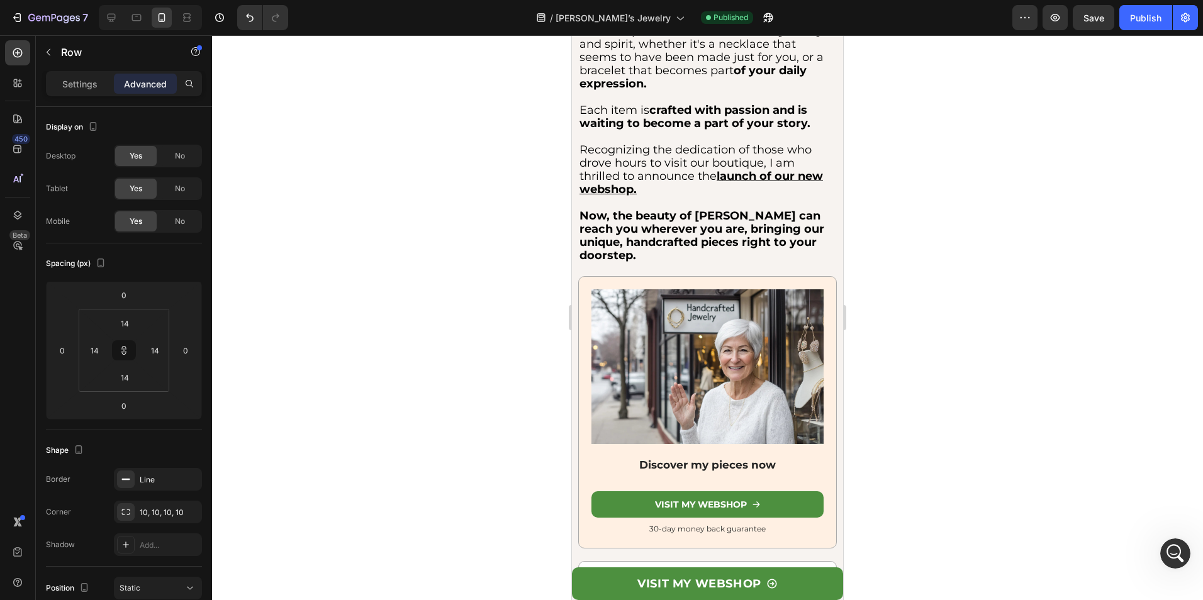
scroll to position [3354, 0]
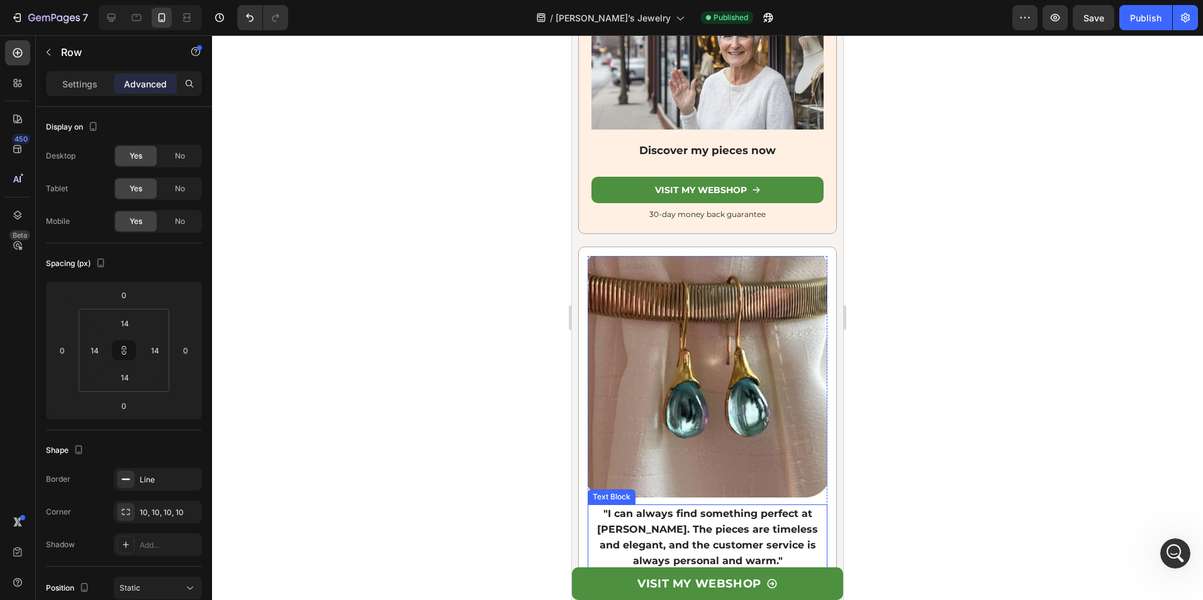
click at [709, 506] on p ""I can always find something perfect at [PERSON_NAME]. The pieces are timeless …" at bounding box center [707, 537] width 237 height 63
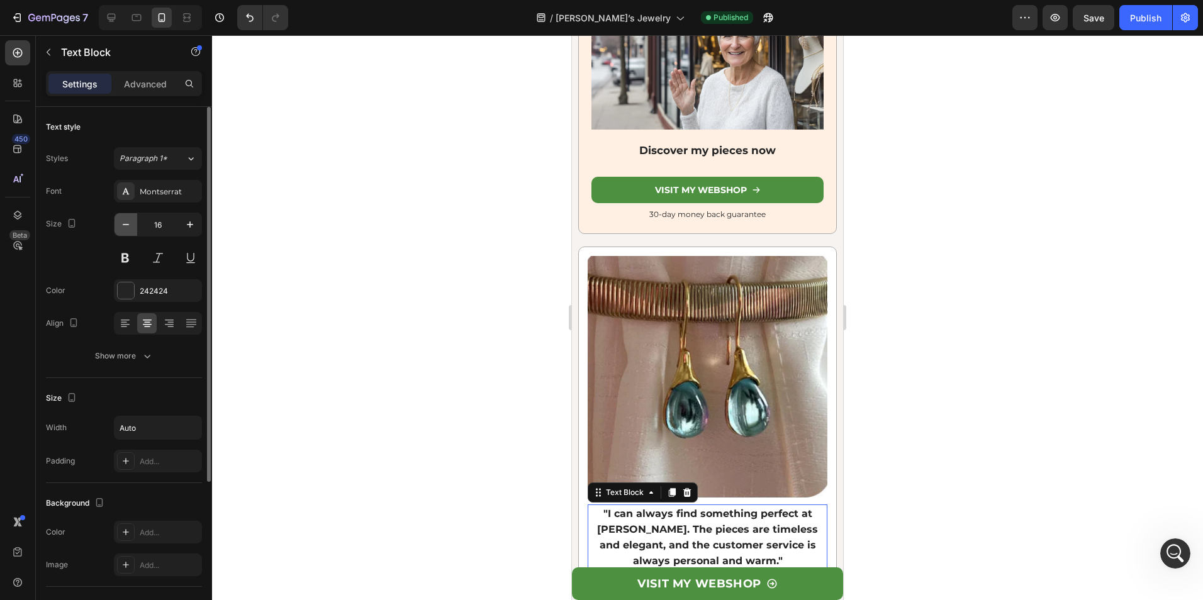
click at [132, 225] on icon "button" at bounding box center [126, 224] width 13 height 13
type input "14"
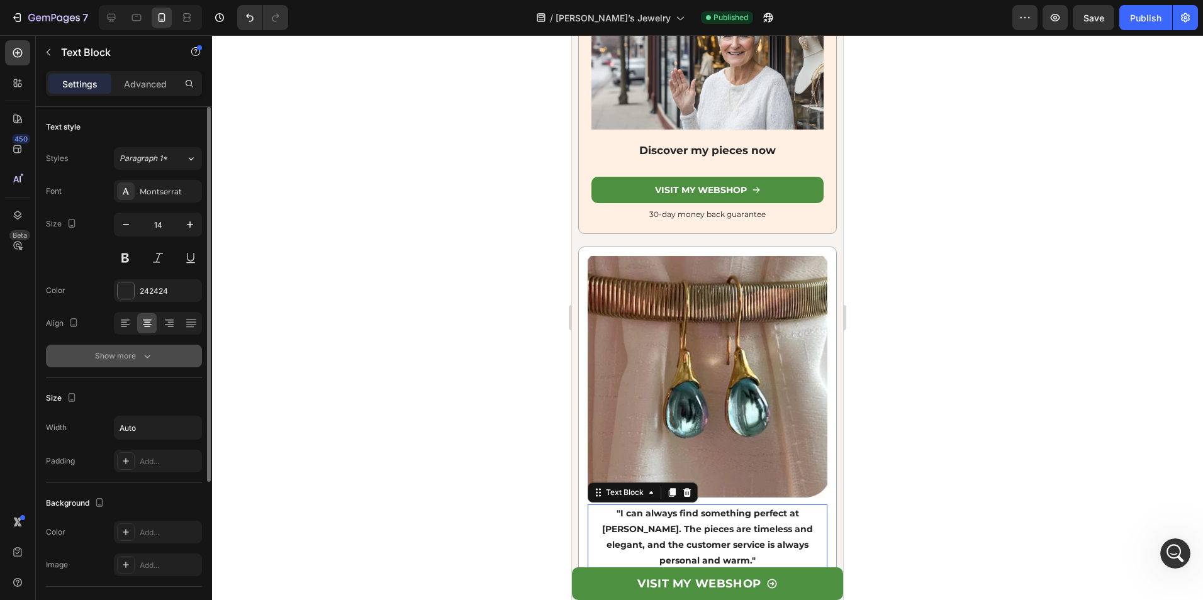
click at [159, 364] on button "Show more" at bounding box center [124, 356] width 156 height 23
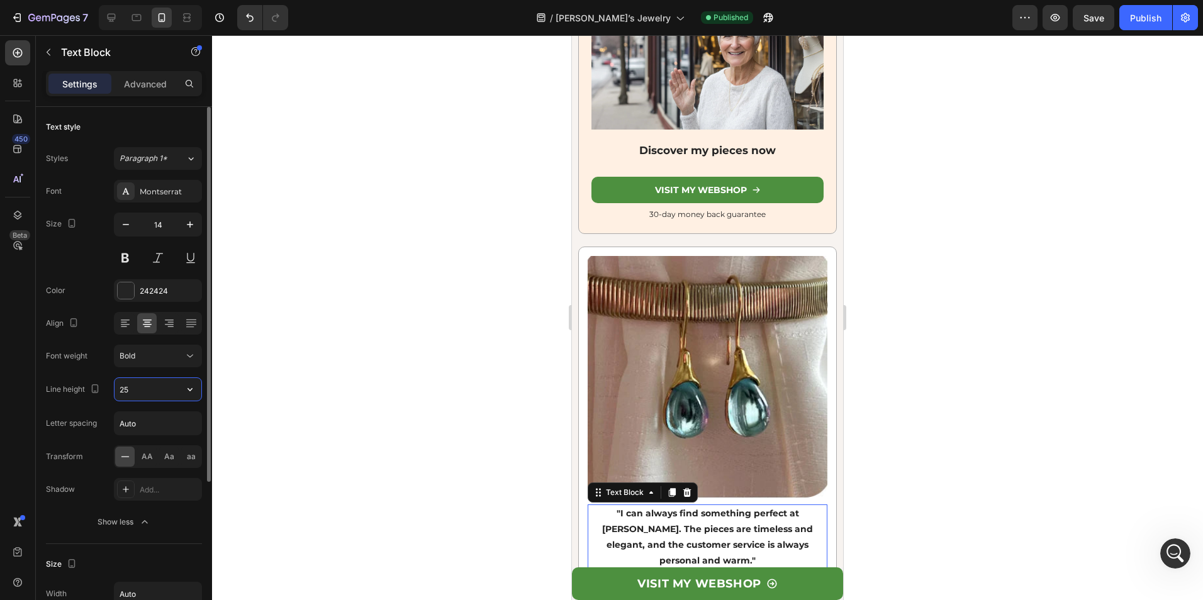
click at [150, 388] on input "25" at bounding box center [158, 389] width 87 height 23
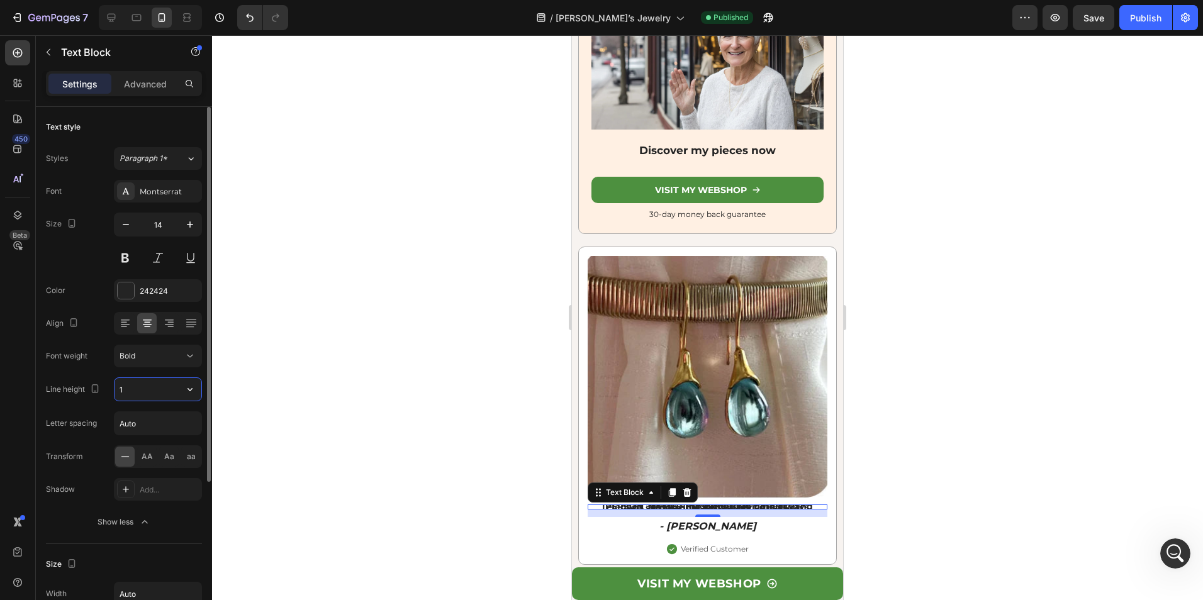
type input "18"
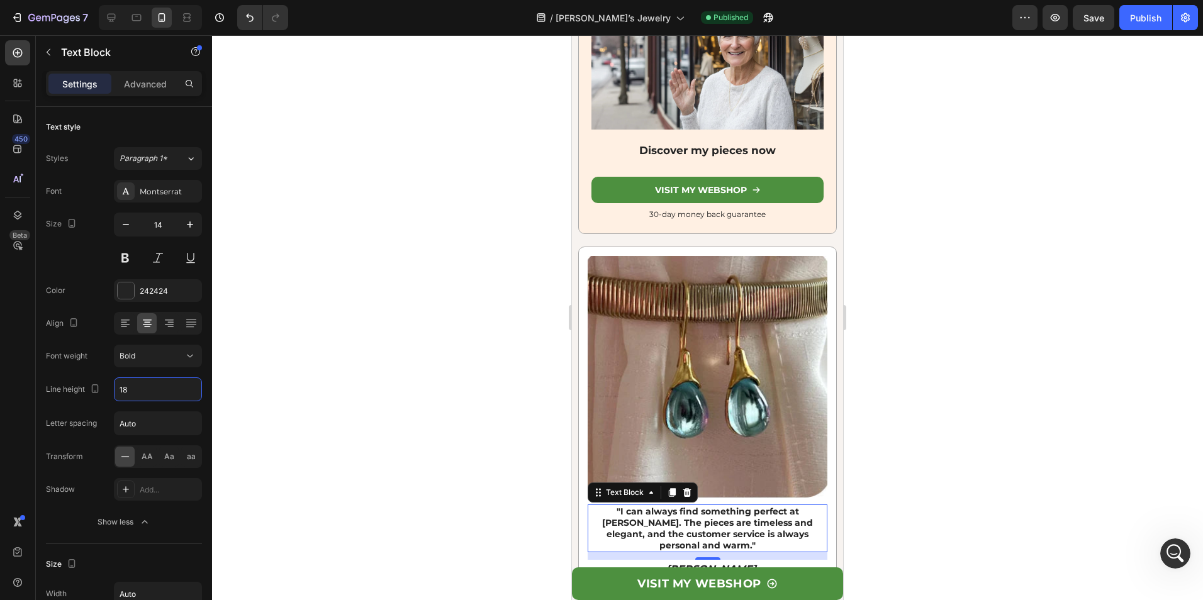
click at [425, 362] on div at bounding box center [707, 317] width 991 height 565
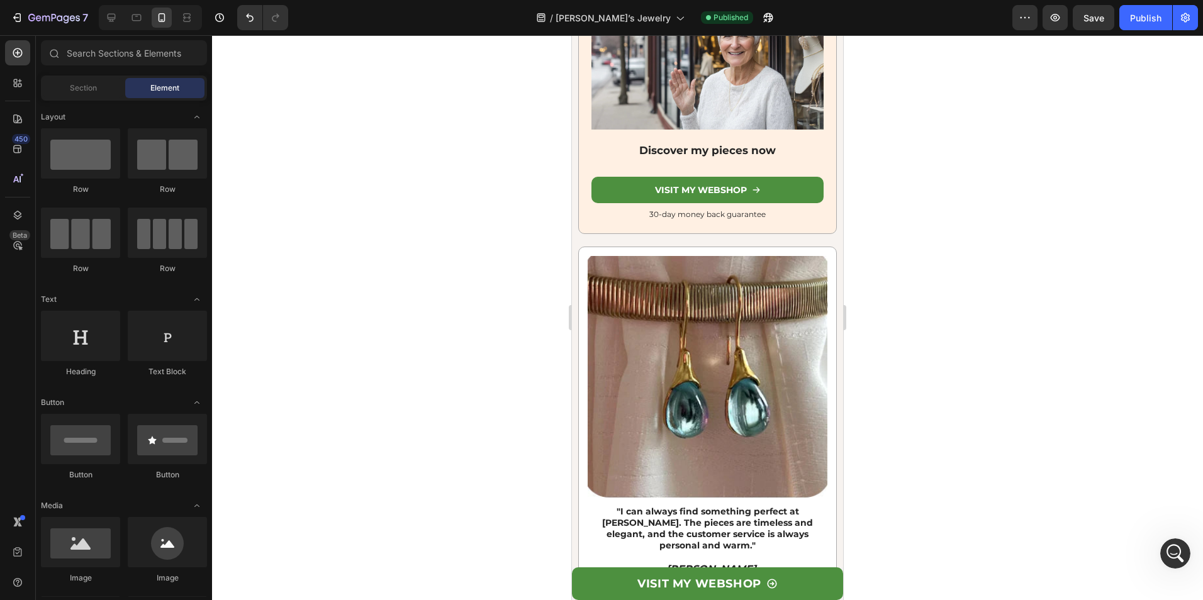
click at [1089, 30] on div "7 Version history / [PERSON_NAME]’s Jewelry Published Preview Save Publish" at bounding box center [601, 18] width 1203 height 36
click at [1111, 17] on button "Save" at bounding box center [1094, 17] width 42 height 25
click at [1129, 13] on button "Publish" at bounding box center [1146, 17] width 53 height 25
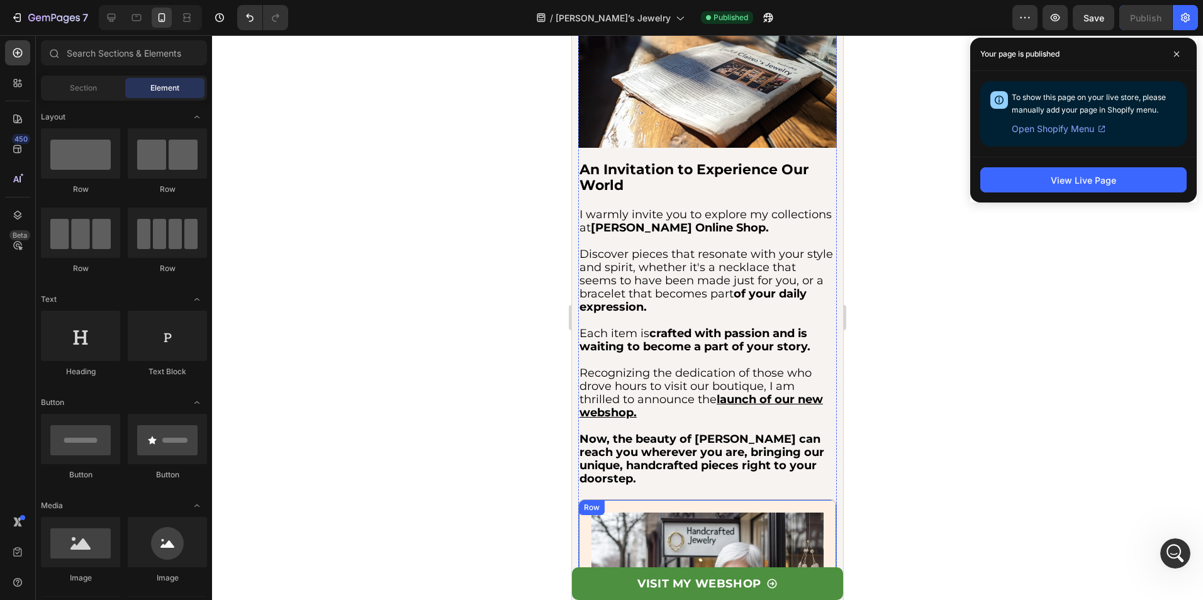
scroll to position [2724, 0]
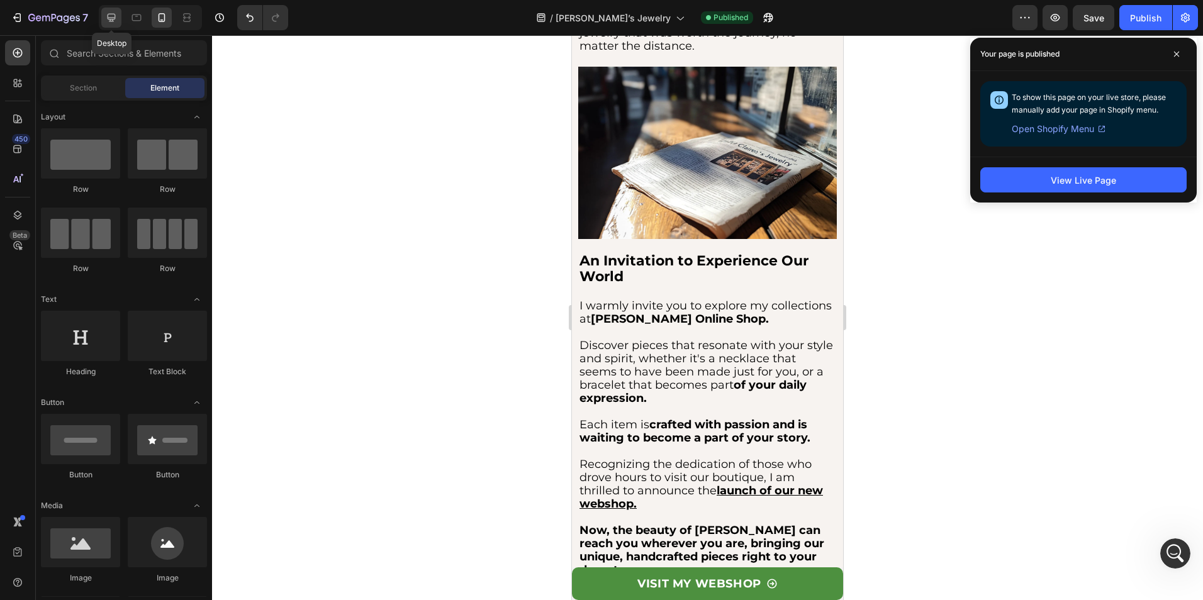
click at [120, 16] on div at bounding box center [111, 18] width 20 height 20
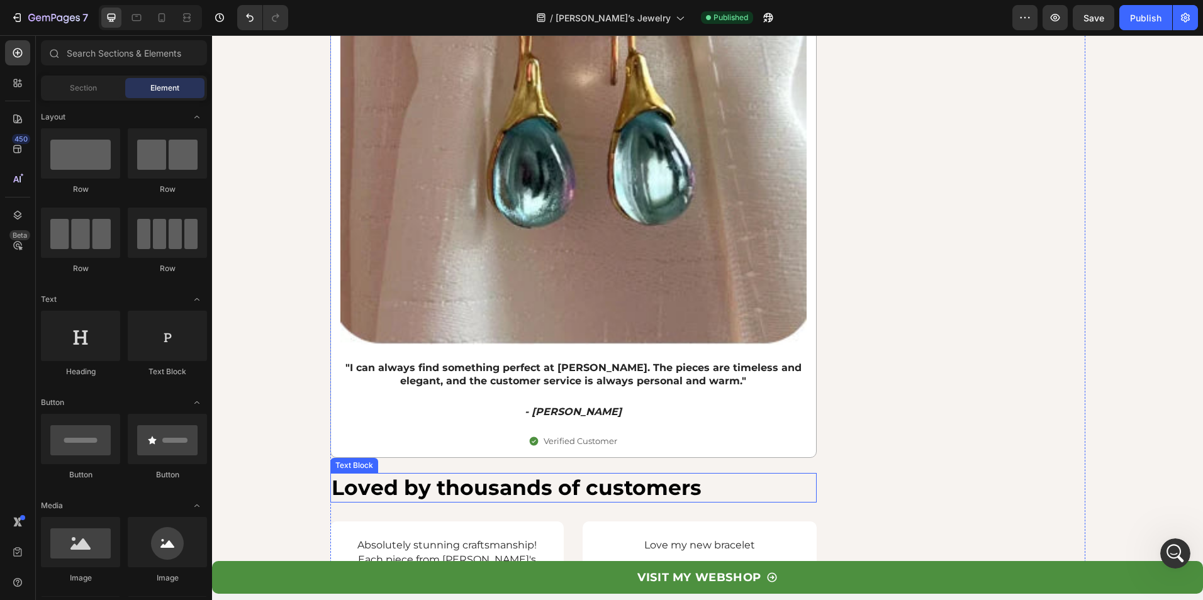
scroll to position [3983, 0]
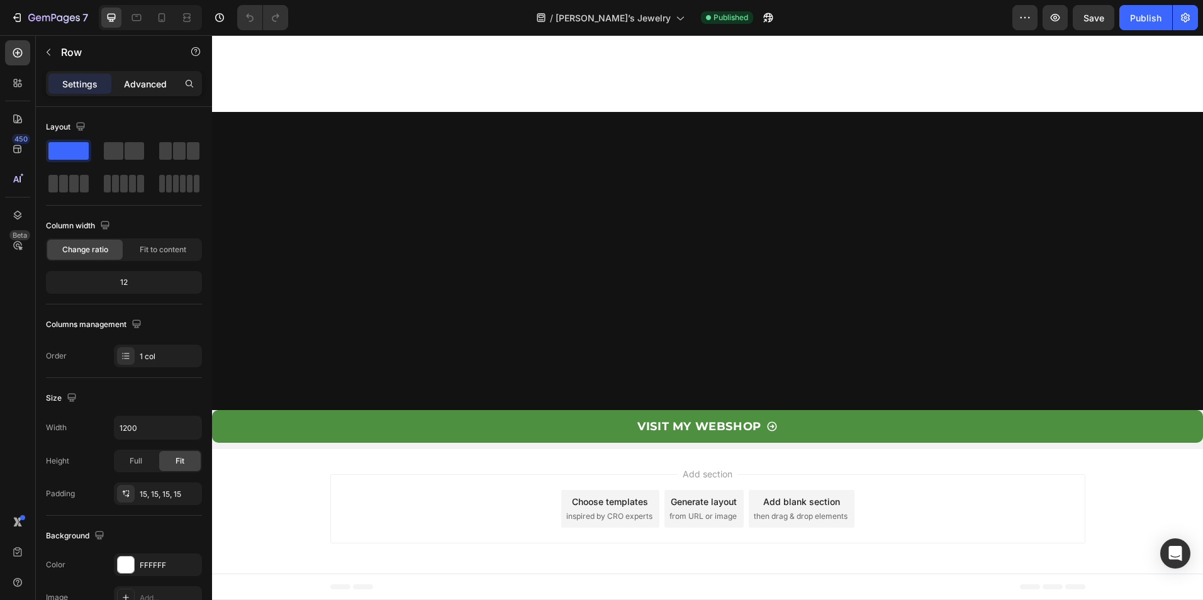
click at [145, 87] on p "Advanced" at bounding box center [145, 83] width 43 height 13
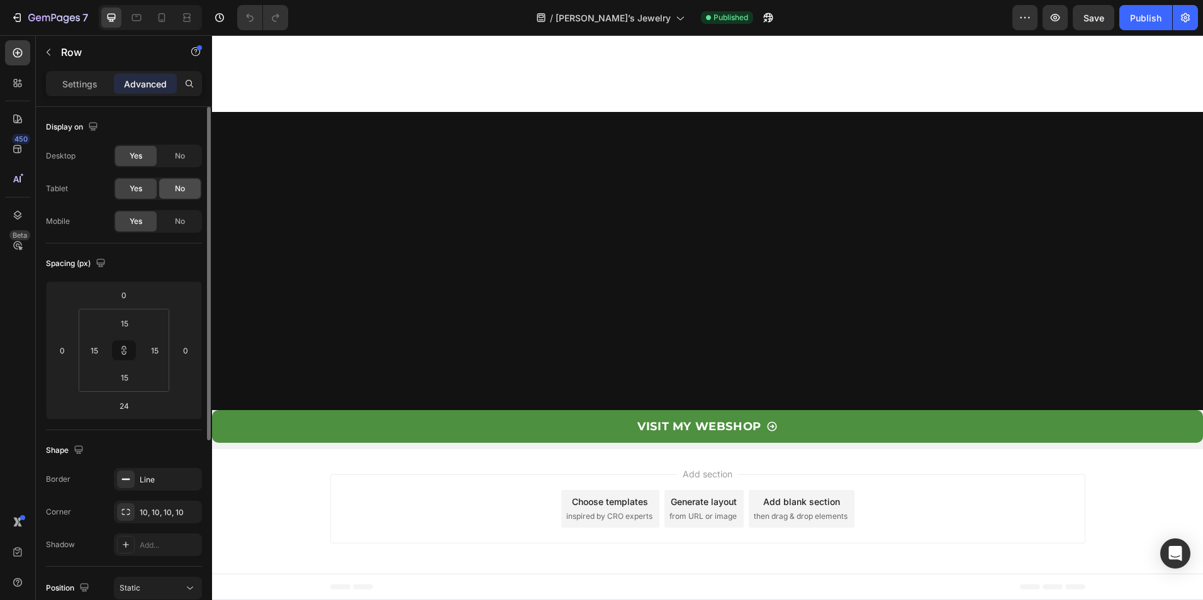
click at [183, 184] on span "No" at bounding box center [180, 188] width 10 height 11
click at [180, 152] on span "No" at bounding box center [180, 155] width 10 height 11
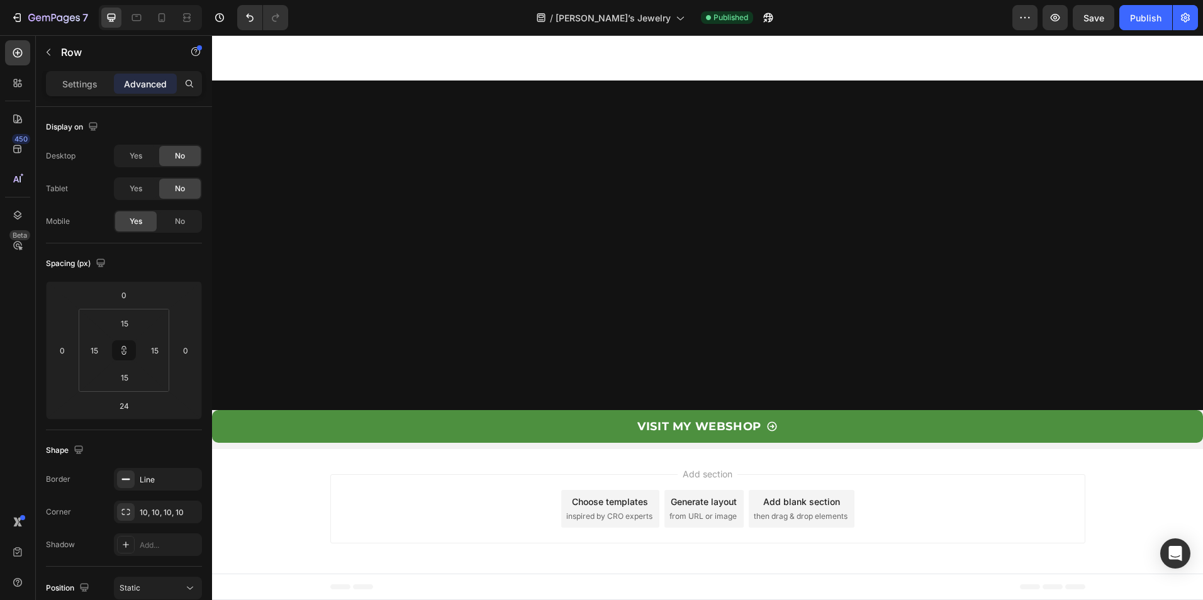
scroll to position [4280, 0]
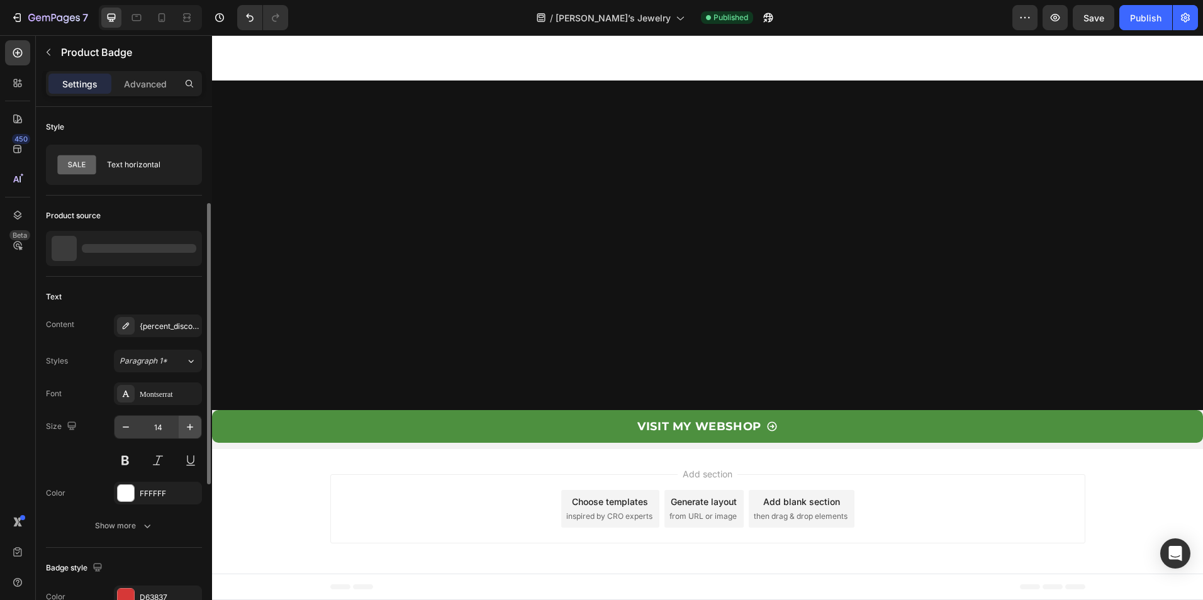
scroll to position [126, 0]
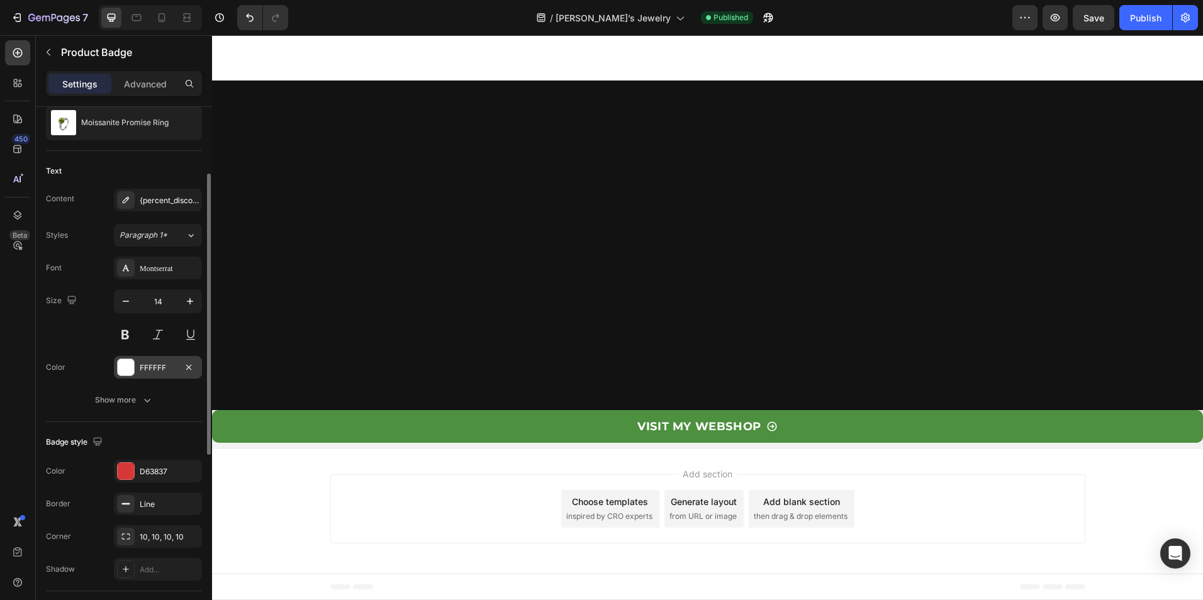
click at [154, 372] on div "FFFFFF" at bounding box center [158, 368] width 37 height 11
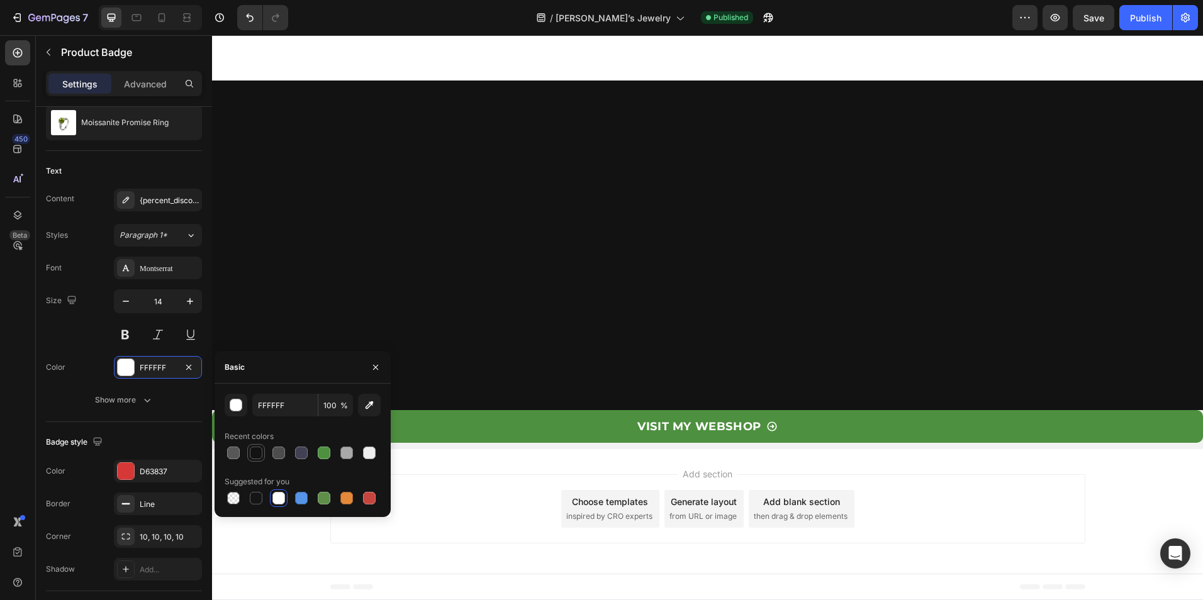
click at [257, 453] on div at bounding box center [256, 453] width 13 height 13
type input "121212"
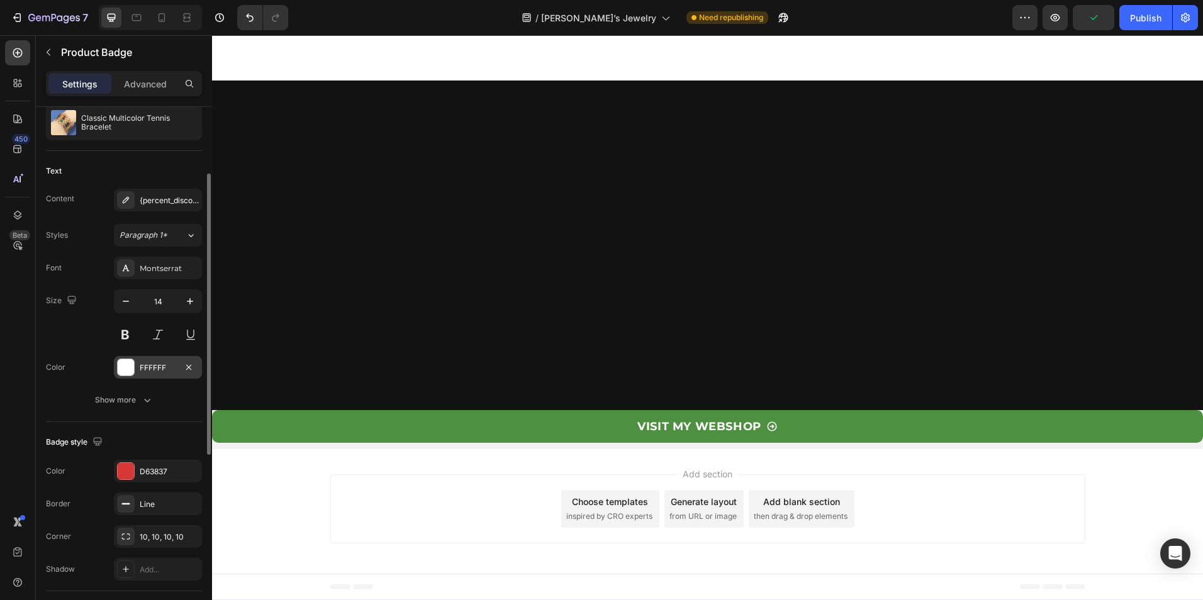
click at [135, 369] on div "FFFFFF" at bounding box center [158, 367] width 88 height 23
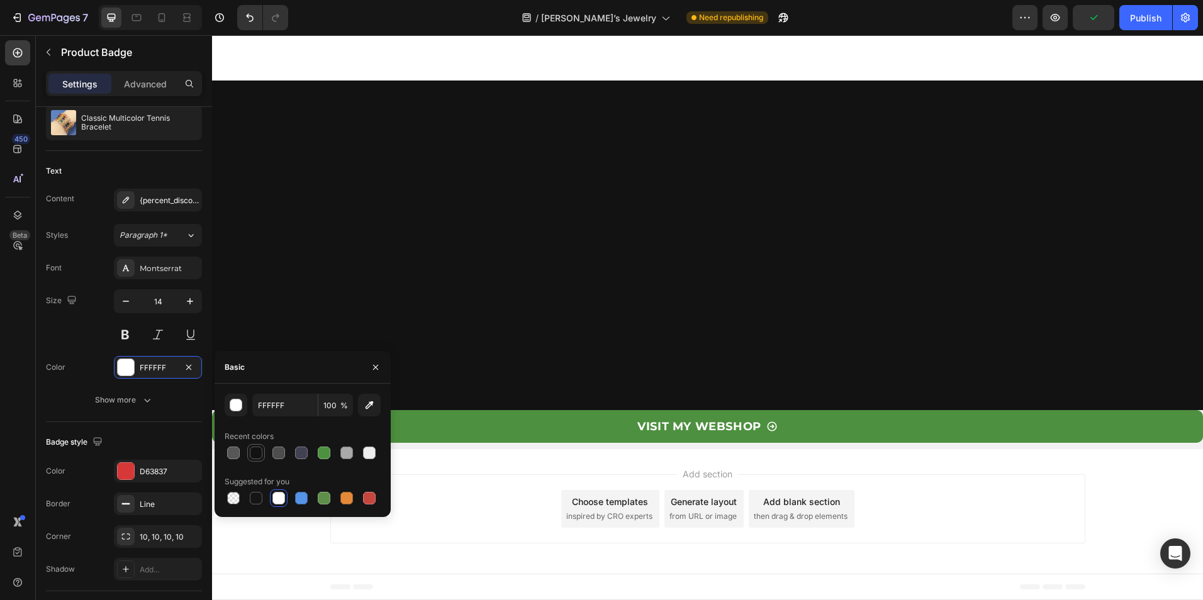
click at [261, 456] on div at bounding box center [256, 453] width 13 height 13
type input "121212"
click at [1150, 18] on div "Publish" at bounding box center [1145, 17] width 31 height 13
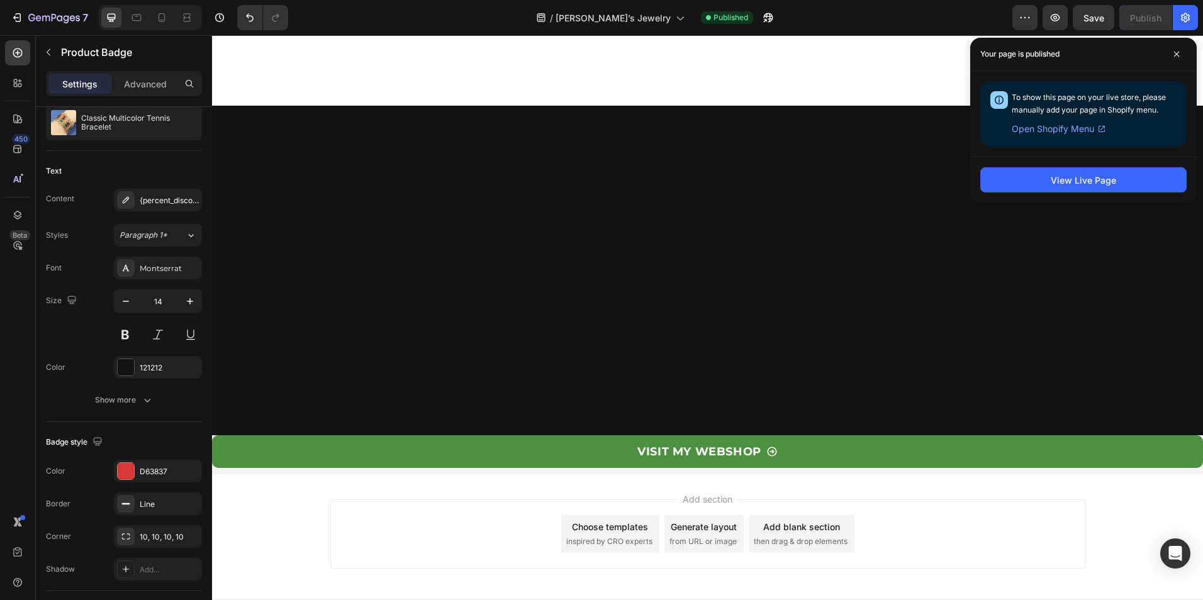
scroll to position [2958, 0]
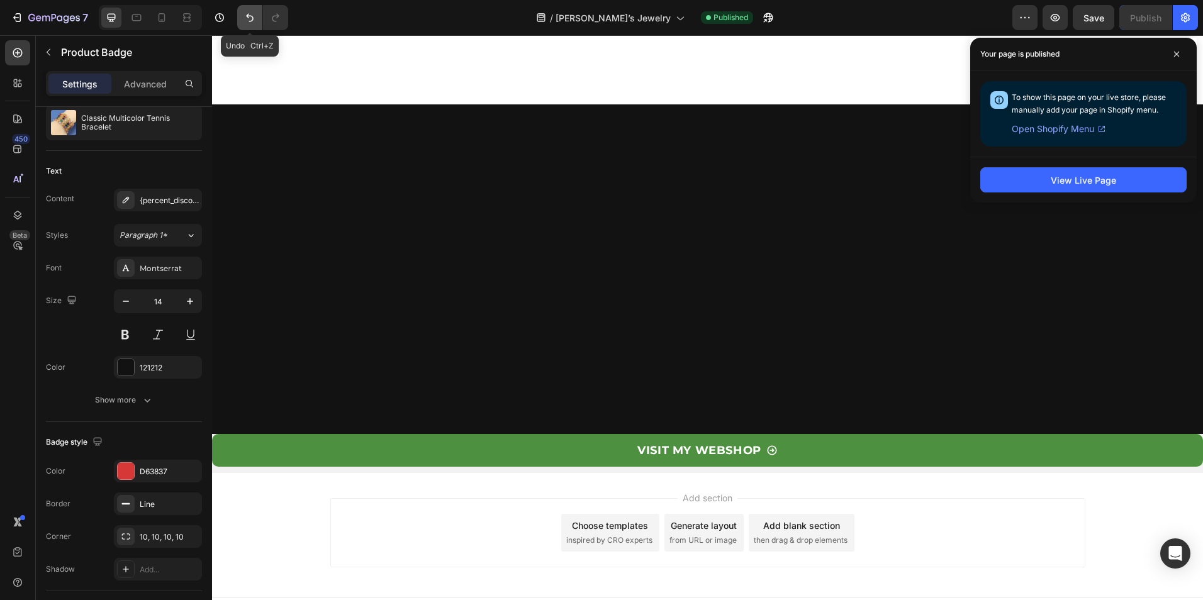
click at [251, 19] on icon "Undo/Redo" at bounding box center [250, 17] width 13 height 13
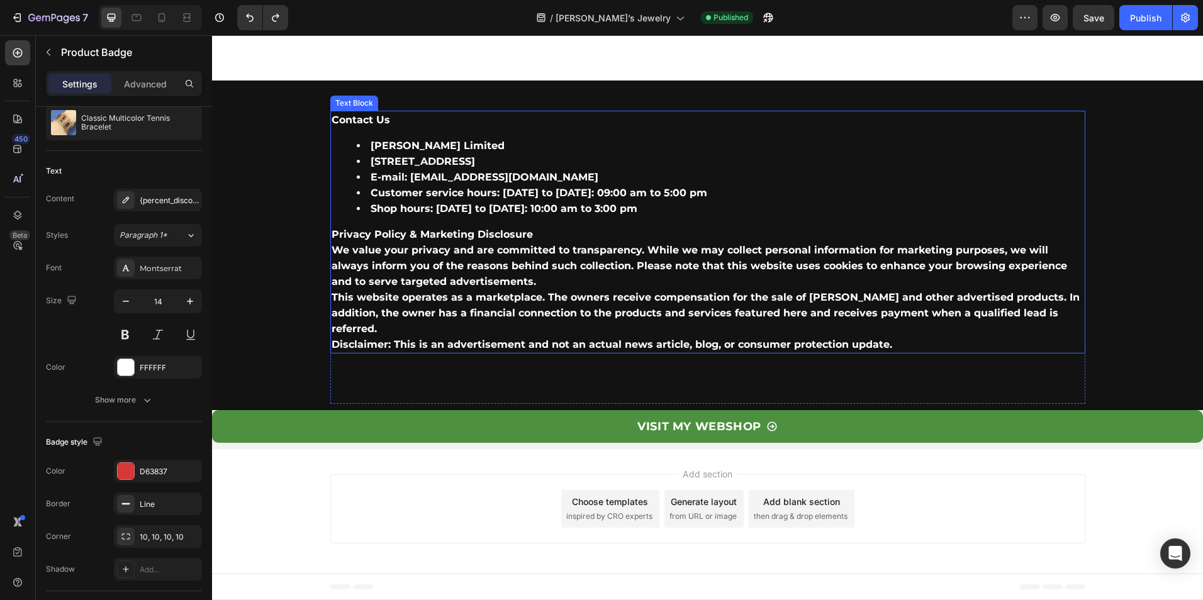
scroll to position [3965, 0]
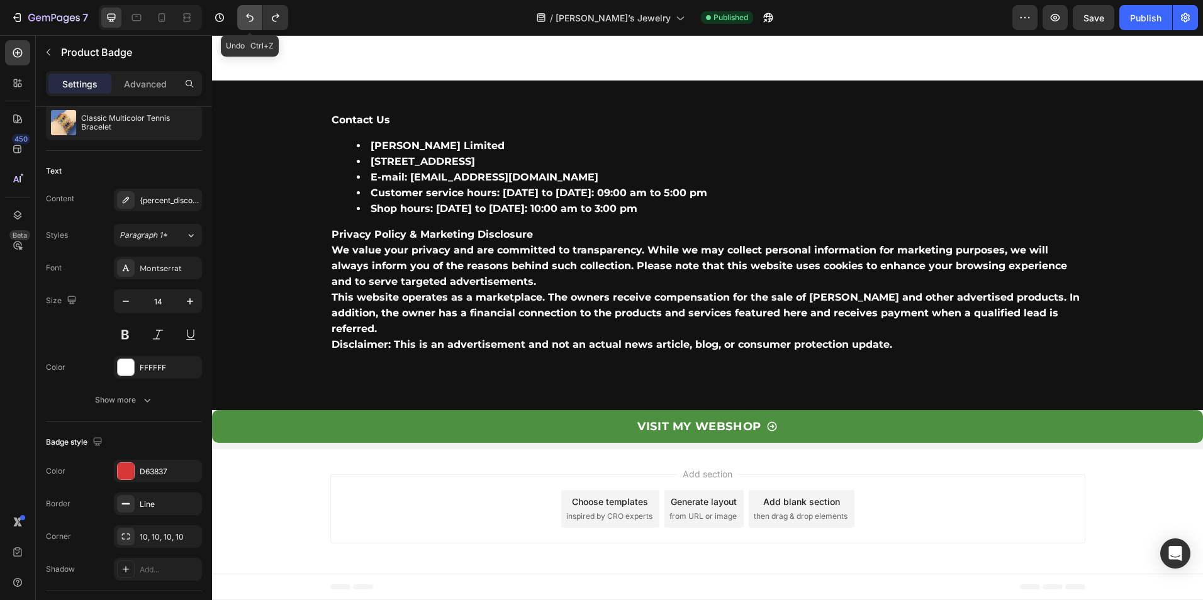
click at [253, 22] on icon "Undo/Redo" at bounding box center [250, 17] width 13 height 13
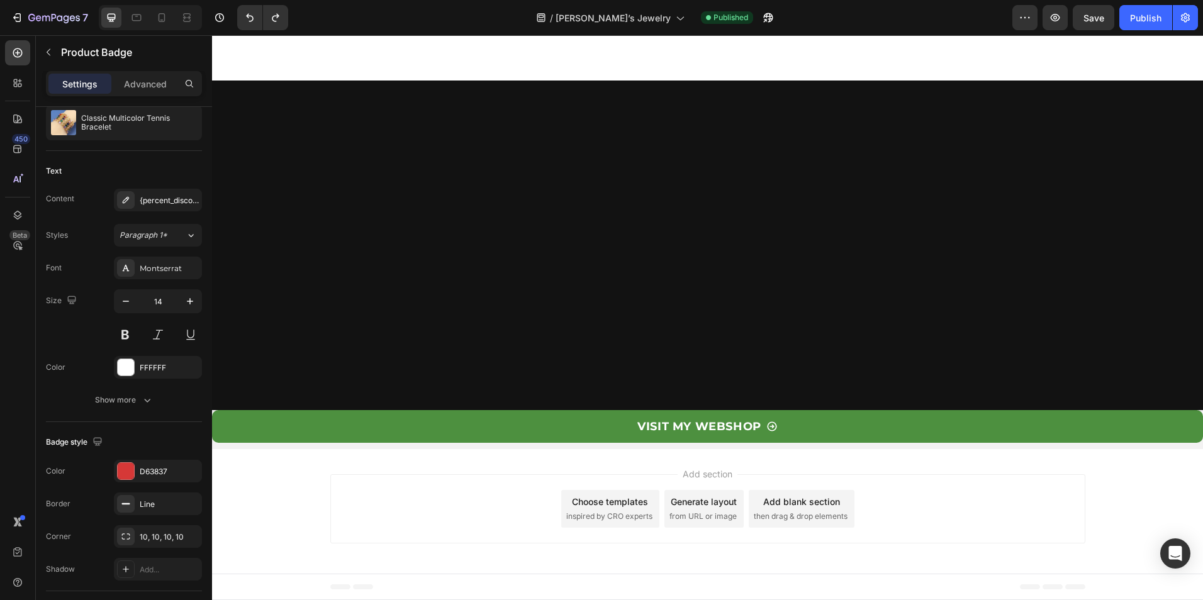
scroll to position [3461, 0]
click at [250, 16] on icon "Undo/Redo" at bounding box center [250, 18] width 8 height 8
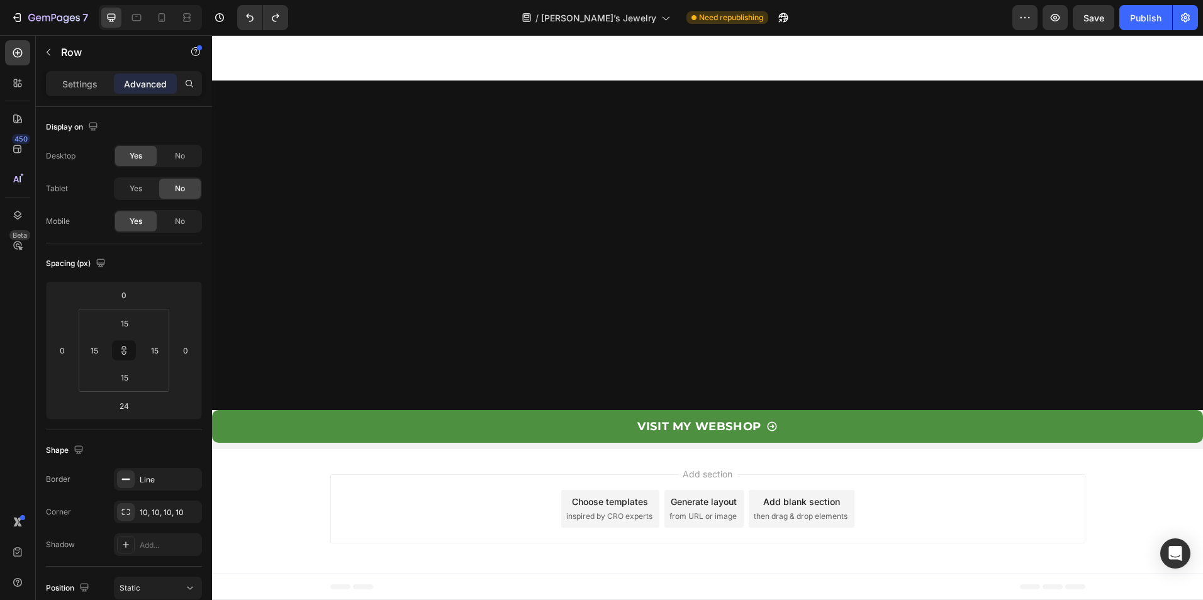
scroll to position [3839, 0]
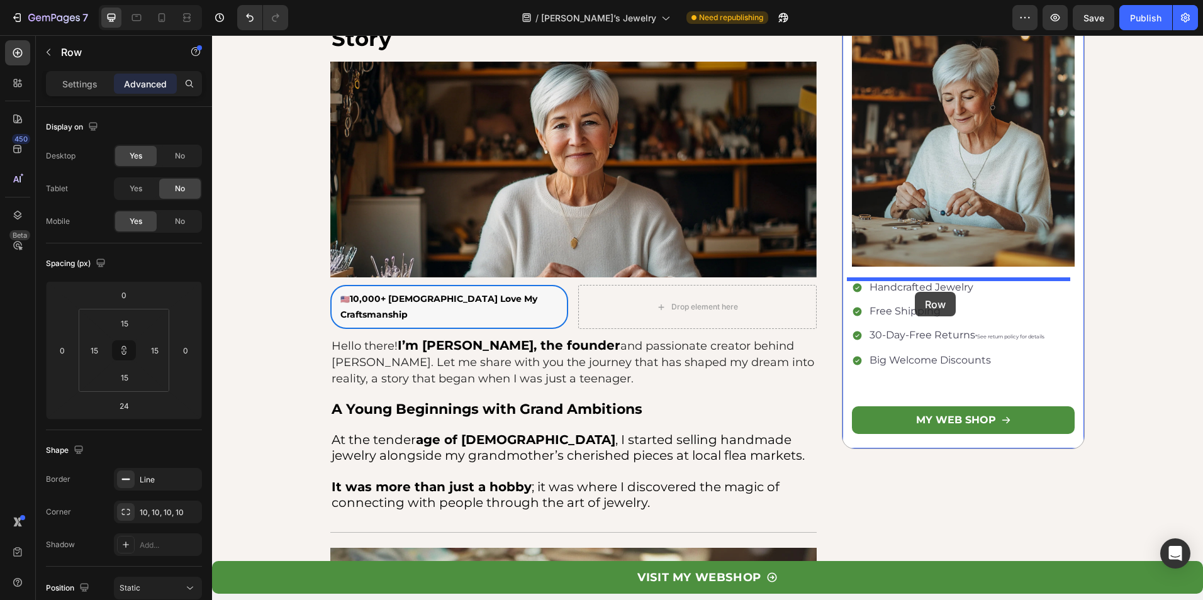
scroll to position [273, 0]
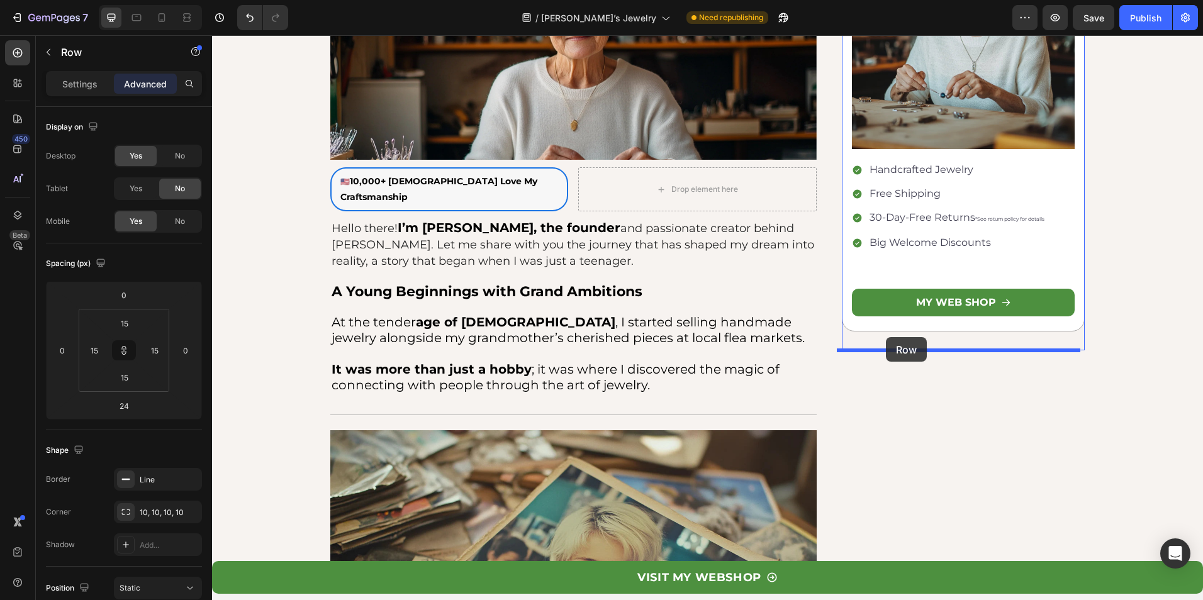
drag, startPoint x: 351, startPoint y: 93, endPoint x: 886, endPoint y: 337, distance: 588.9
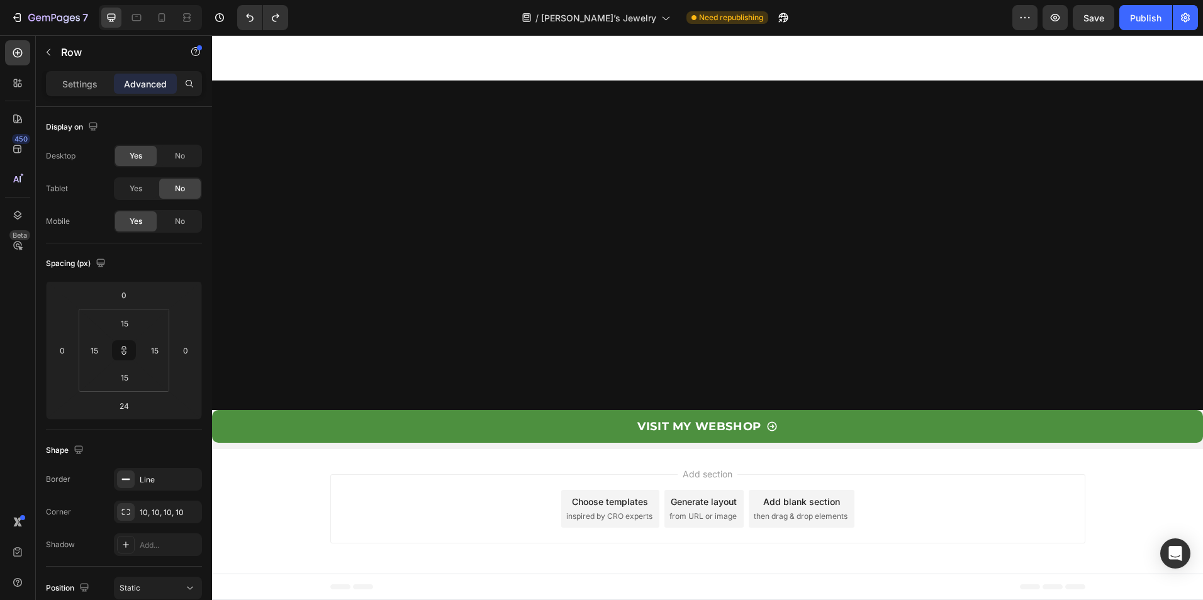
scroll to position [4363, 0]
click at [186, 152] on div "No" at bounding box center [180, 156] width 42 height 20
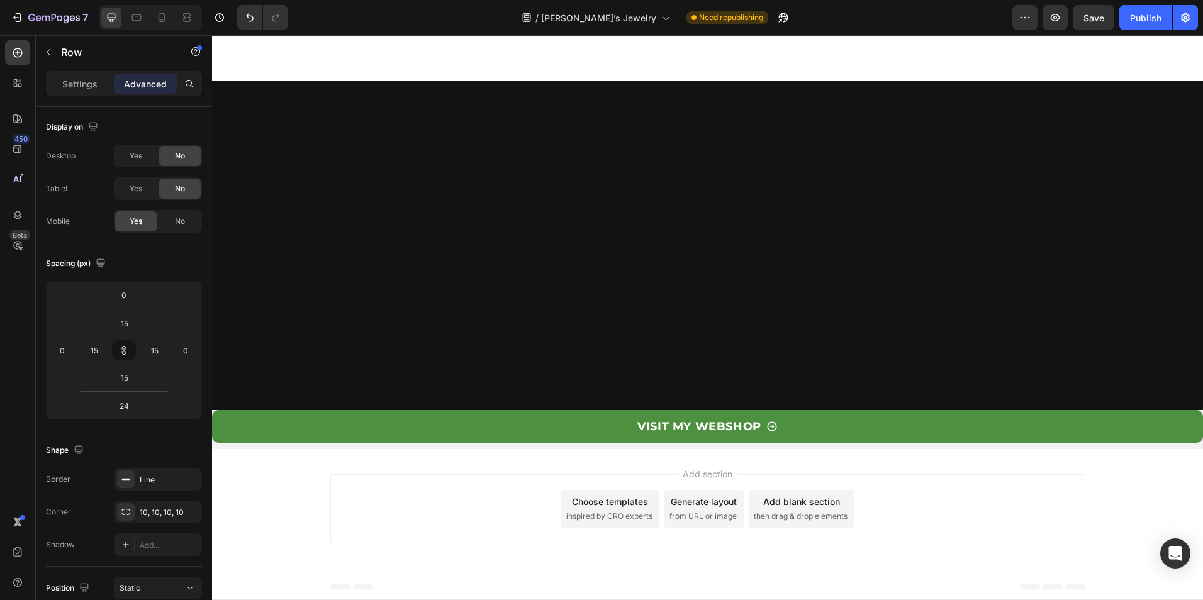
scroll to position [3734, 0]
click at [145, 187] on div "Yes" at bounding box center [136, 189] width 42 height 20
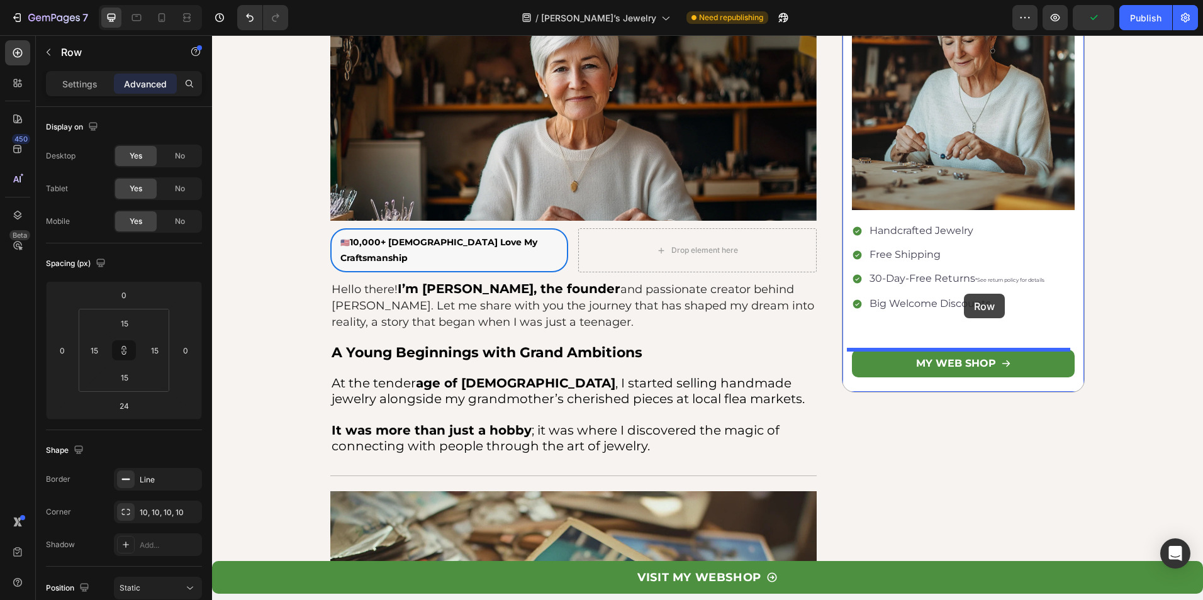
scroll to position [206, 0]
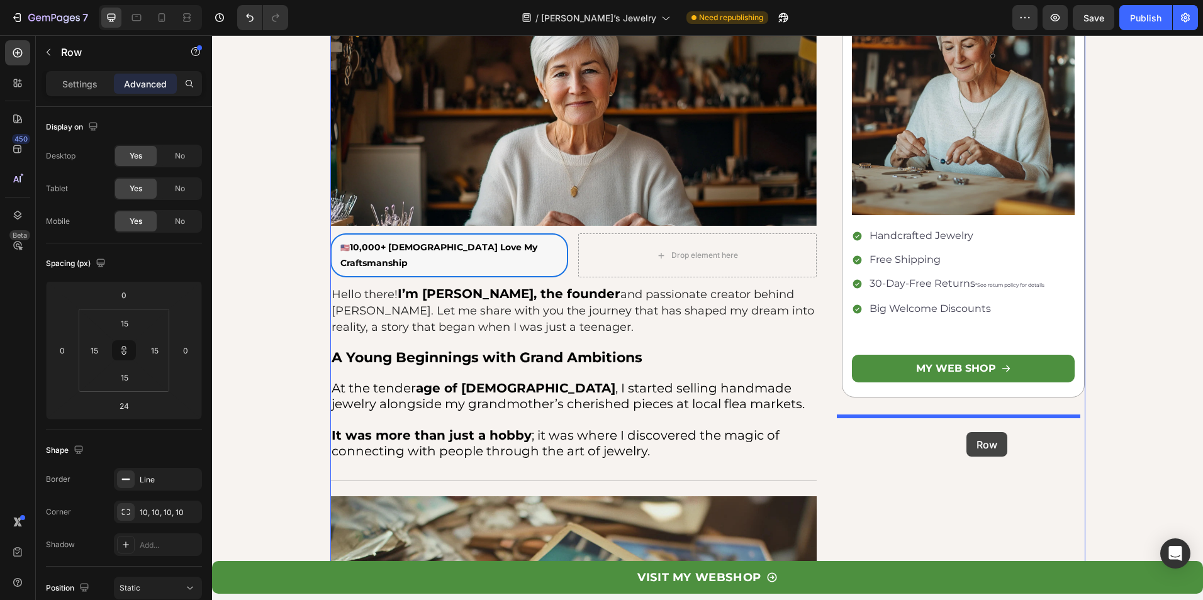
drag, startPoint x: 349, startPoint y: 237, endPoint x: 967, endPoint y: 432, distance: 647.3
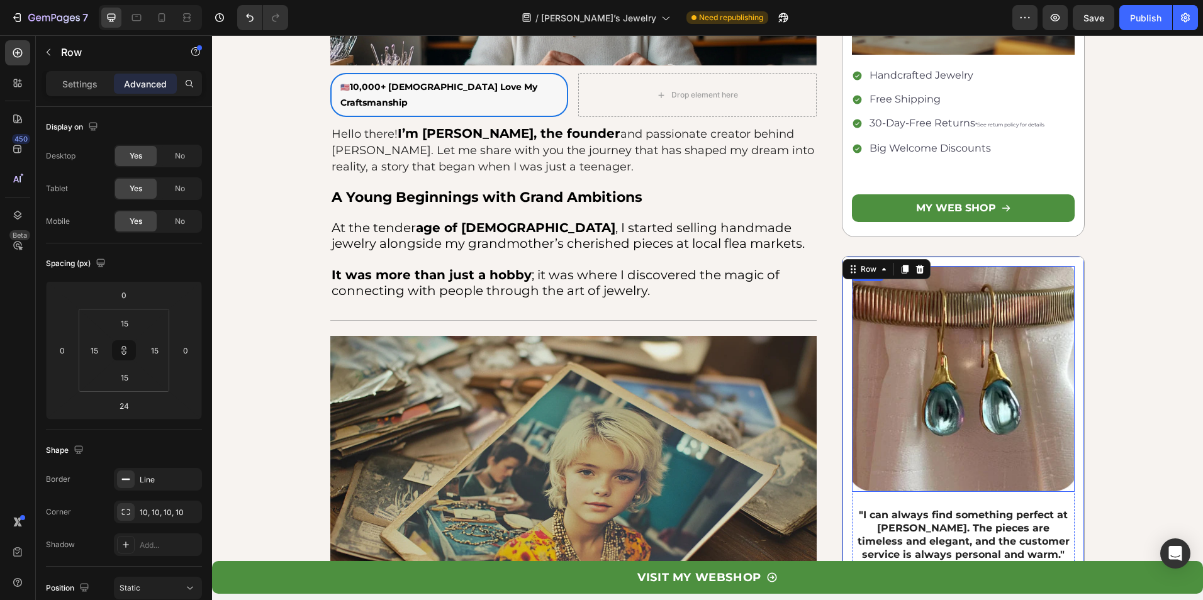
scroll to position [395, 0]
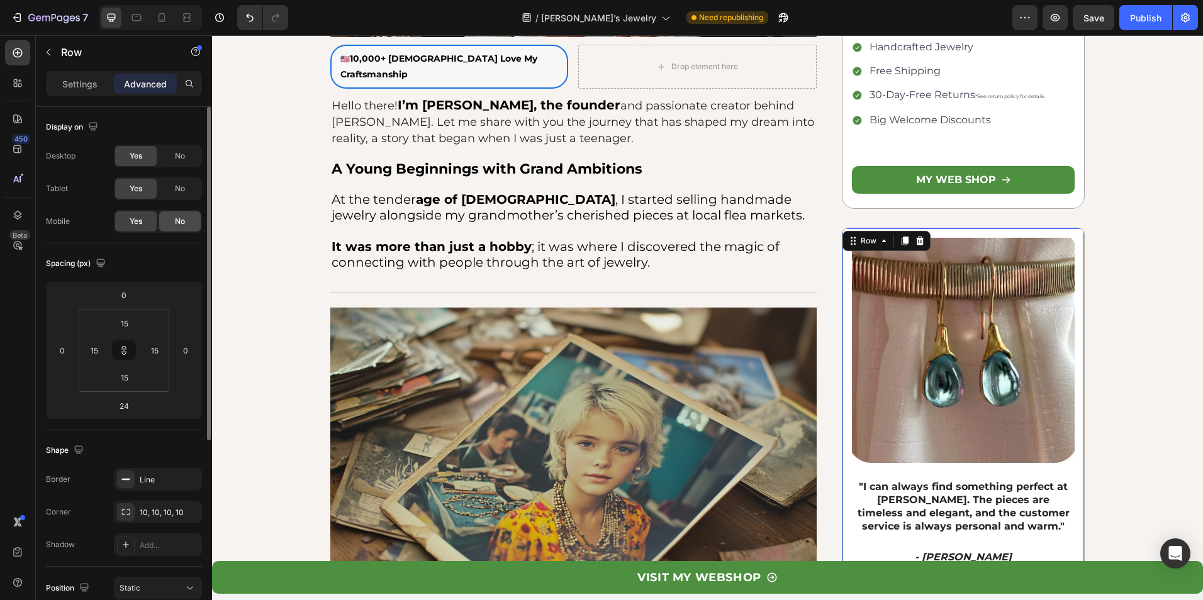
click at [182, 218] on span "No" at bounding box center [180, 221] width 10 height 11
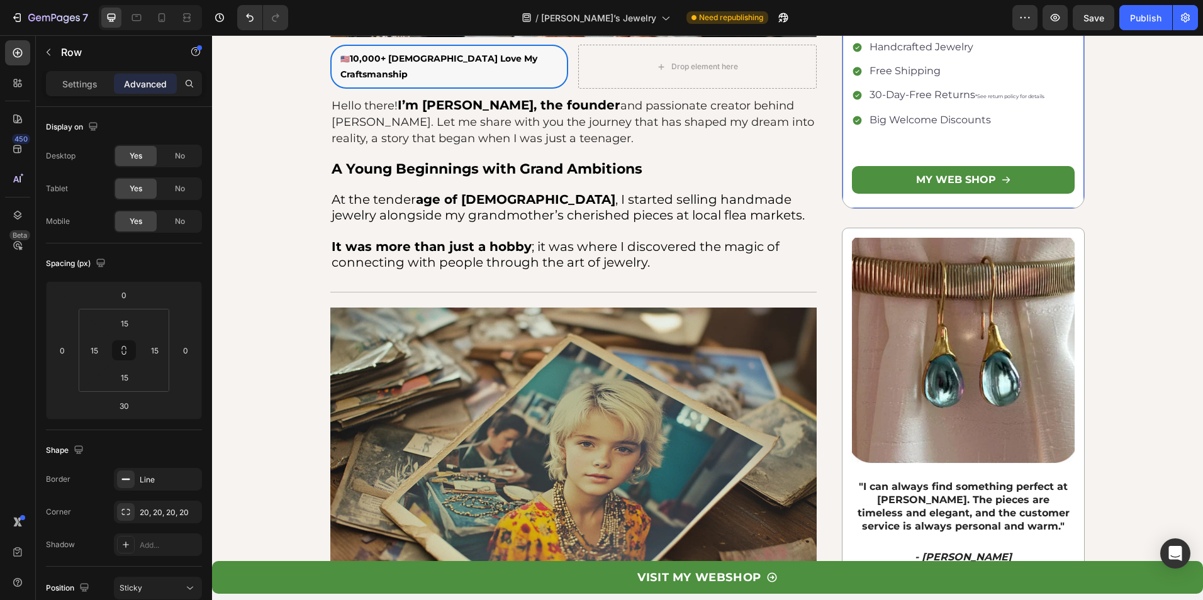
click at [183, 215] on div "No" at bounding box center [180, 221] width 42 height 20
click at [160, 19] on icon at bounding box center [161, 17] width 13 height 13
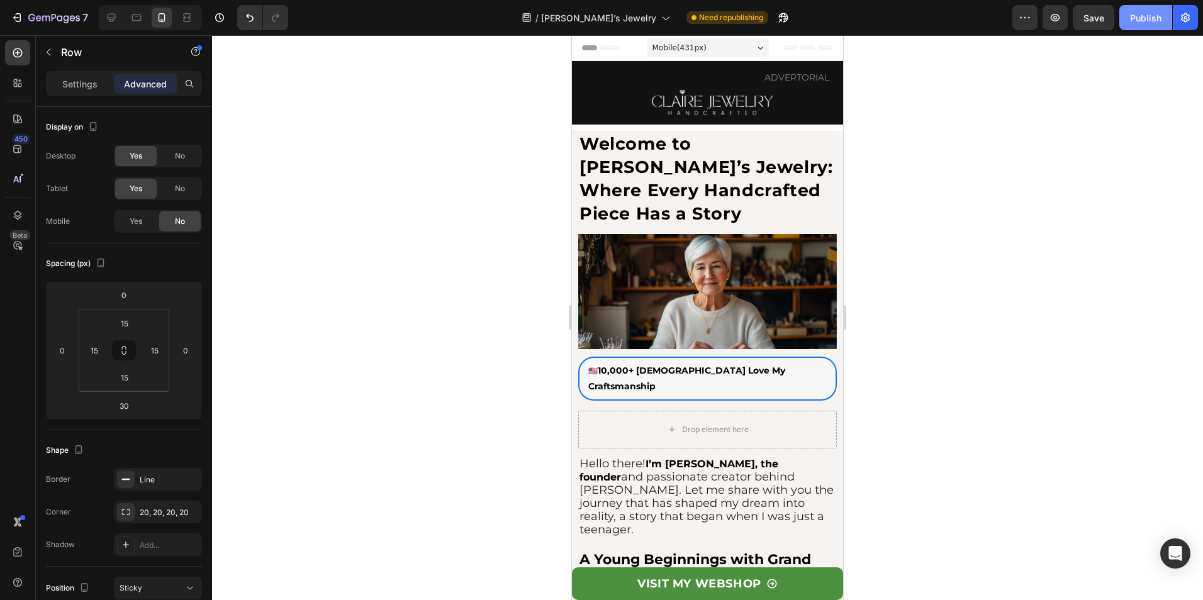
click at [1161, 14] on div "Publish" at bounding box center [1145, 17] width 31 height 13
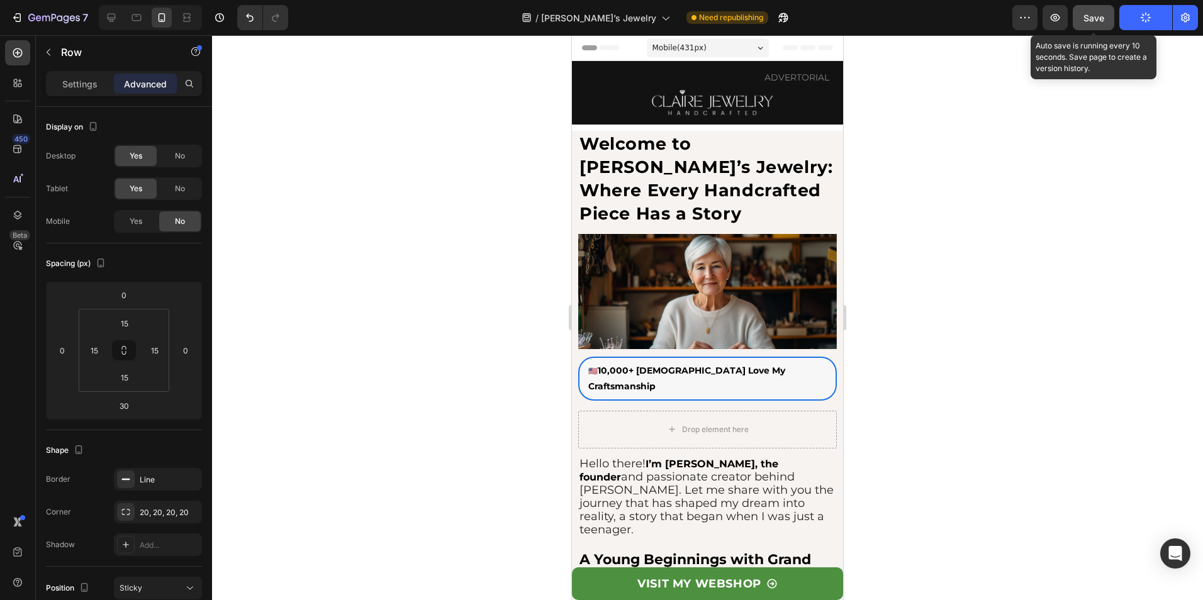
click at [1099, 18] on span "Save" at bounding box center [1094, 18] width 21 height 11
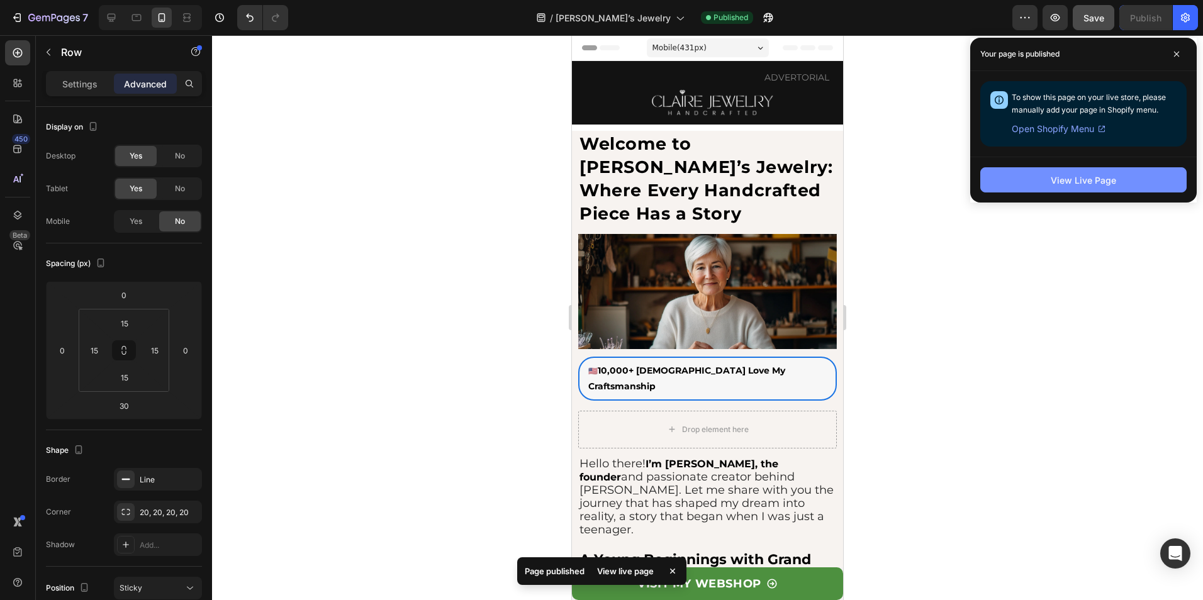
click at [1122, 184] on button "View Live Page" at bounding box center [1084, 179] width 206 height 25
